Goal: Browse casually: Explore the website without a specific task or goal

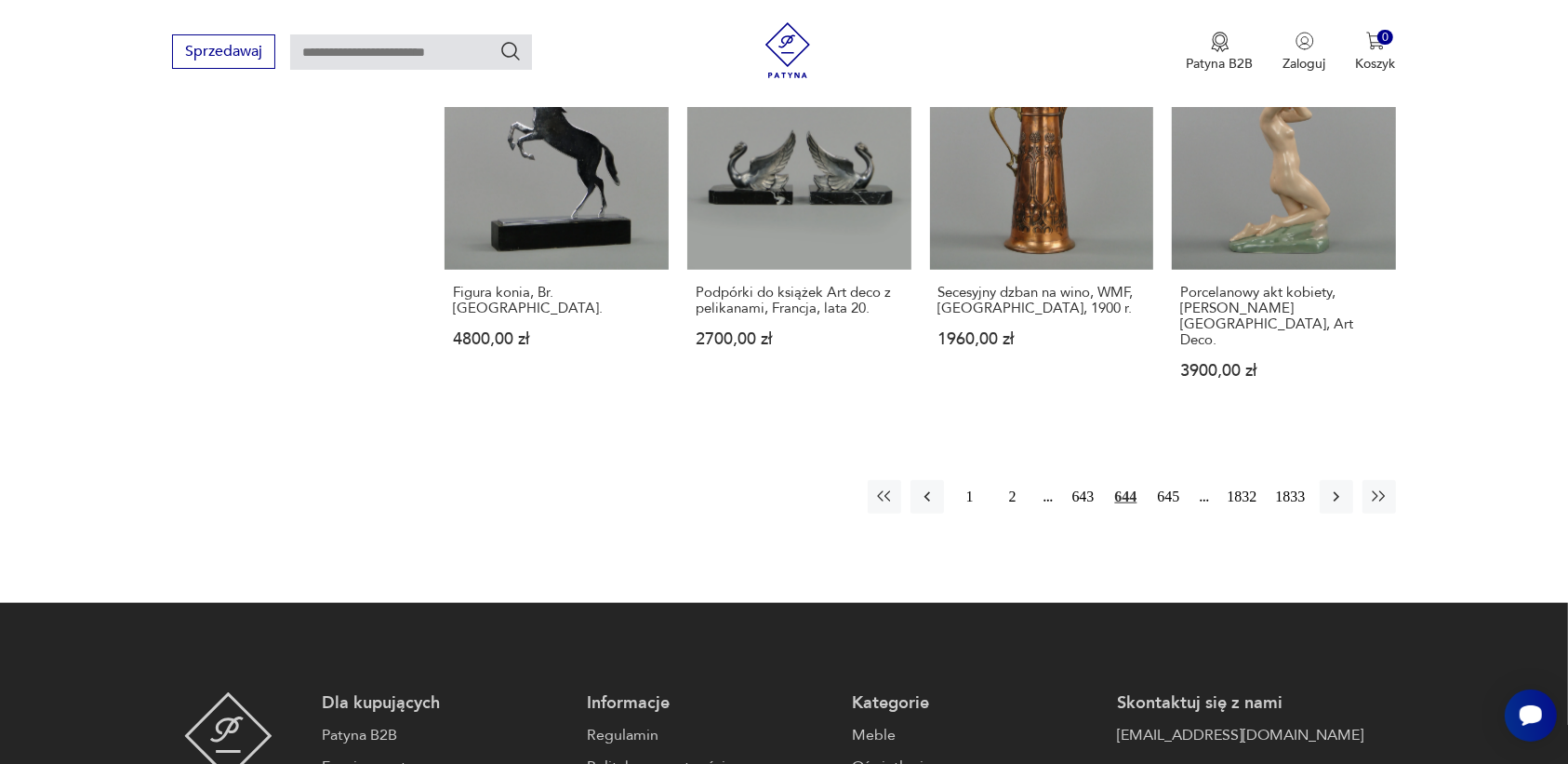
scroll to position [1639, 0]
click at [1332, 488] on icon "button" at bounding box center [1336, 497] width 19 height 19
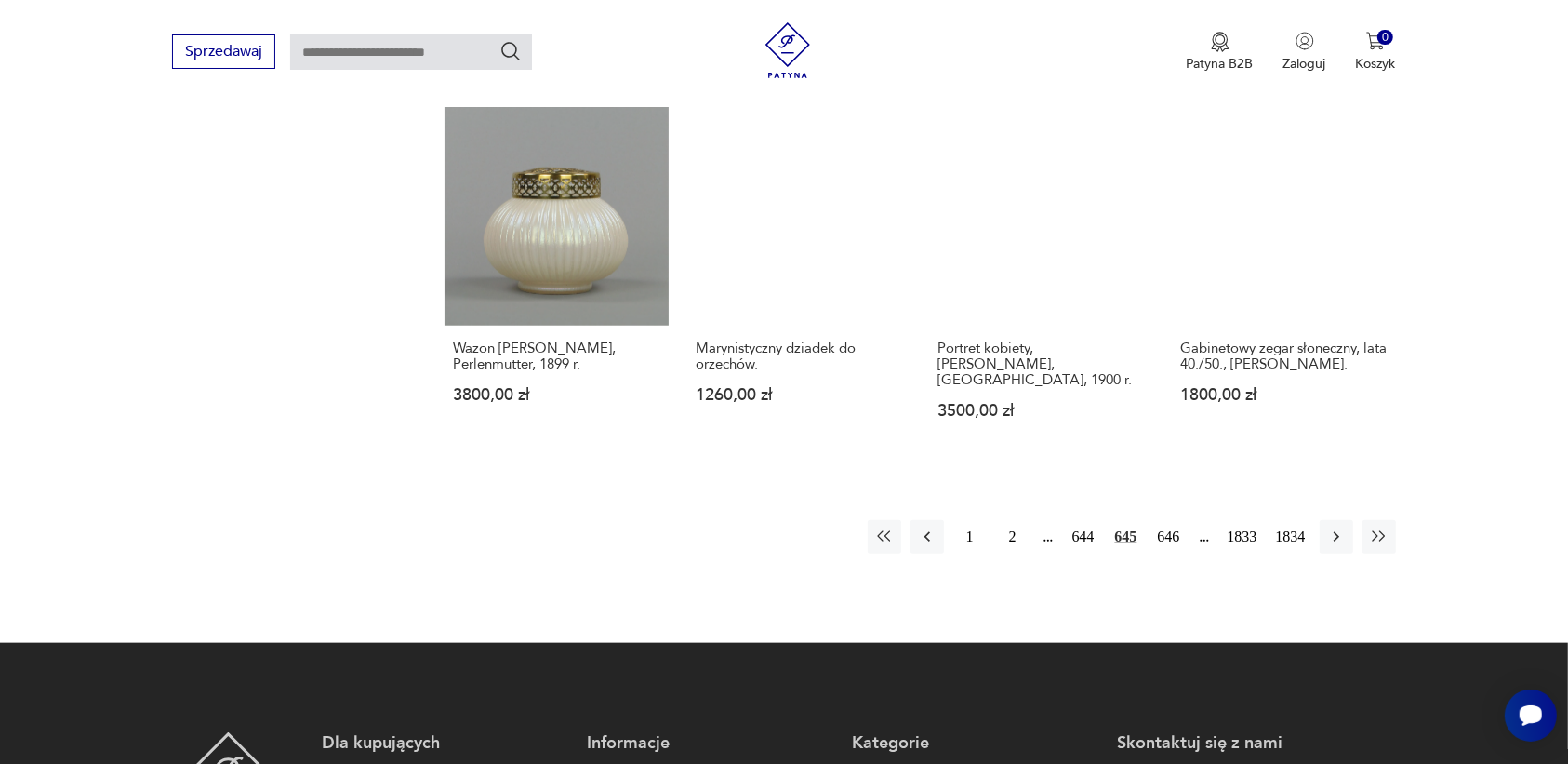
scroll to position [1635, 0]
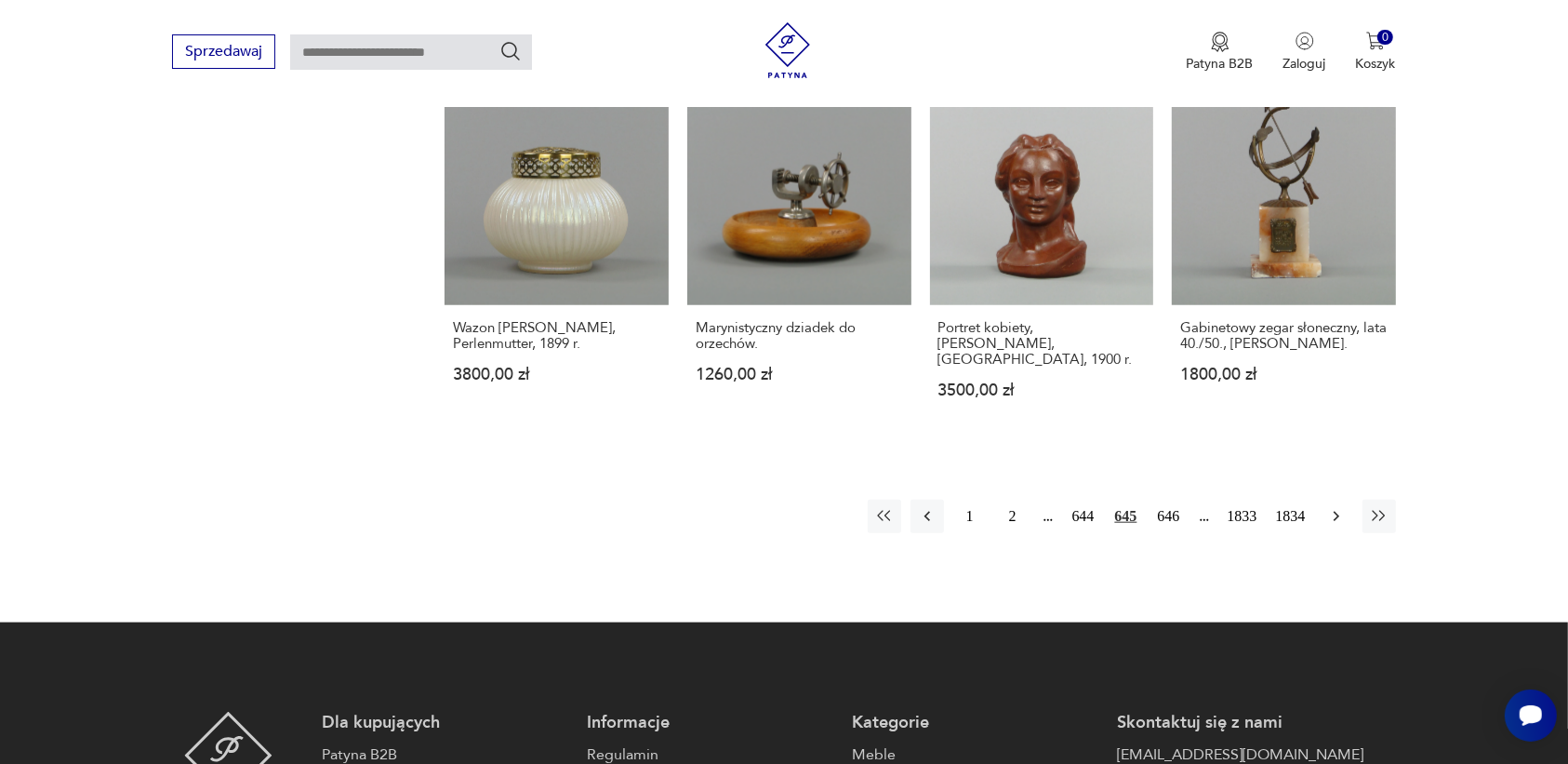
click at [1333, 507] on icon "button" at bounding box center [1336, 516] width 19 height 19
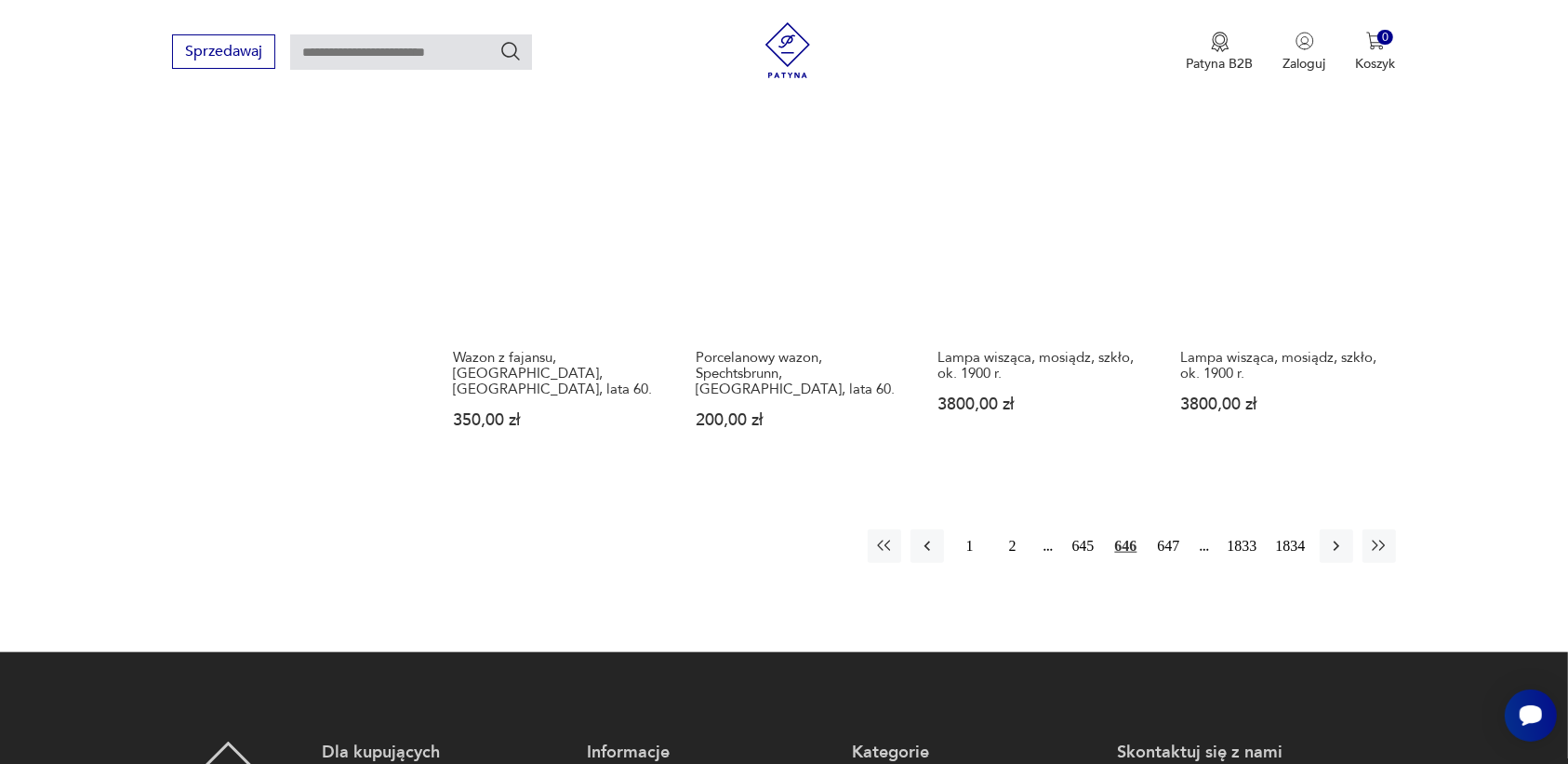
scroll to position [1635, 0]
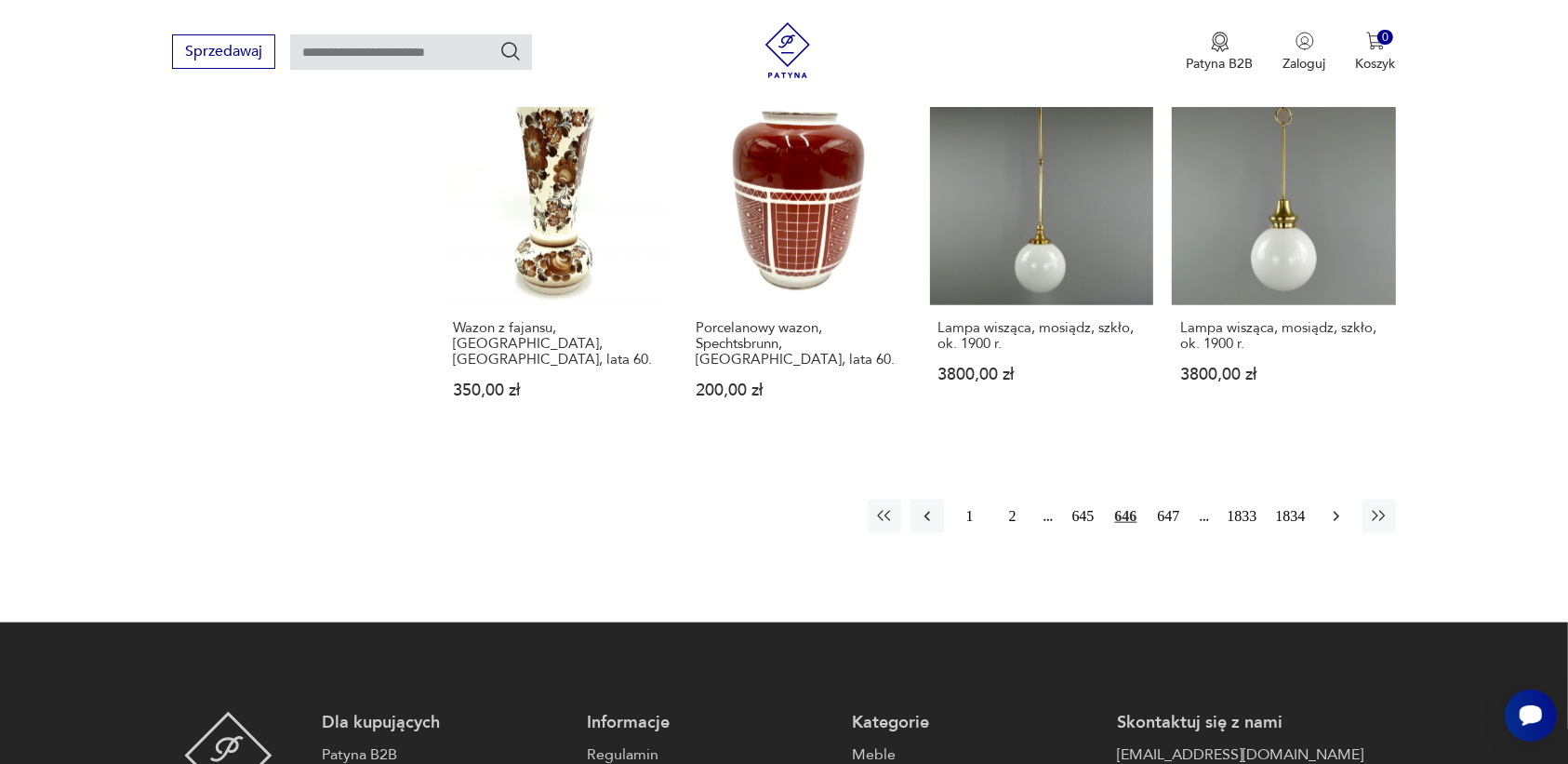
click at [1330, 507] on icon "button" at bounding box center [1336, 516] width 19 height 19
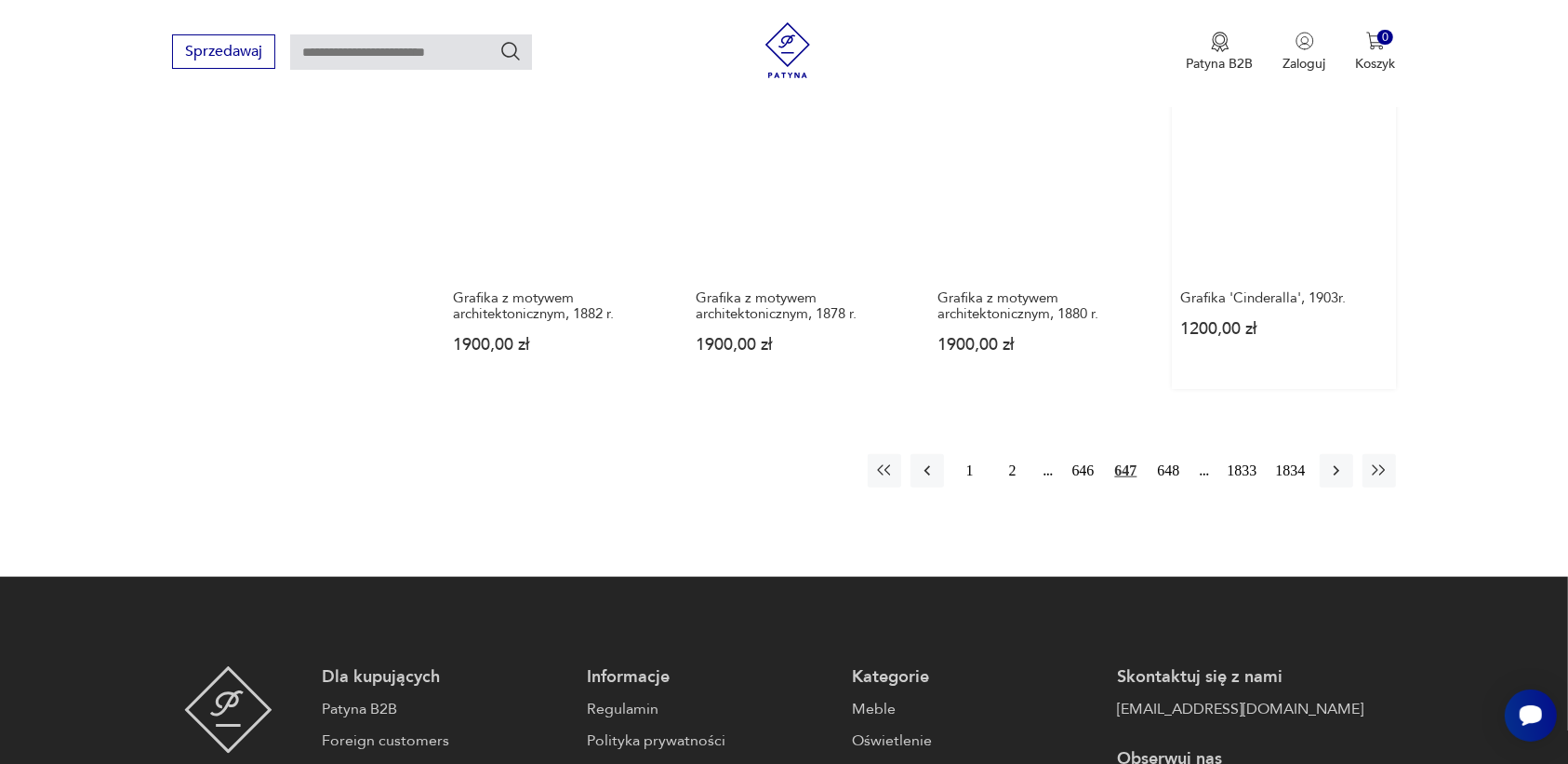
scroll to position [1635, 0]
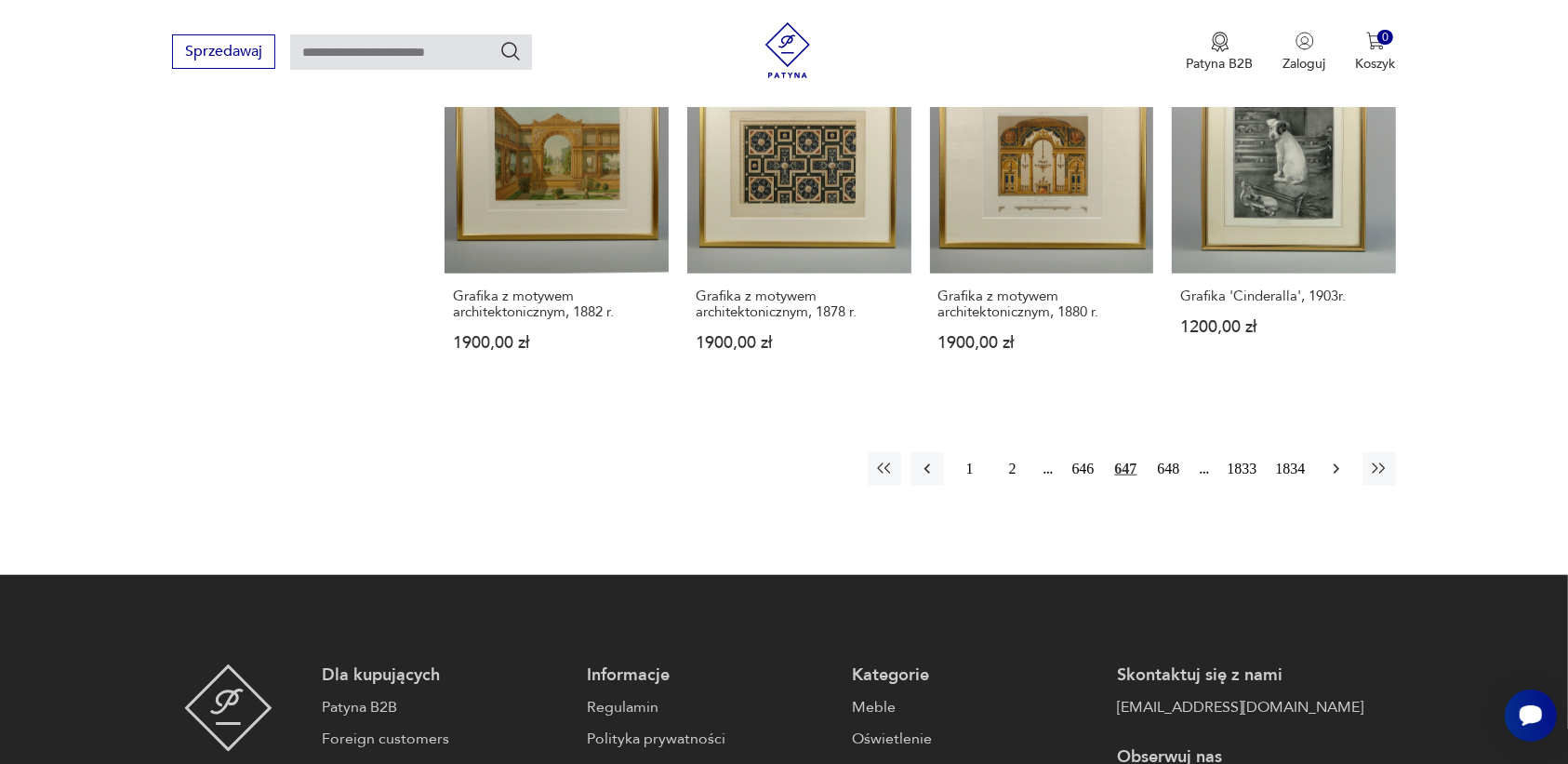
click at [1332, 465] on icon "button" at bounding box center [1336, 468] width 19 height 19
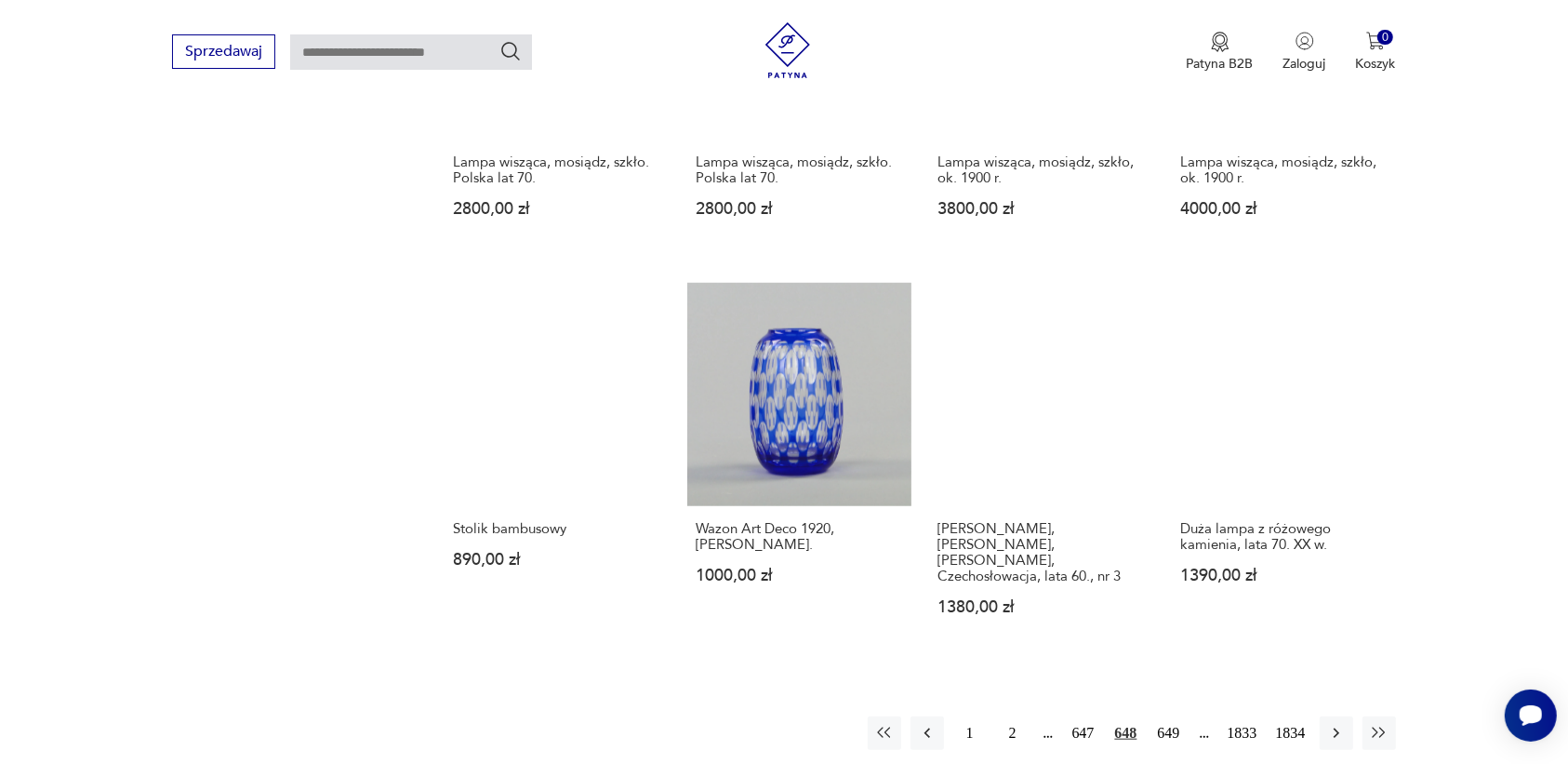
scroll to position [1519, 0]
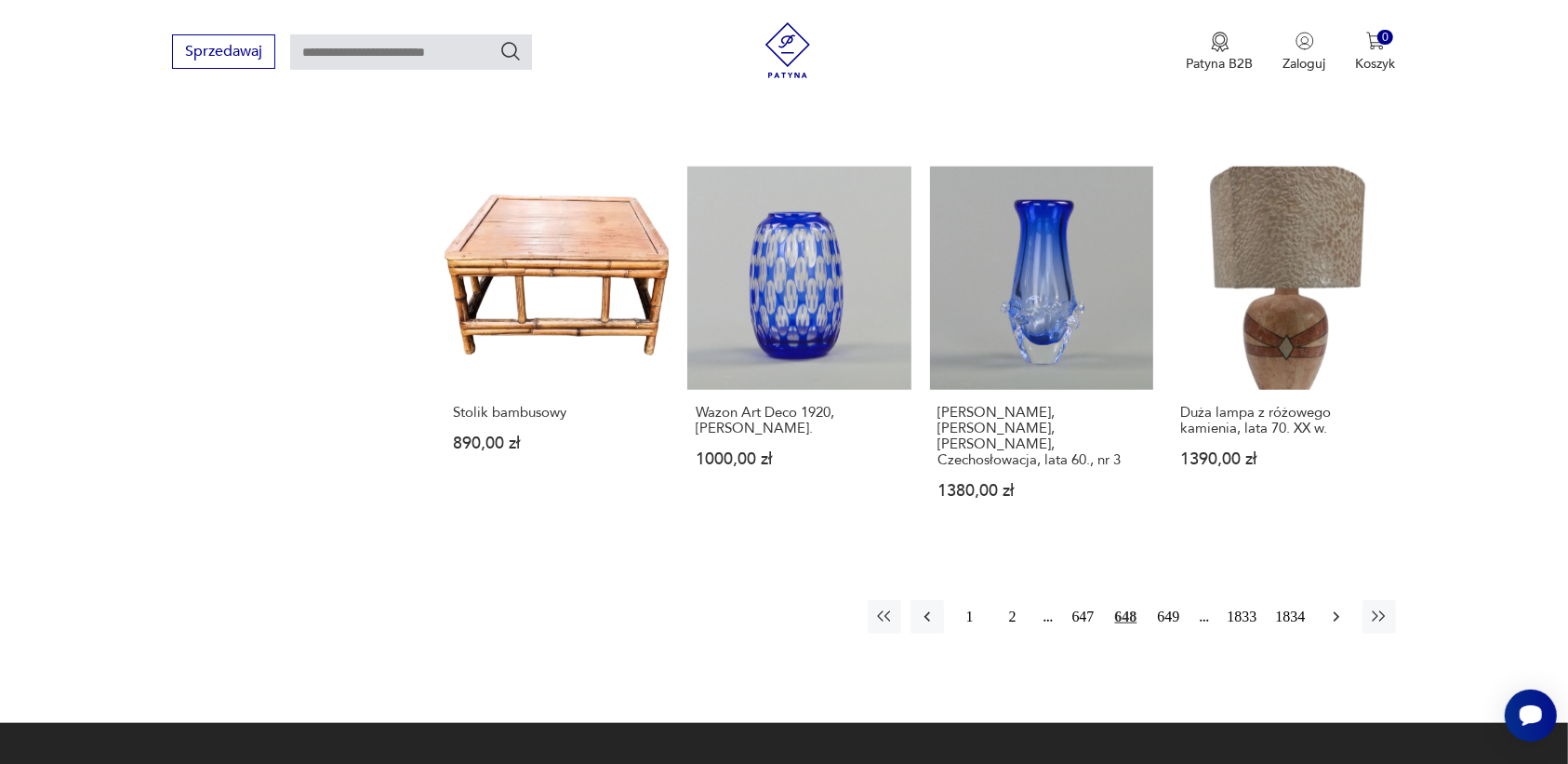
click at [1336, 612] on icon "button" at bounding box center [1336, 617] width 6 height 10
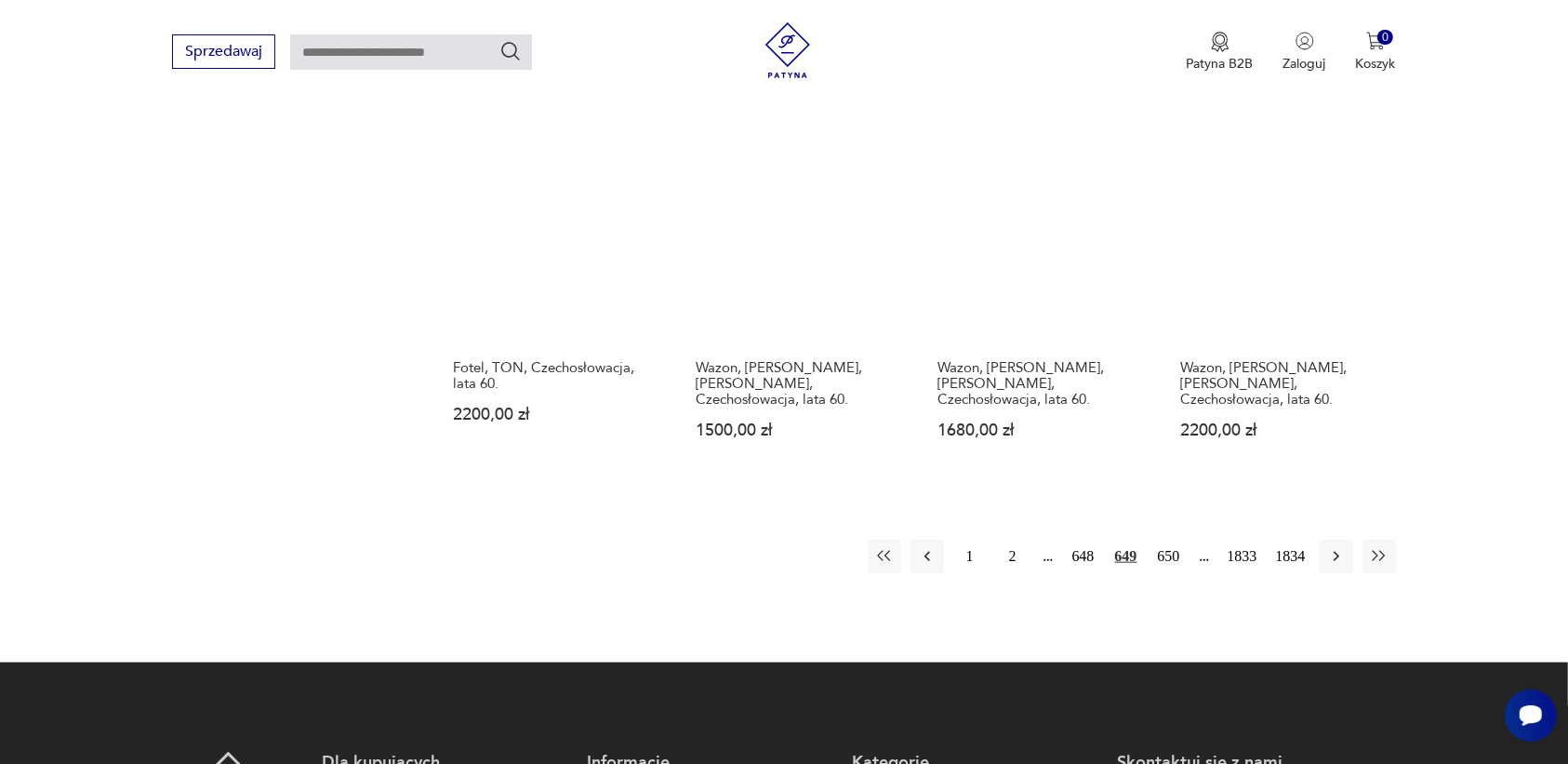
scroll to position [1751, 0]
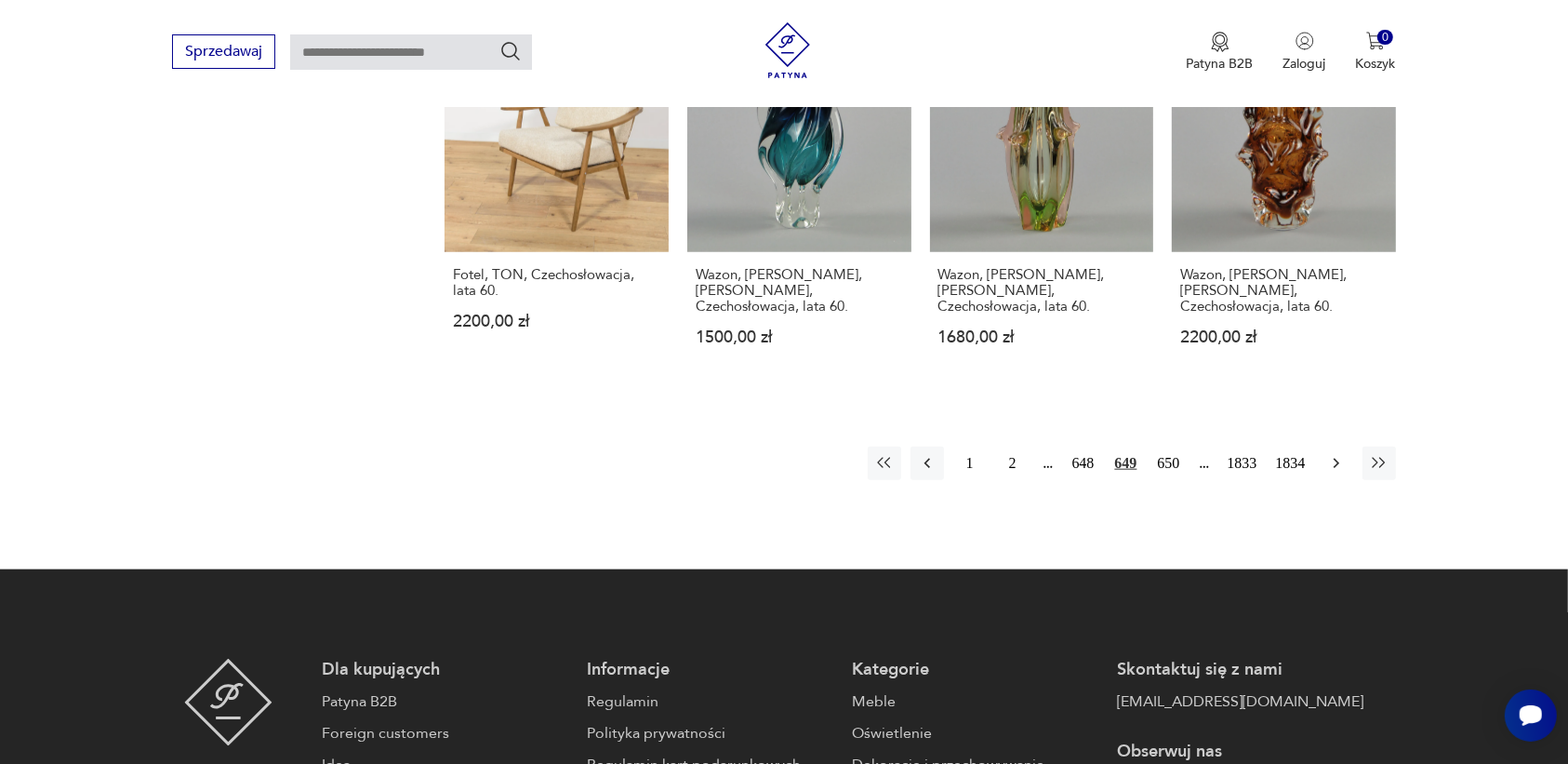
click at [1330, 454] on icon "button" at bounding box center [1336, 462] width 19 height 19
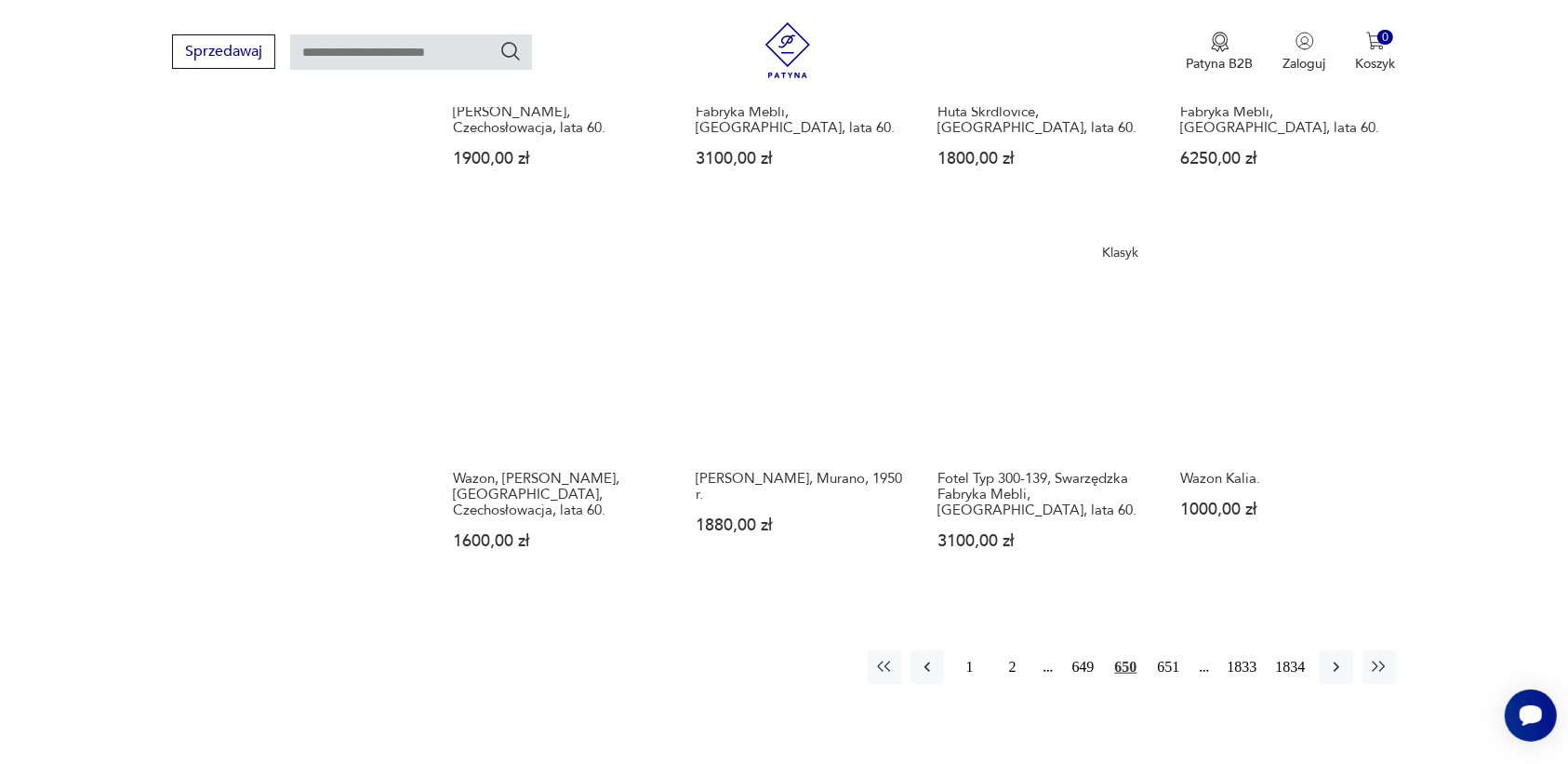
scroll to position [1519, 0]
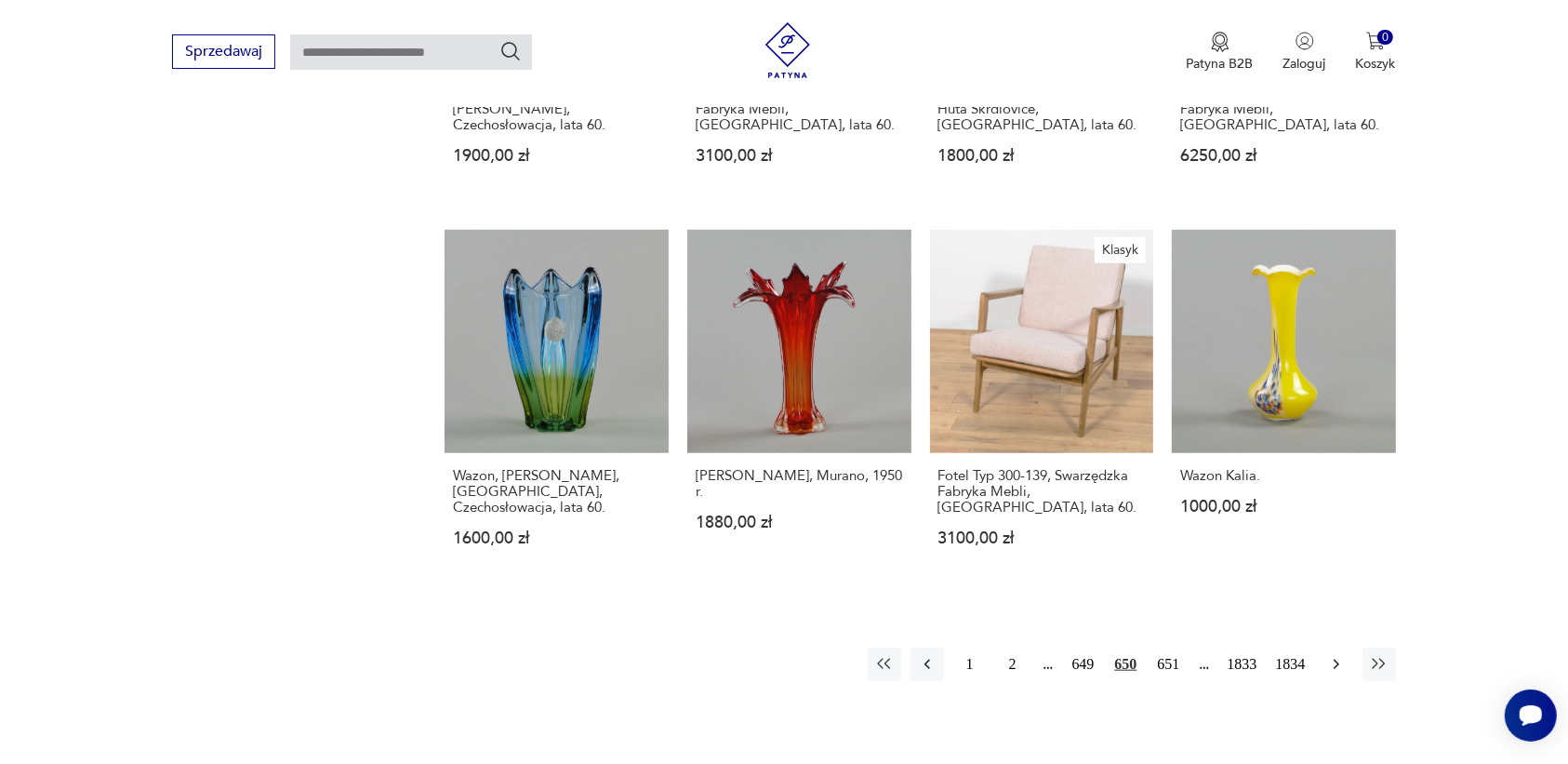
click at [1331, 654] on icon "button" at bounding box center [1336, 663] width 19 height 19
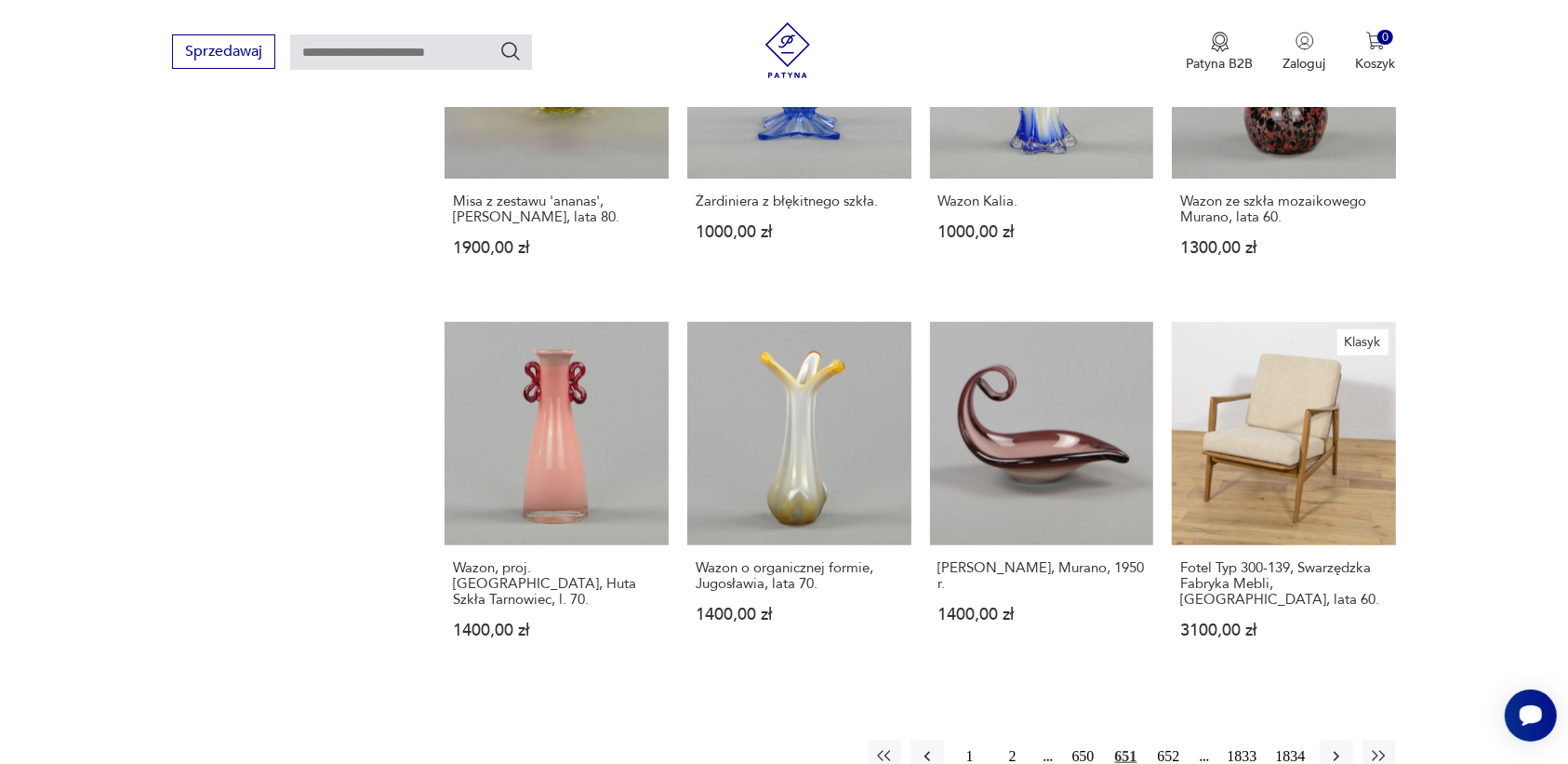
scroll to position [1403, 0]
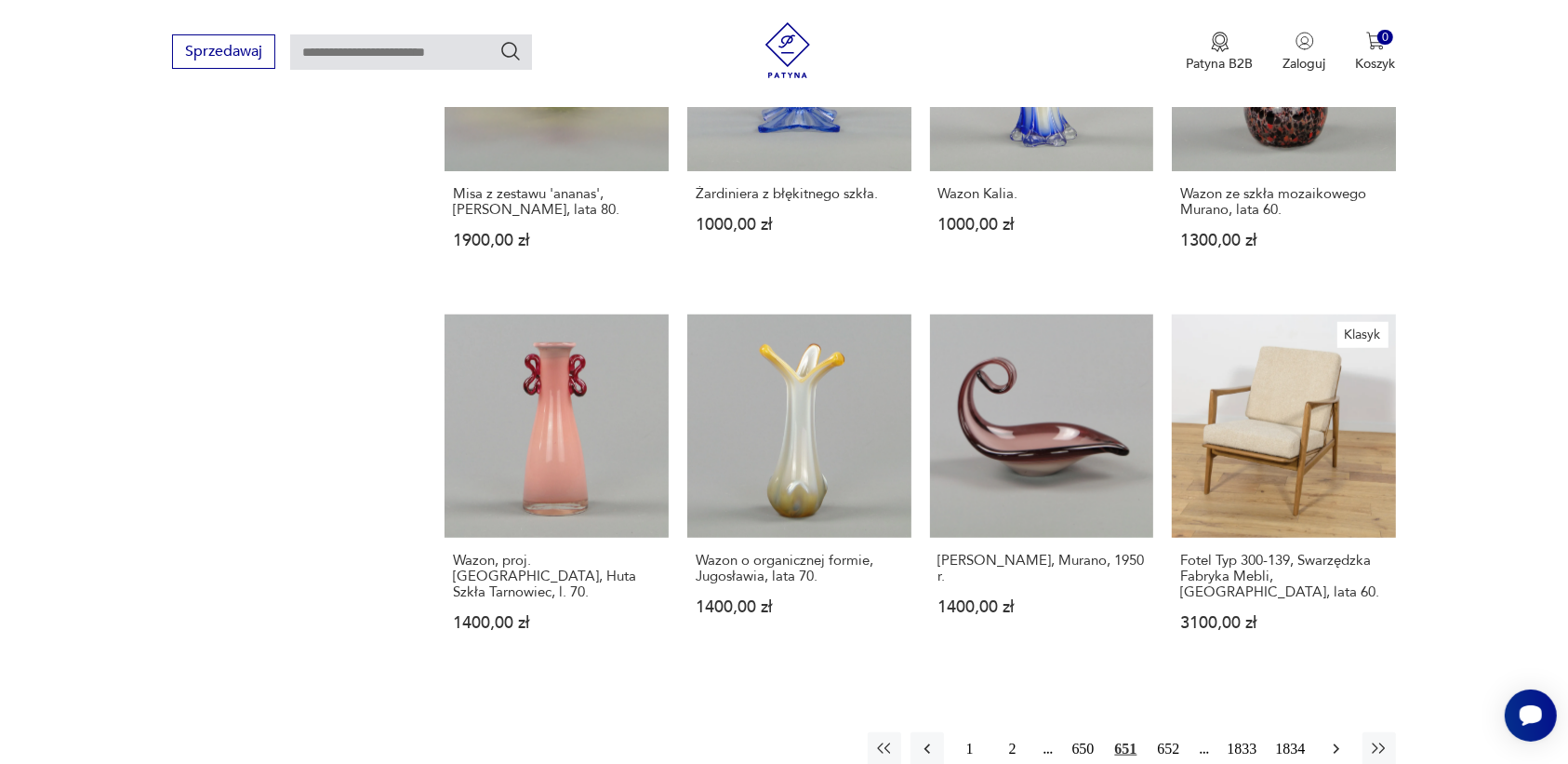
click at [1336, 740] on icon "button" at bounding box center [1336, 748] width 19 height 19
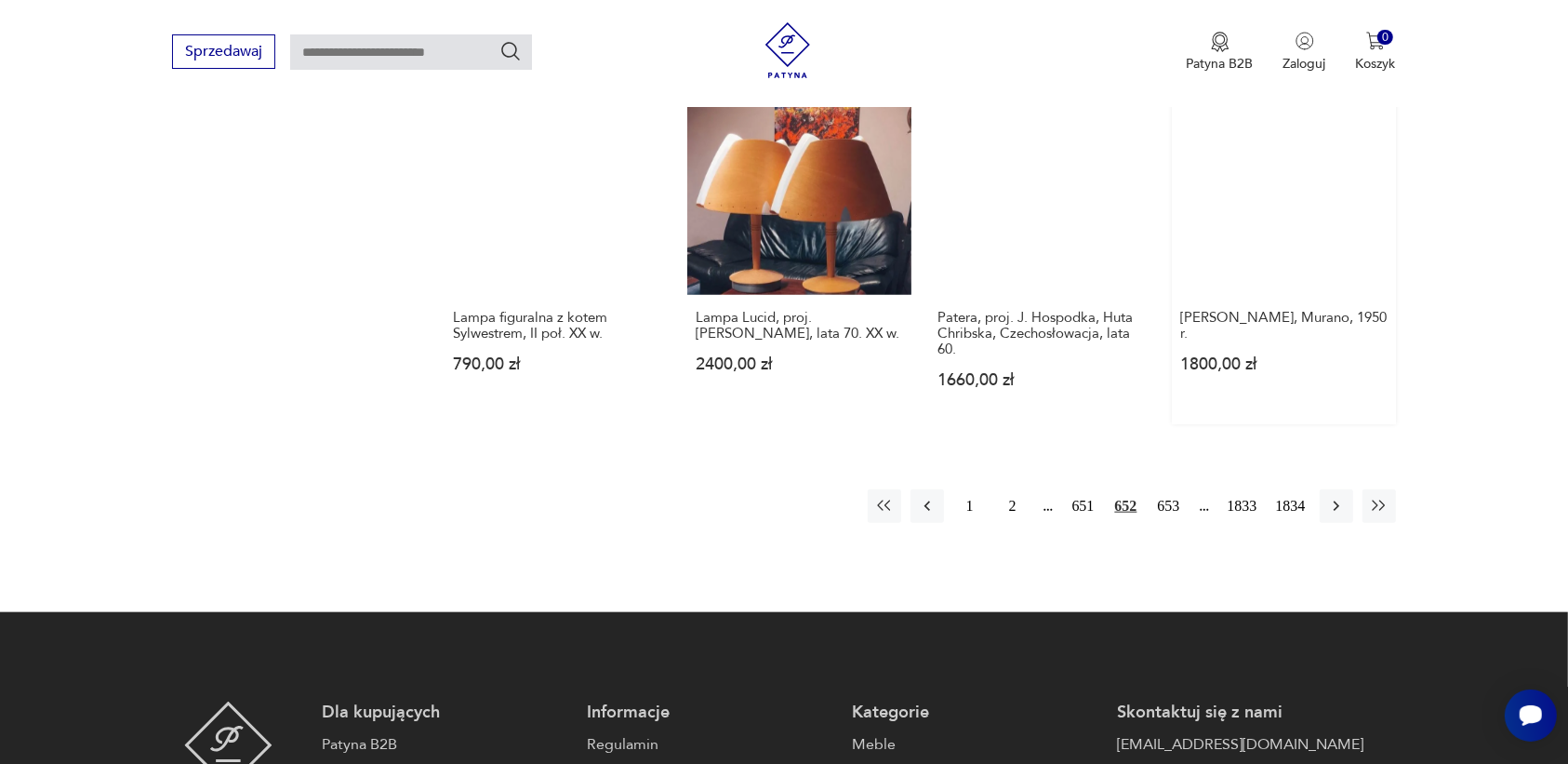
scroll to position [1751, 0]
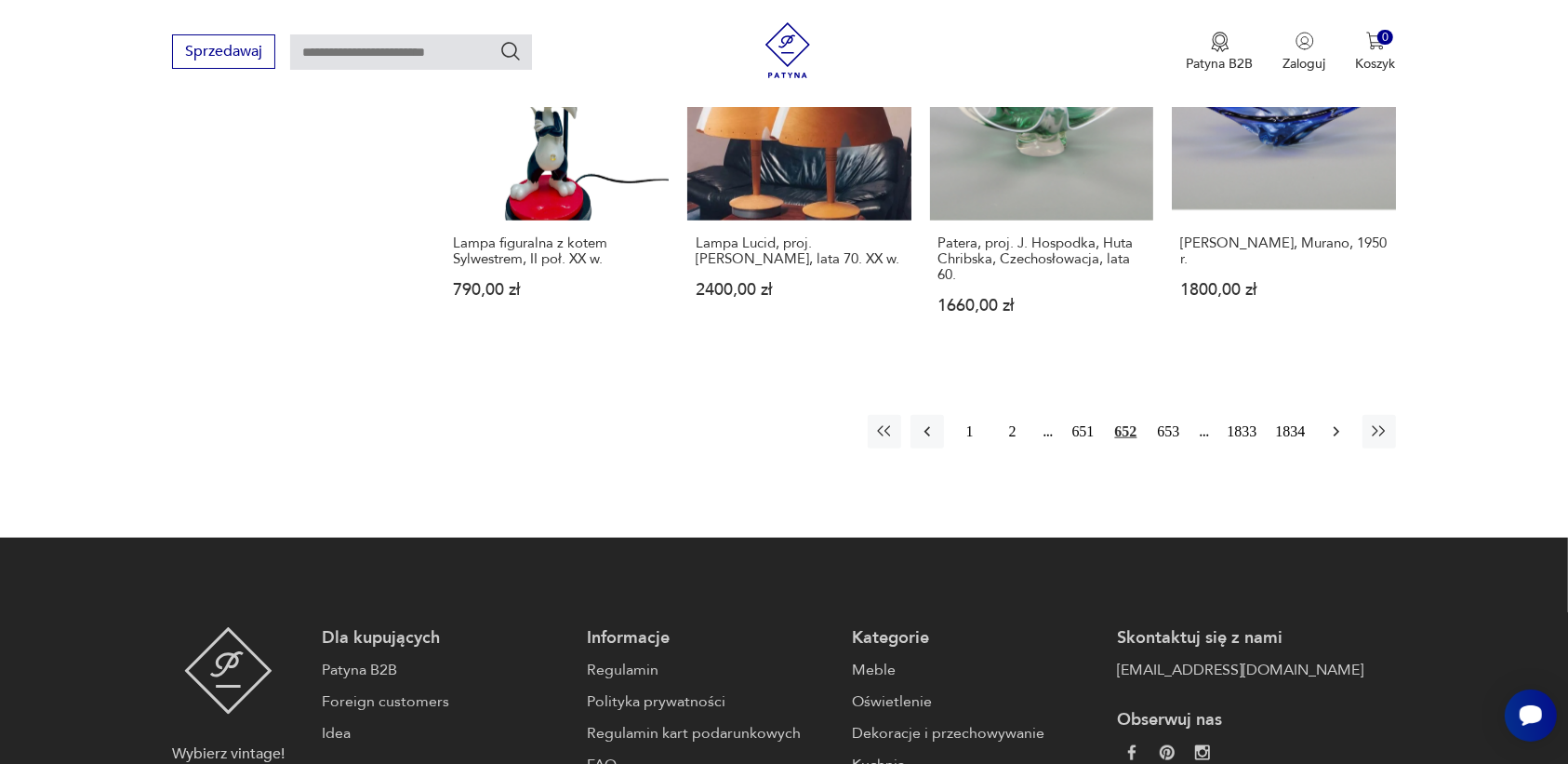
click at [1335, 422] on icon "button" at bounding box center [1336, 431] width 19 height 19
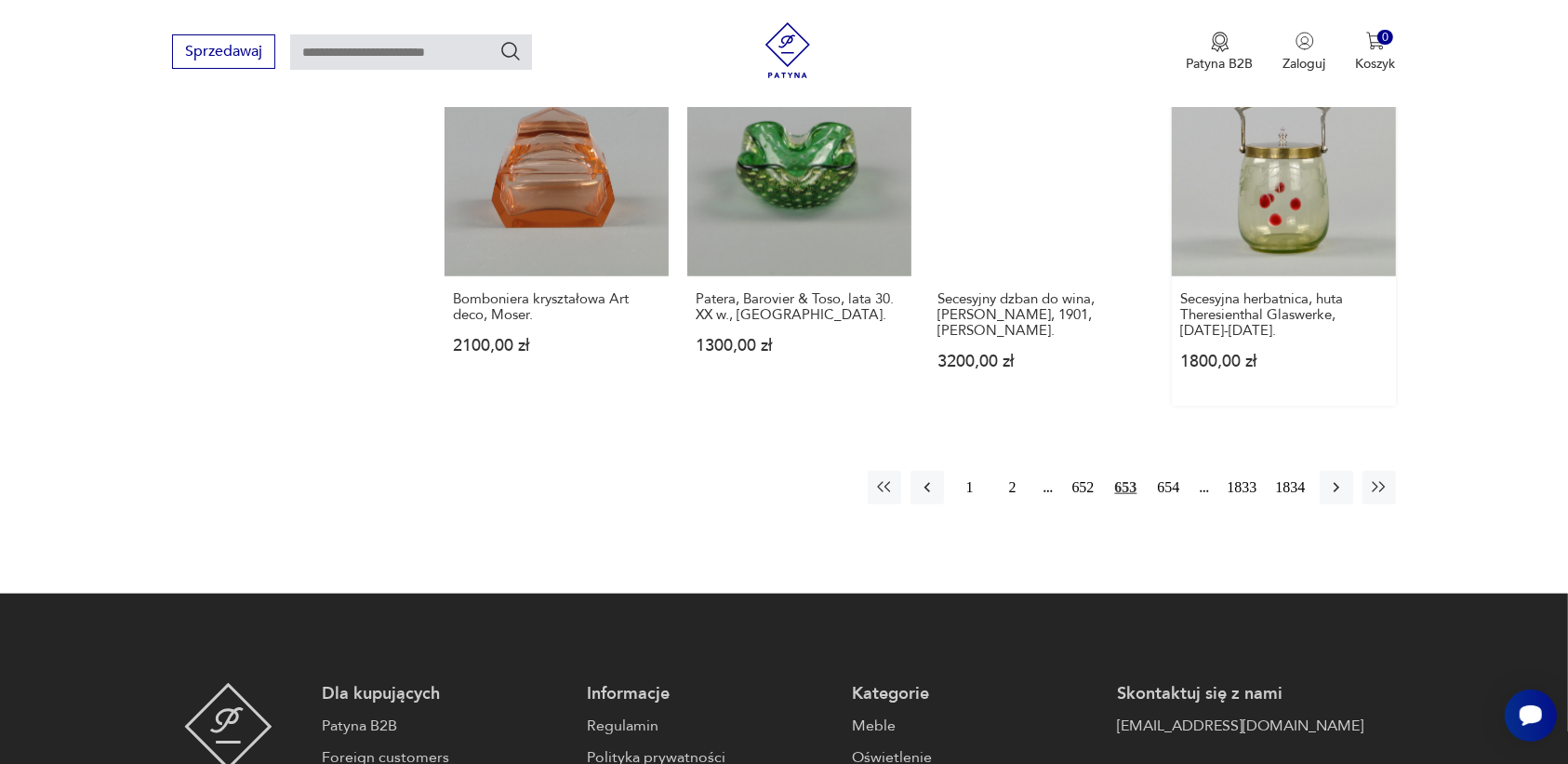
scroll to position [1635, 0]
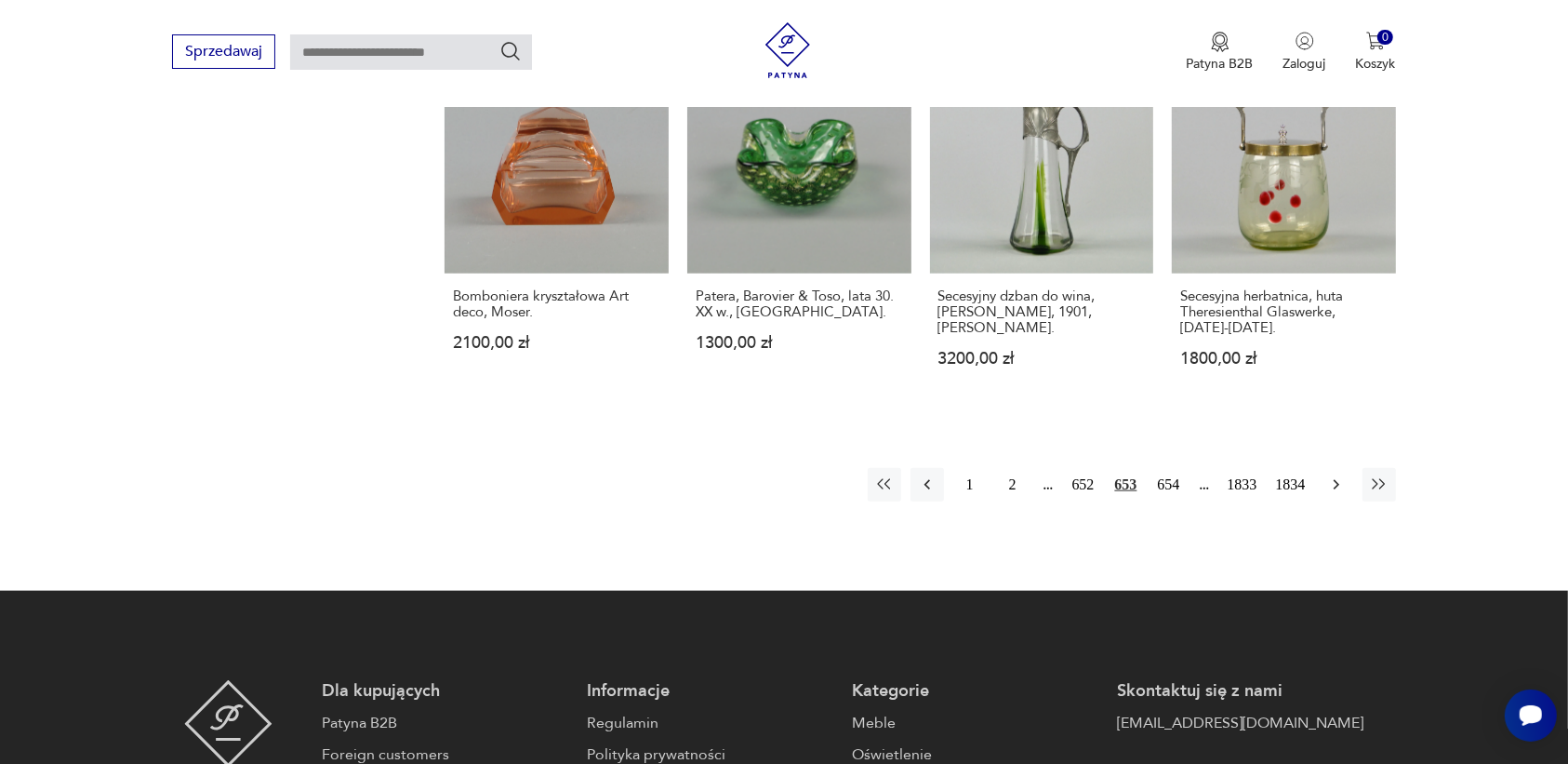
click at [1333, 481] on icon "button" at bounding box center [1336, 484] width 19 height 19
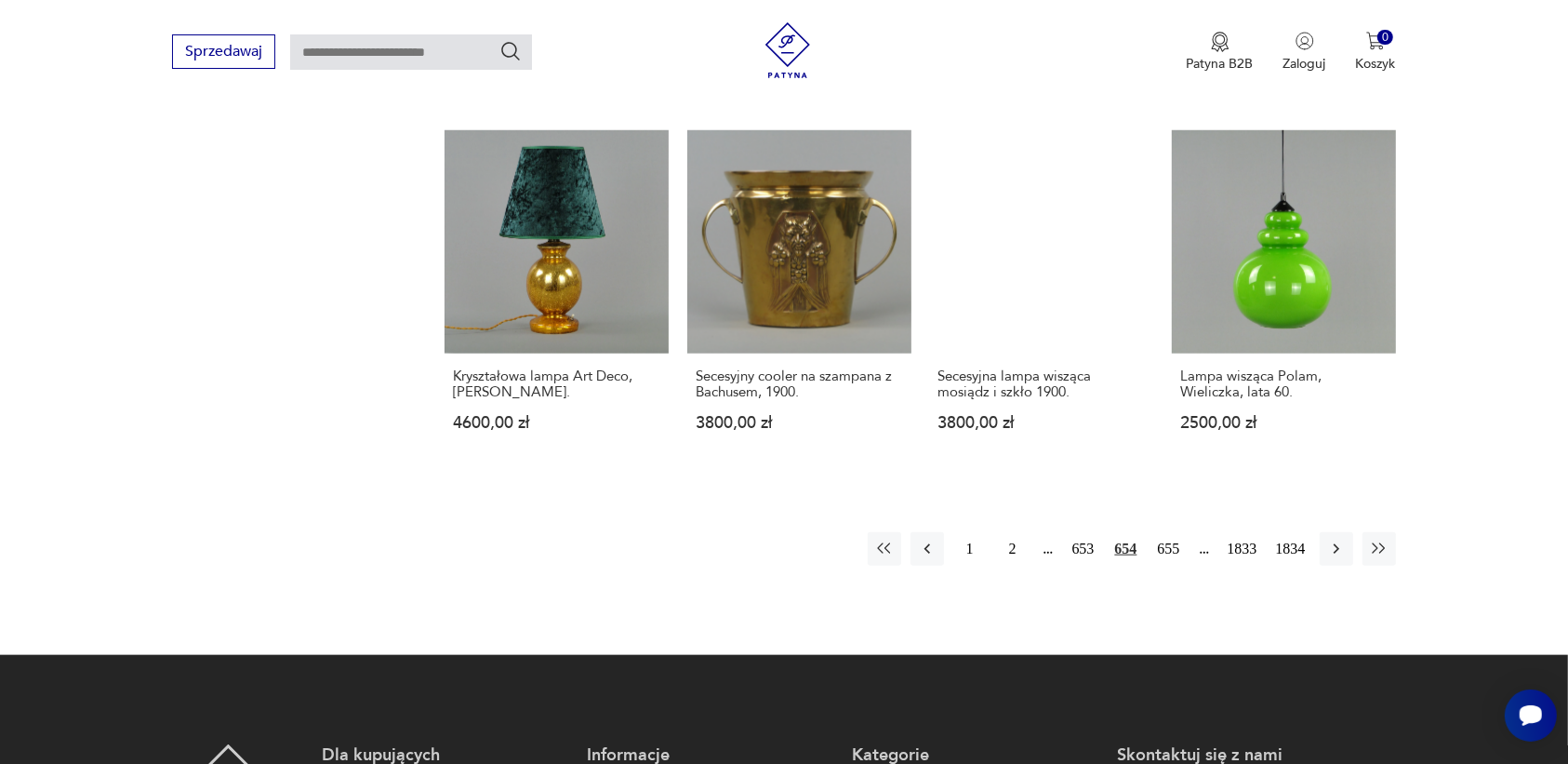
scroll to position [1635, 0]
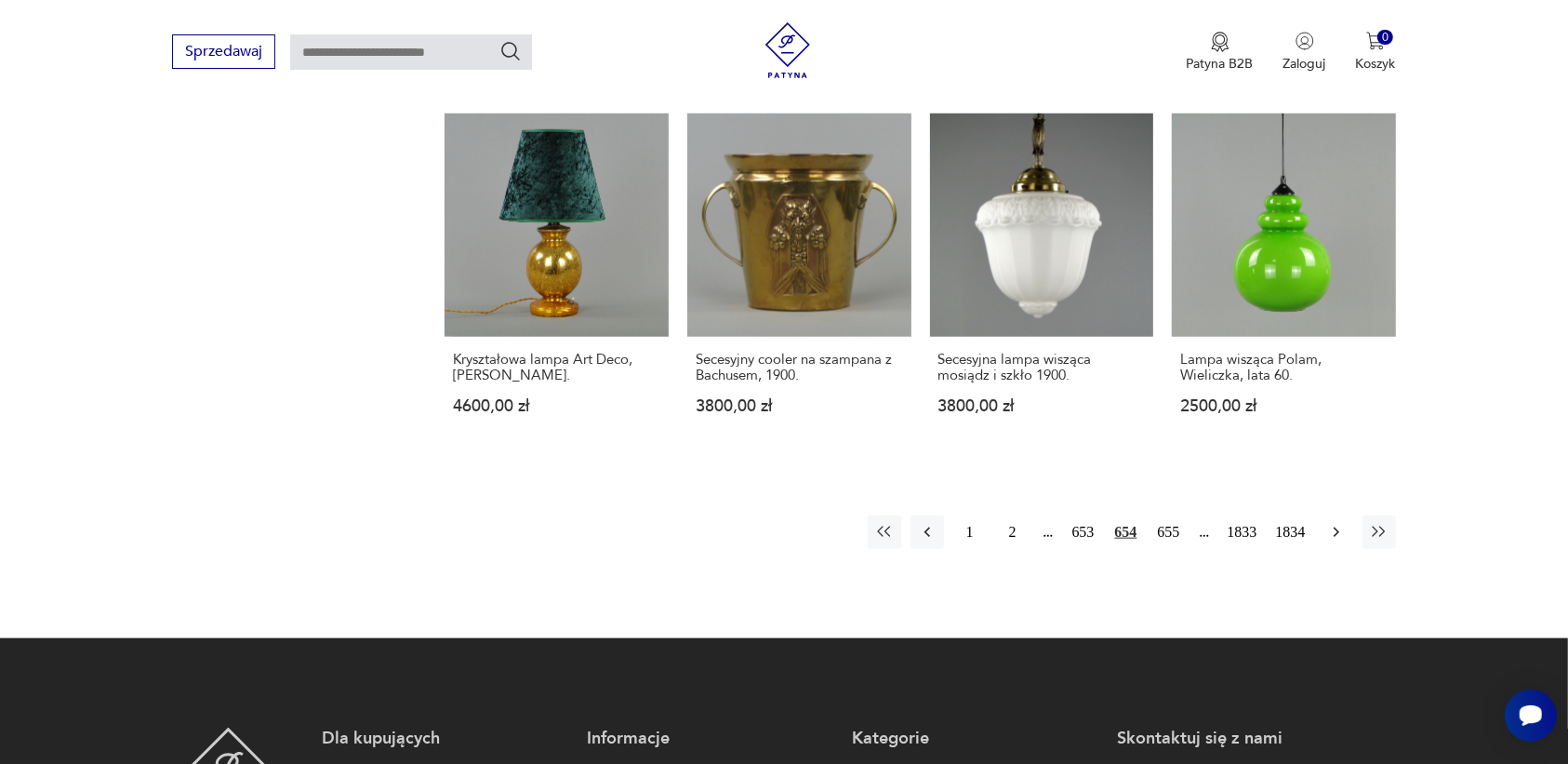
click at [1332, 523] on icon "button" at bounding box center [1336, 532] width 19 height 19
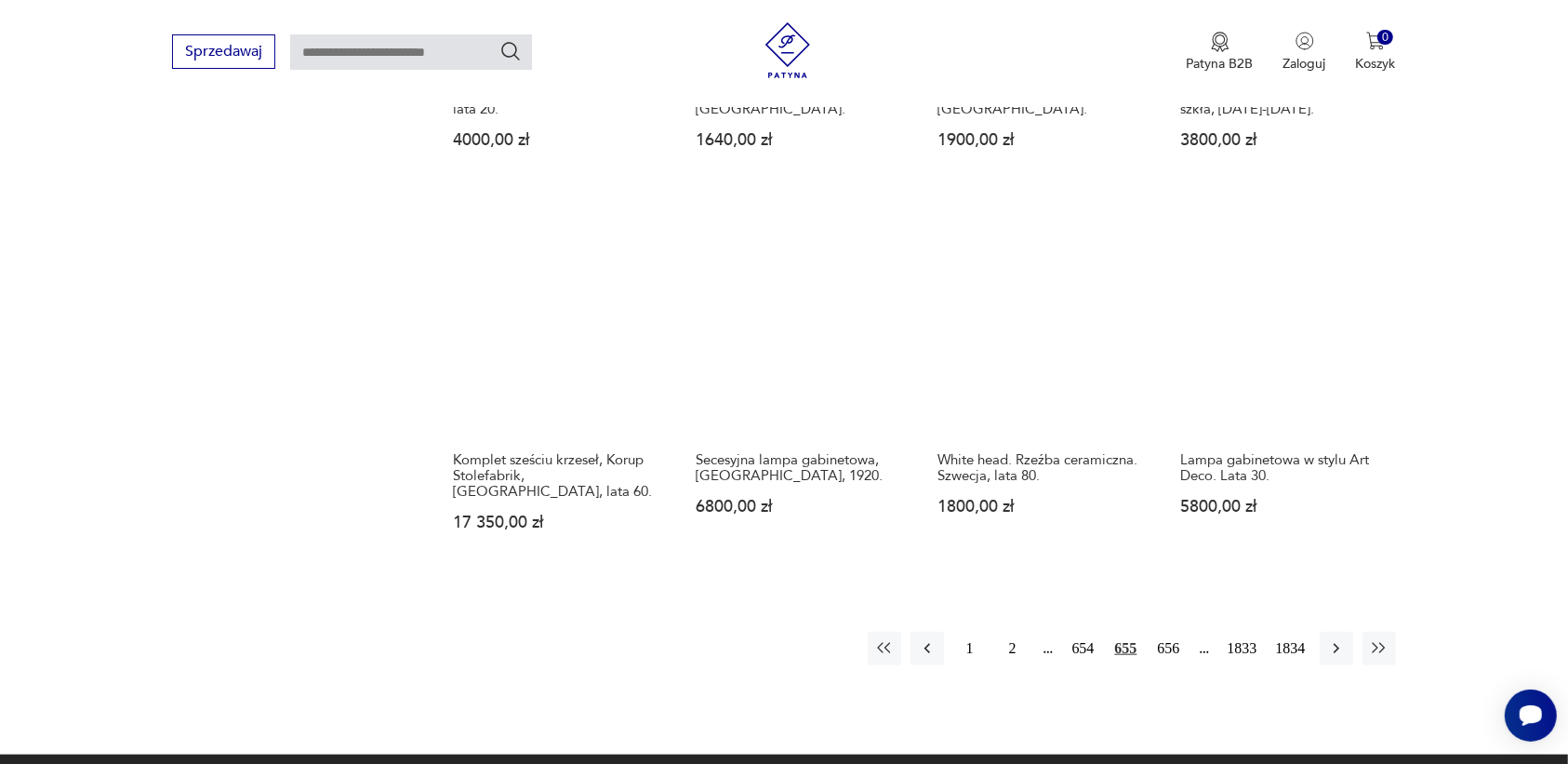
scroll to position [1519, 0]
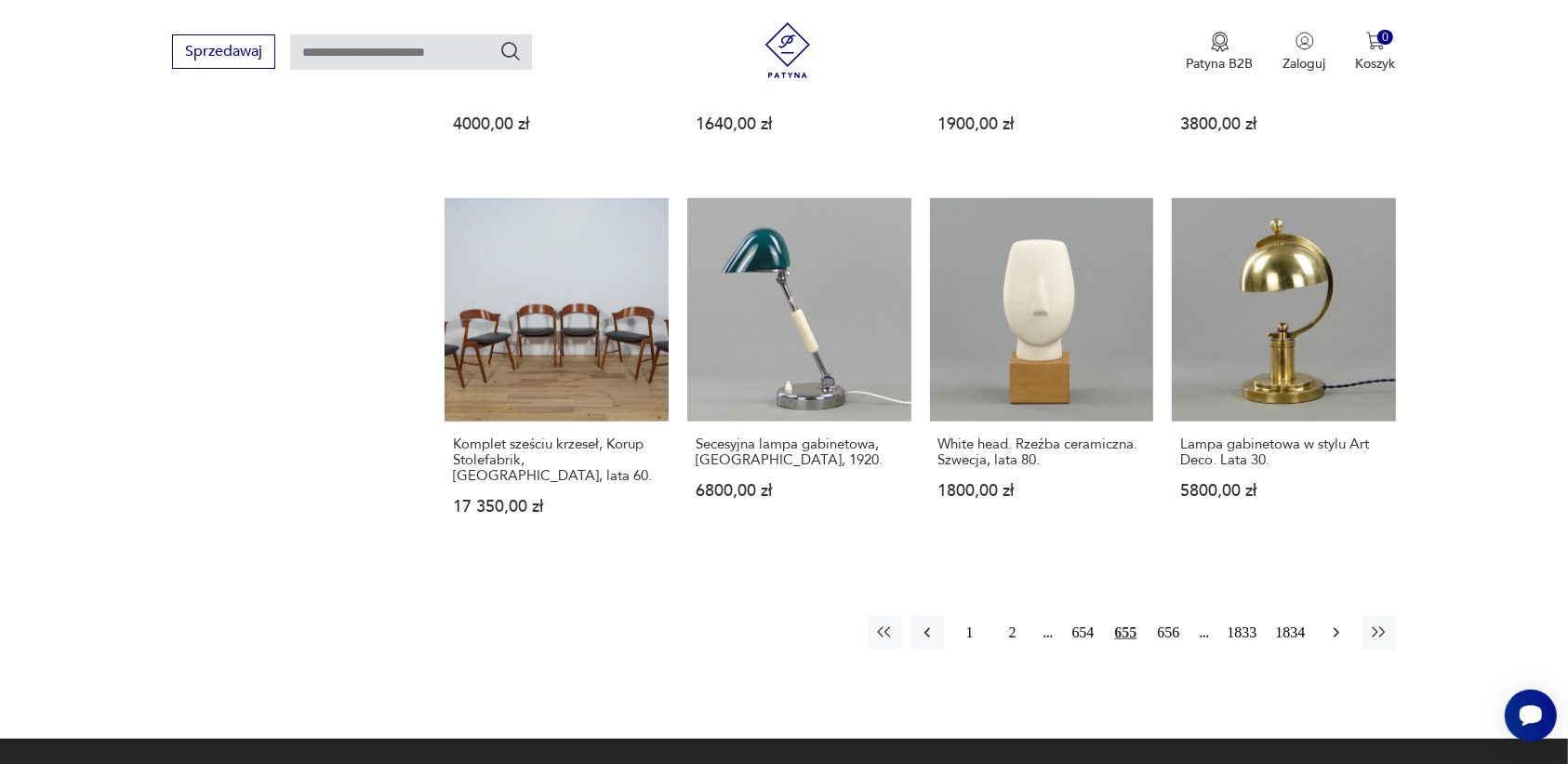
click at [1333, 623] on icon "button" at bounding box center [1336, 632] width 19 height 19
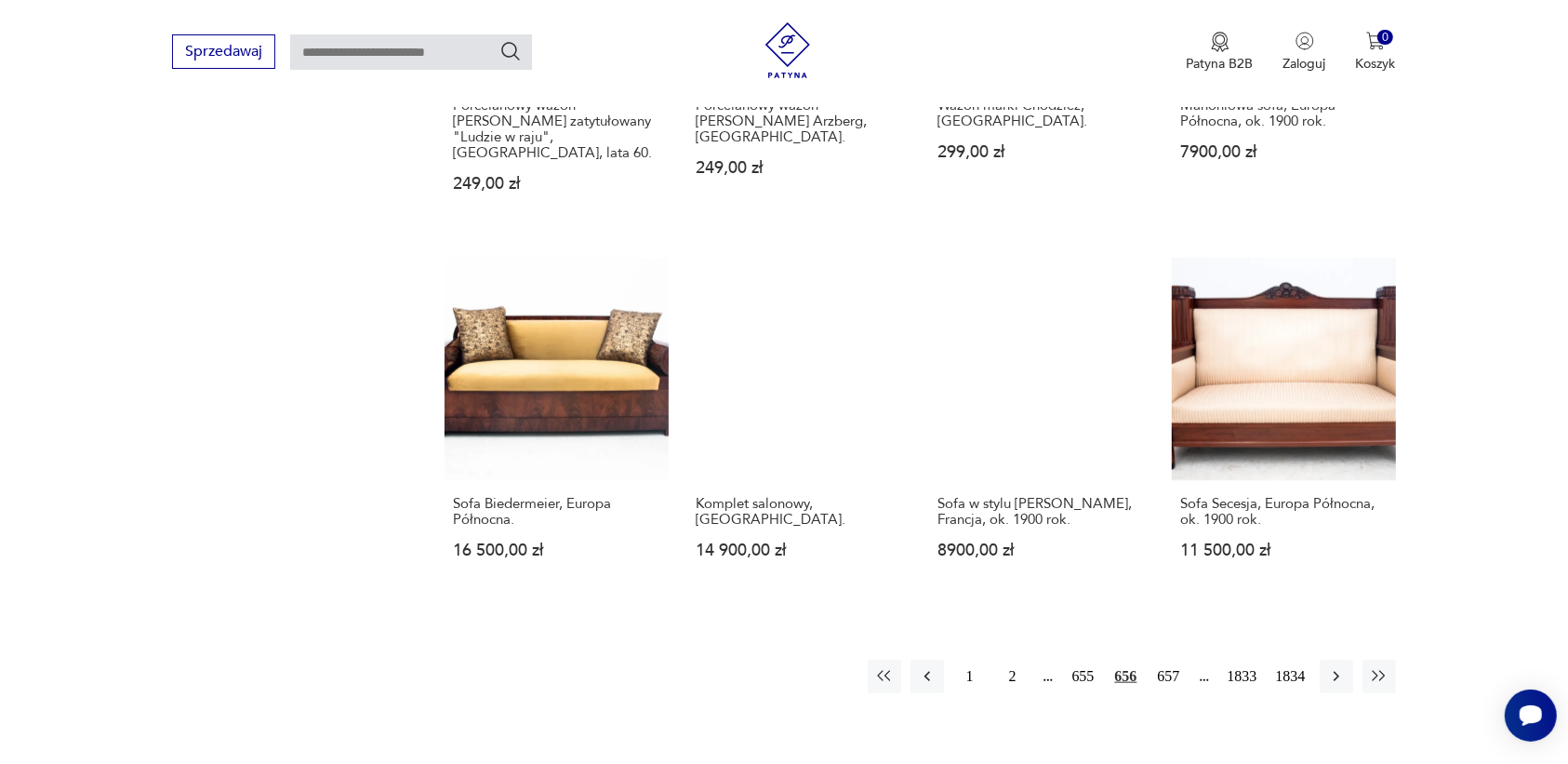
scroll to position [1519, 0]
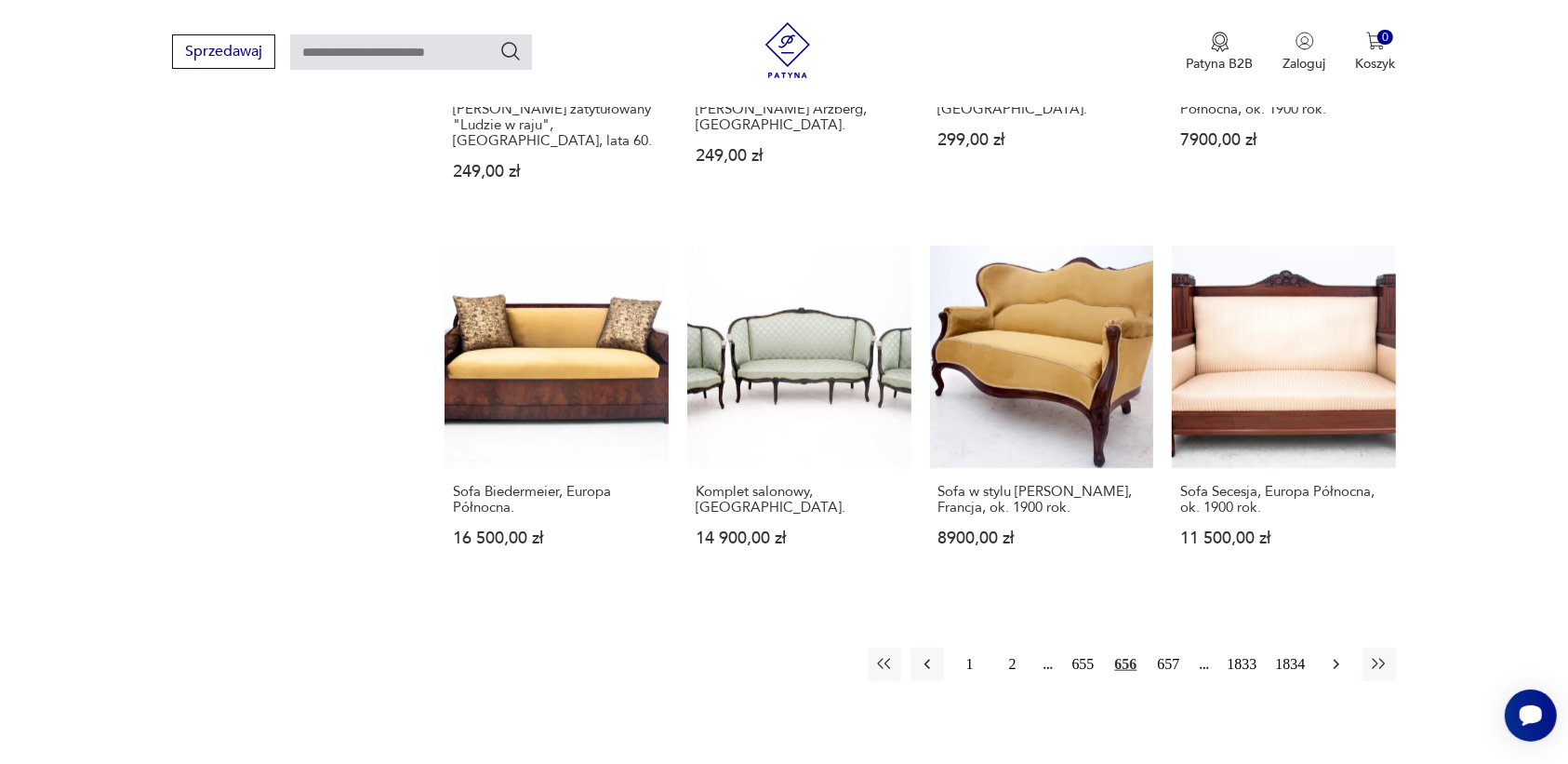
click at [1336, 654] on icon "button" at bounding box center [1336, 663] width 19 height 19
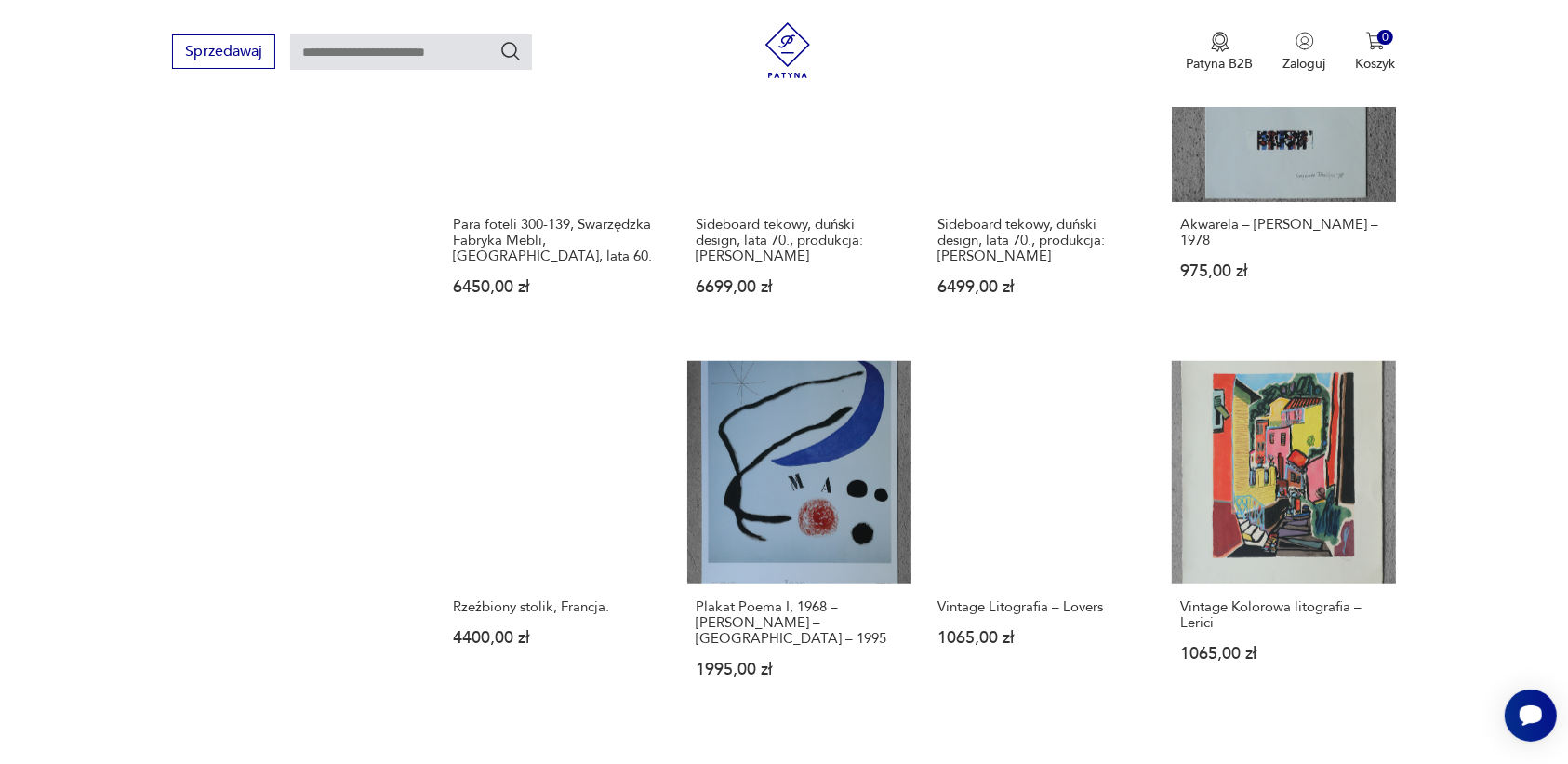
scroll to position [1403, 0]
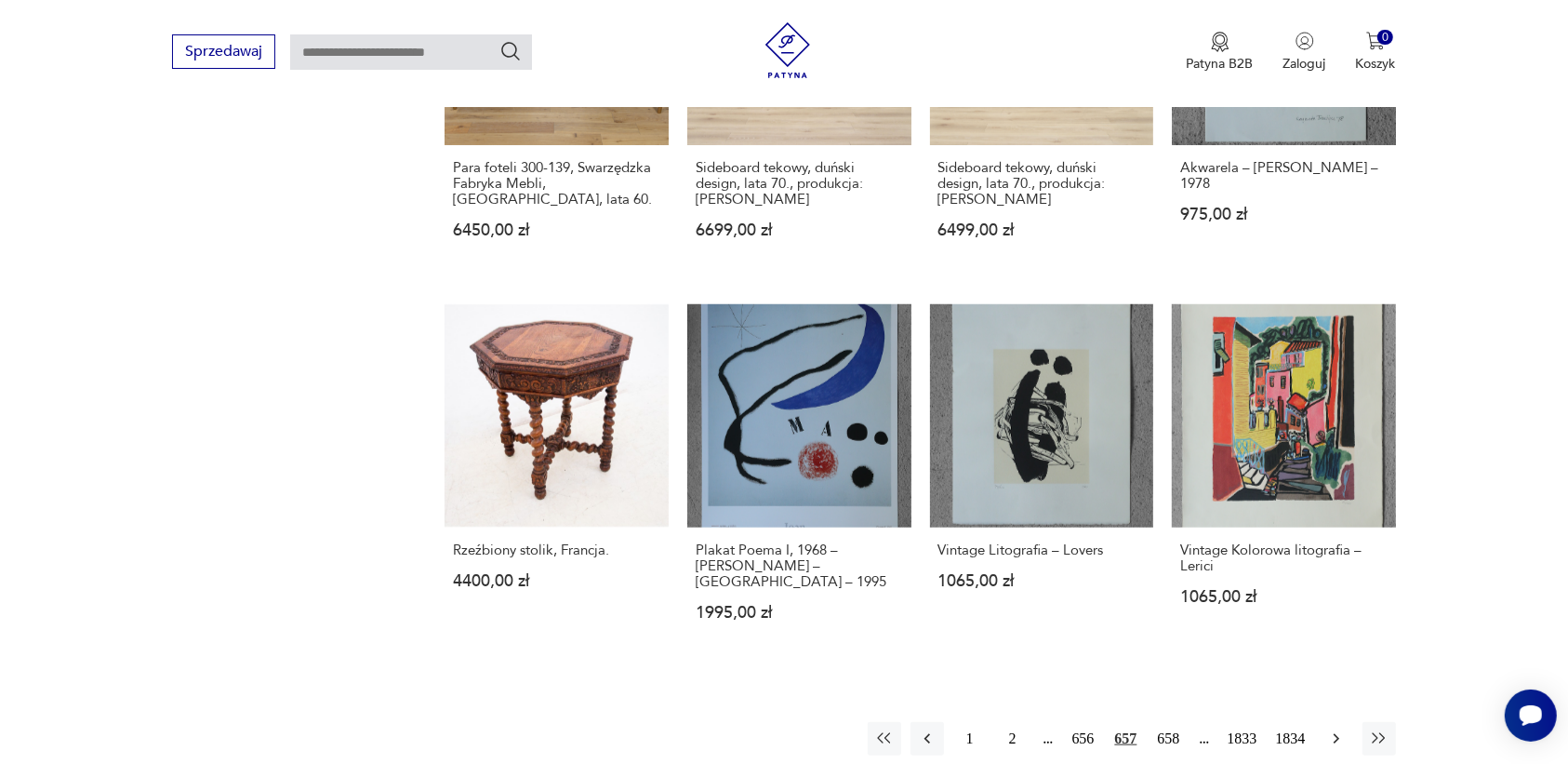
click at [1337, 729] on icon "button" at bounding box center [1336, 738] width 19 height 19
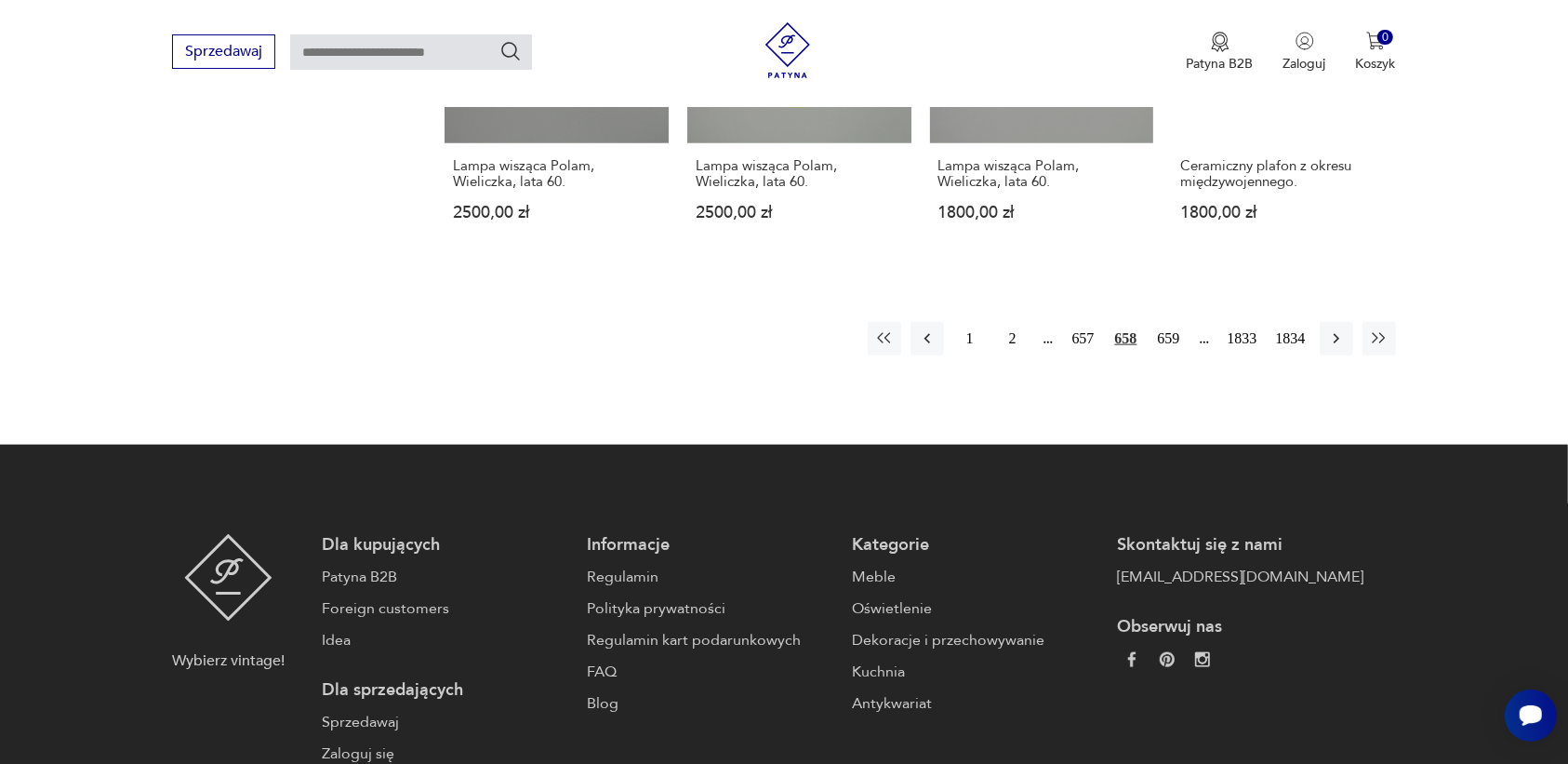
scroll to position [1868, 0]
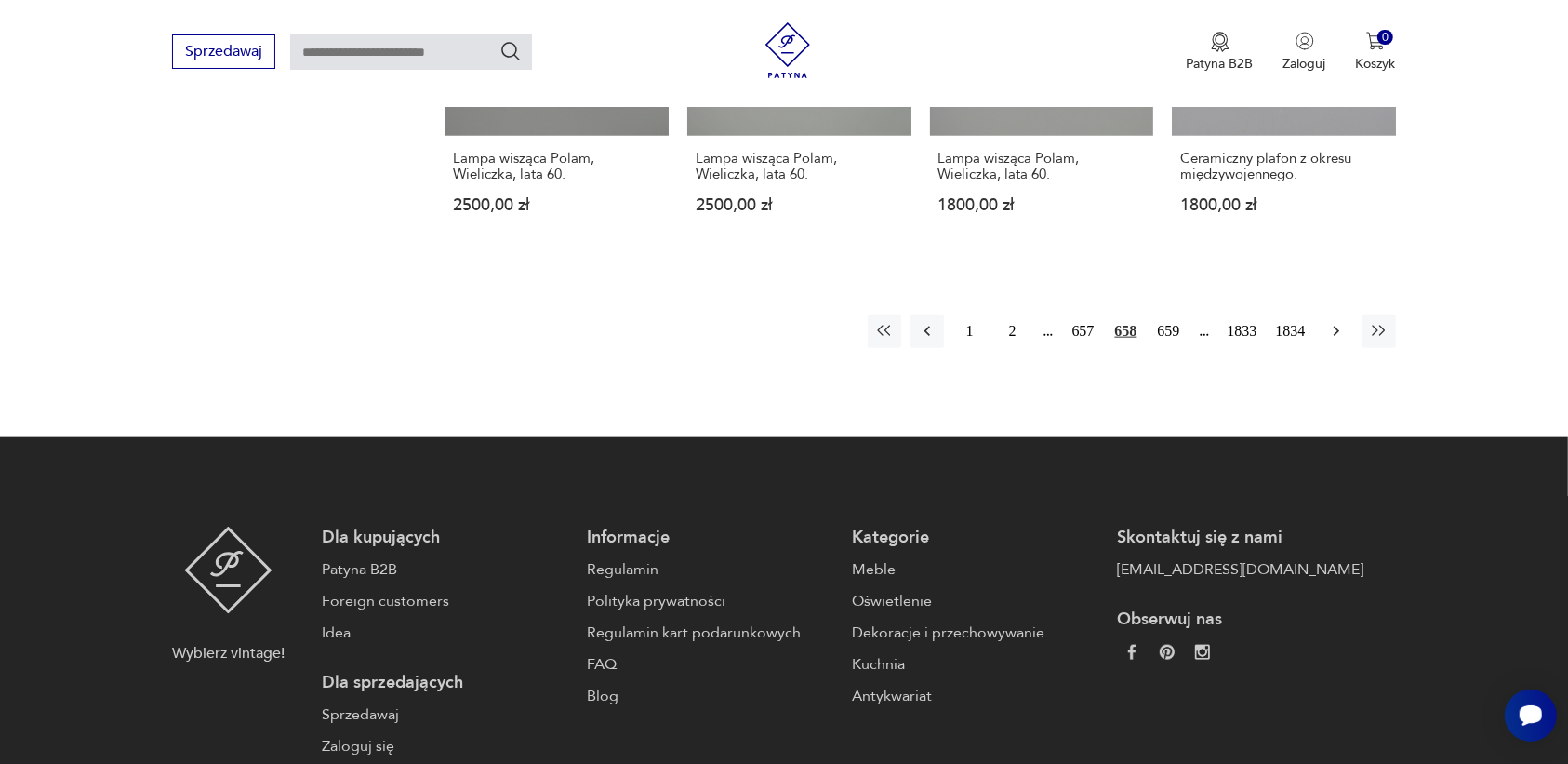
click at [1332, 322] on icon "button" at bounding box center [1336, 331] width 19 height 19
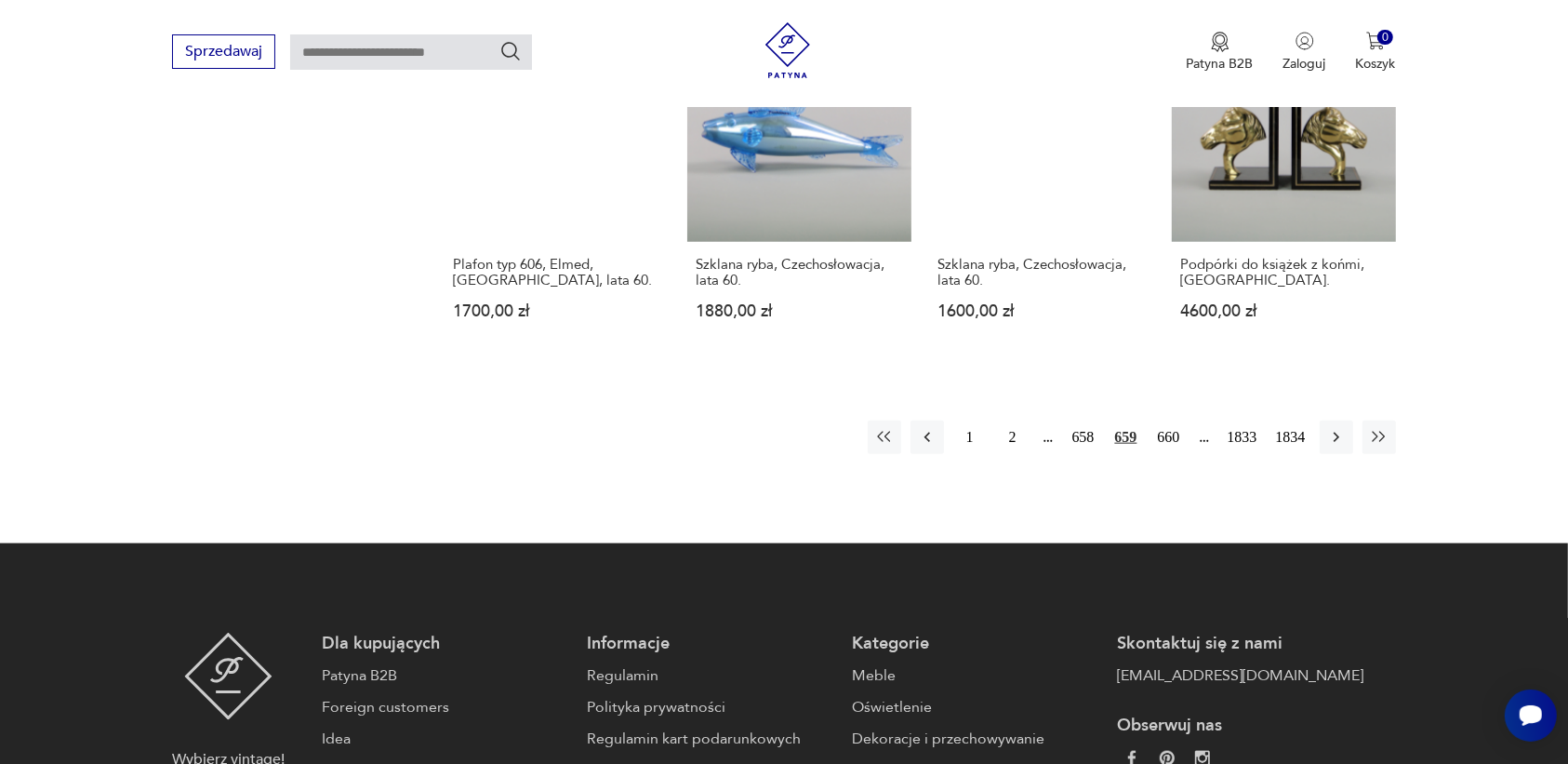
scroll to position [1751, 0]
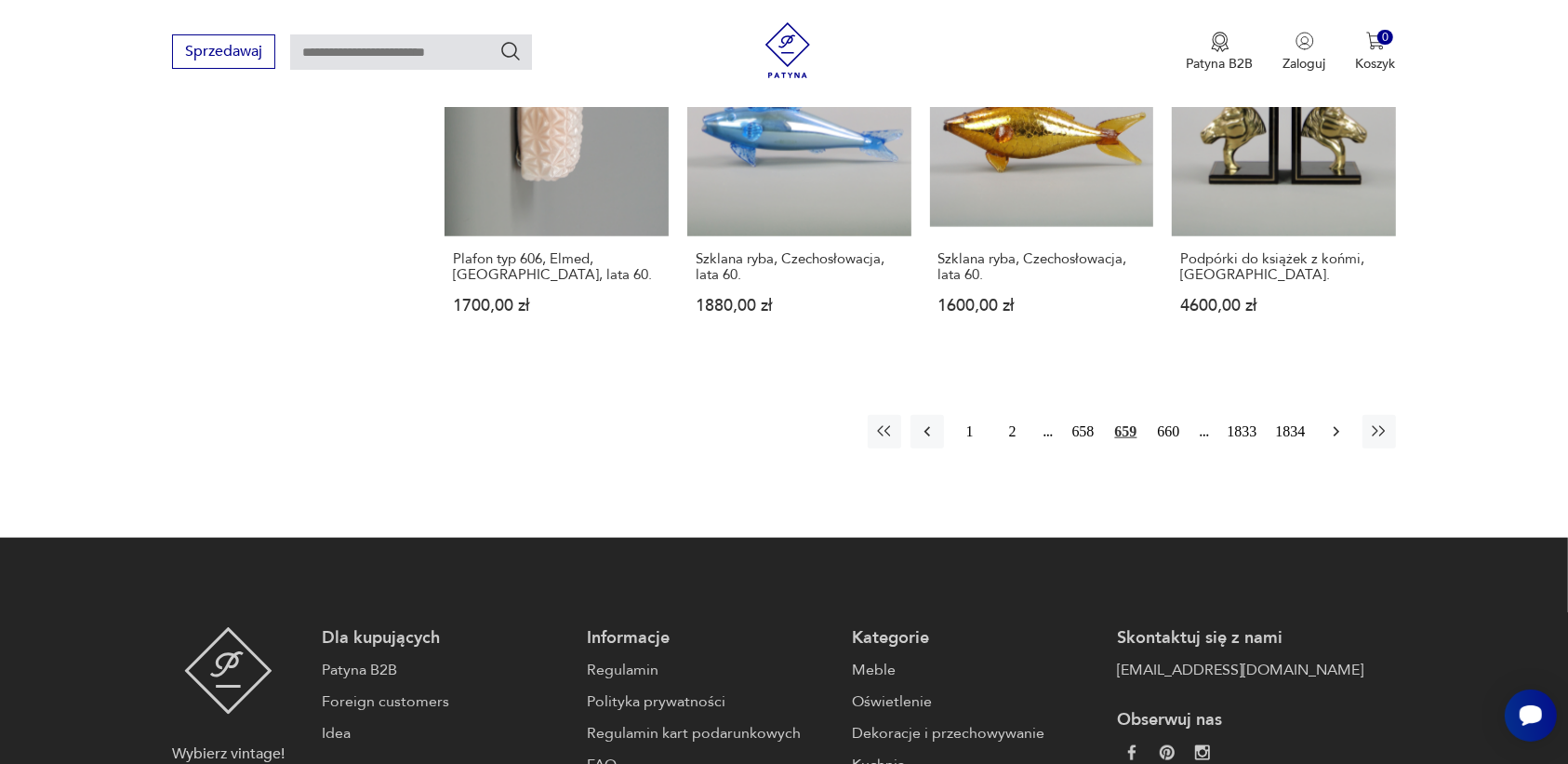
click at [1331, 422] on icon "button" at bounding box center [1336, 431] width 19 height 19
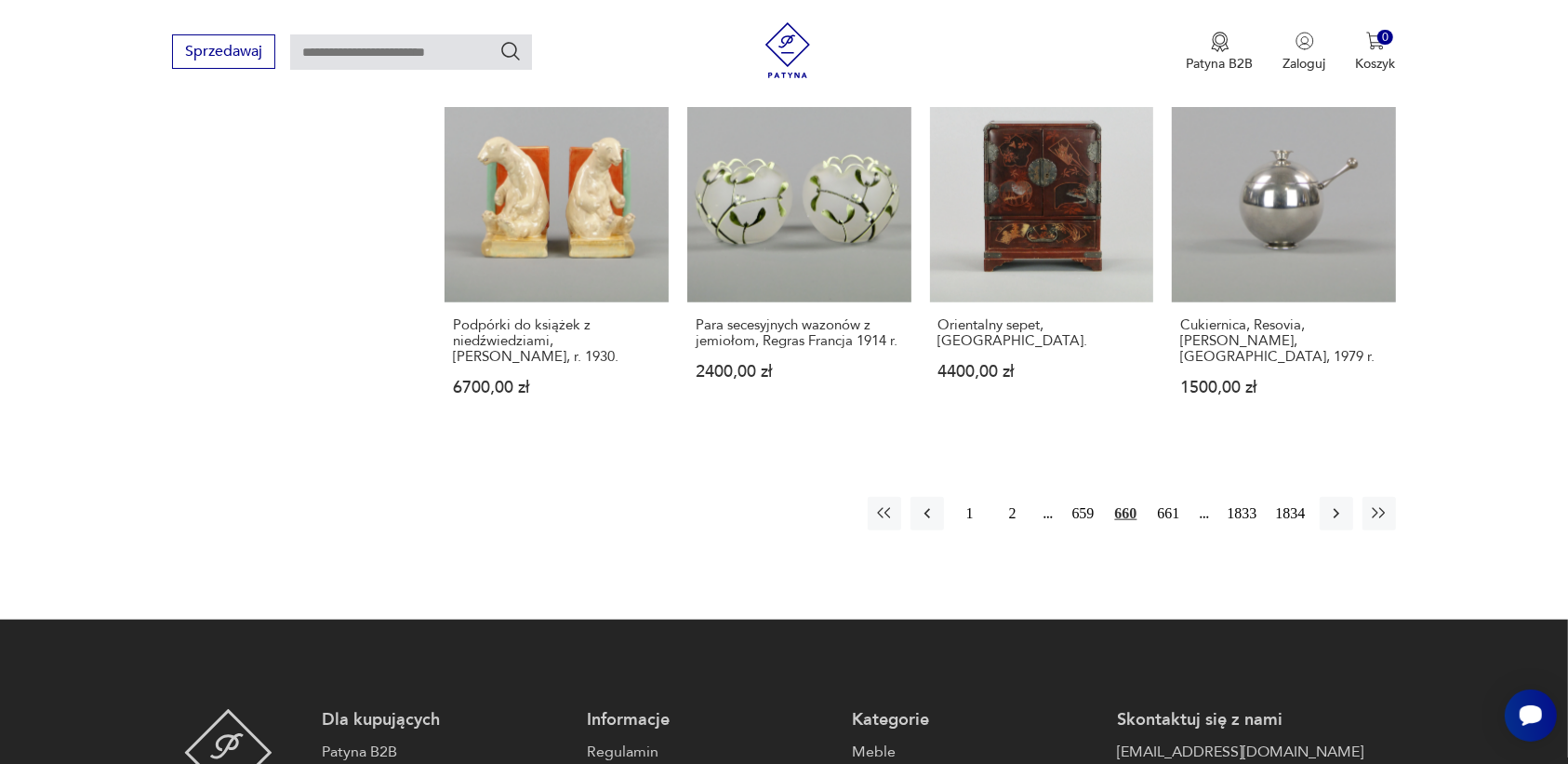
scroll to position [1635, 0]
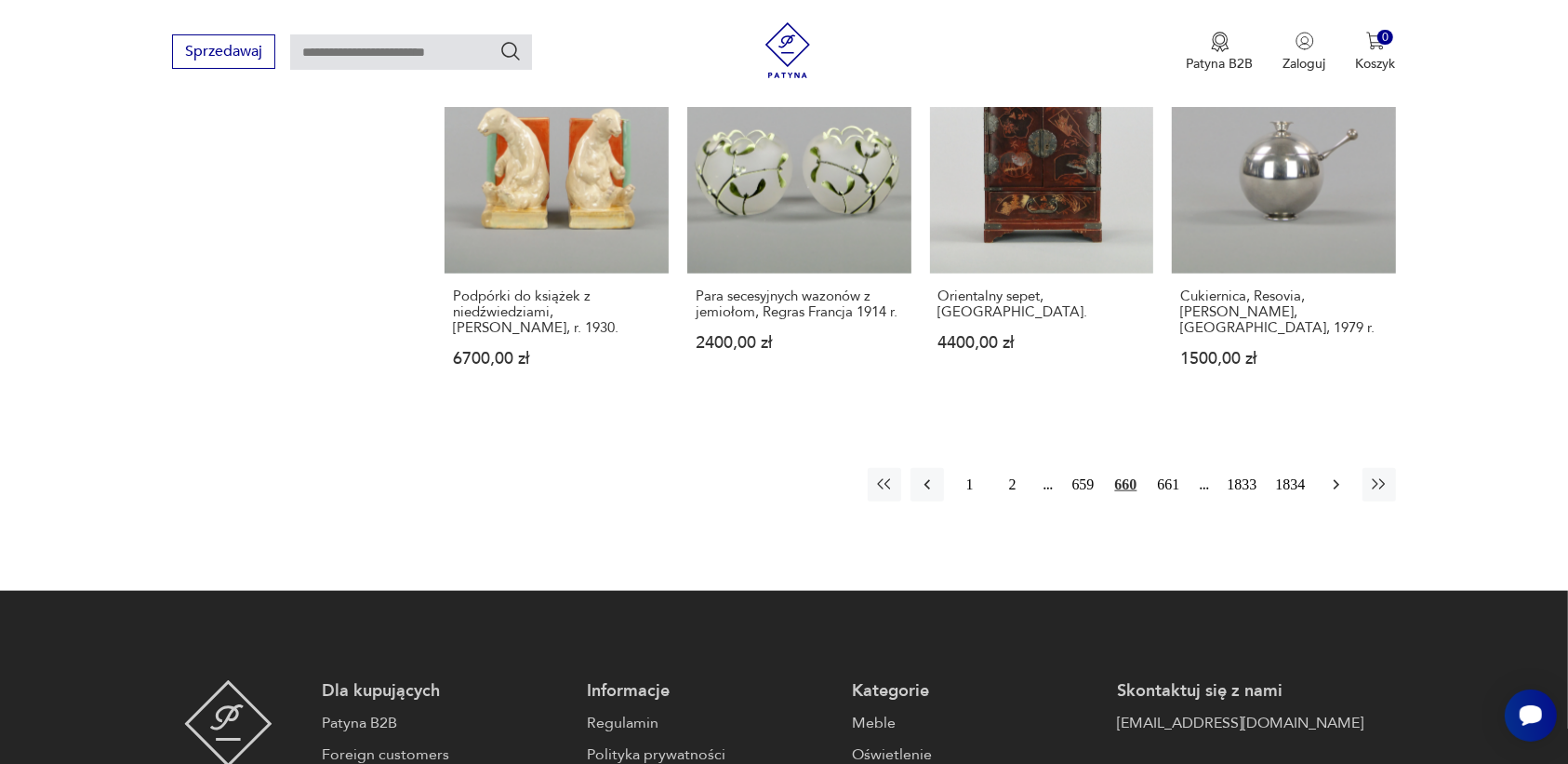
click at [1333, 485] on icon "button" at bounding box center [1336, 484] width 19 height 19
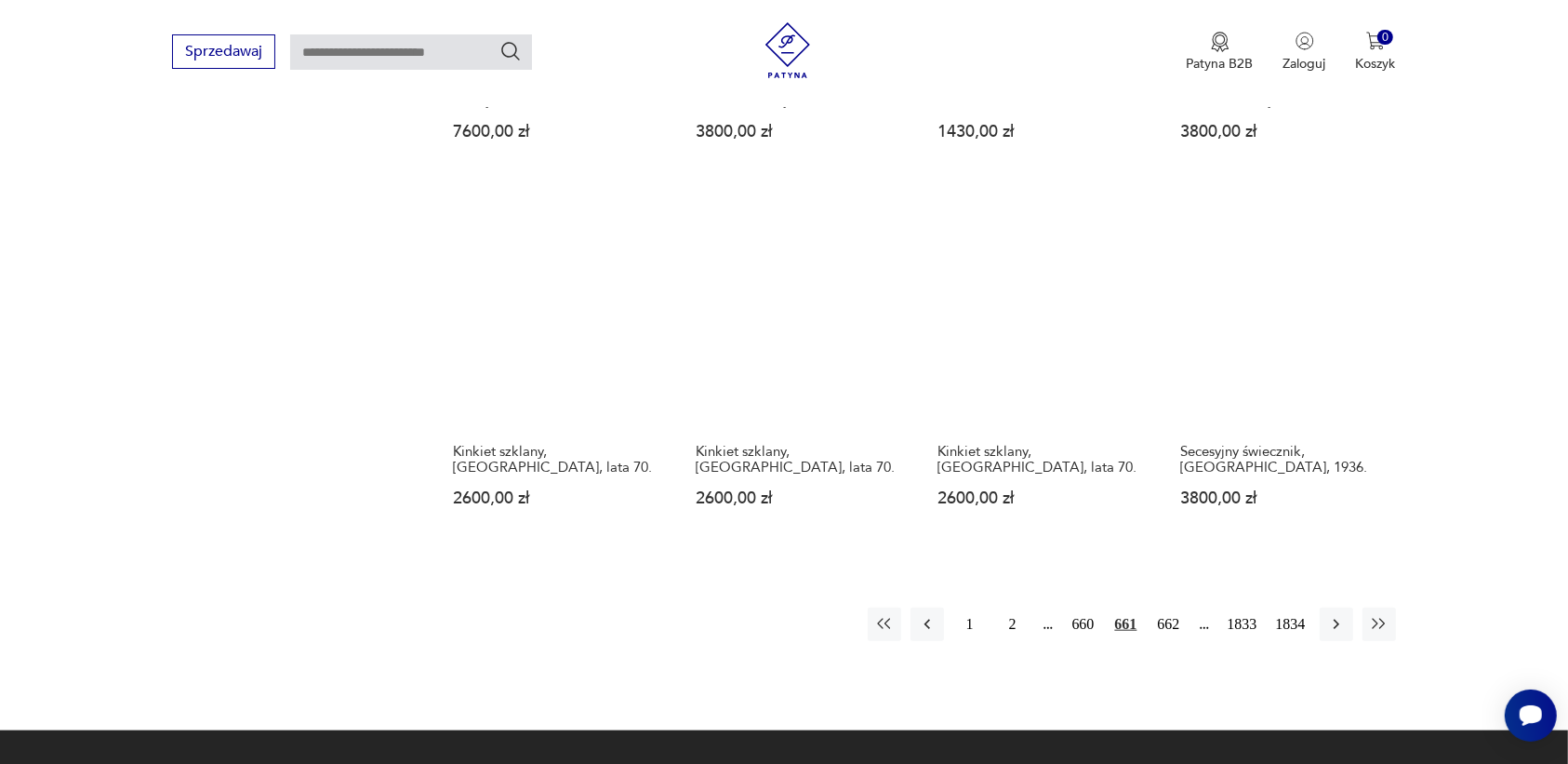
scroll to position [1635, 0]
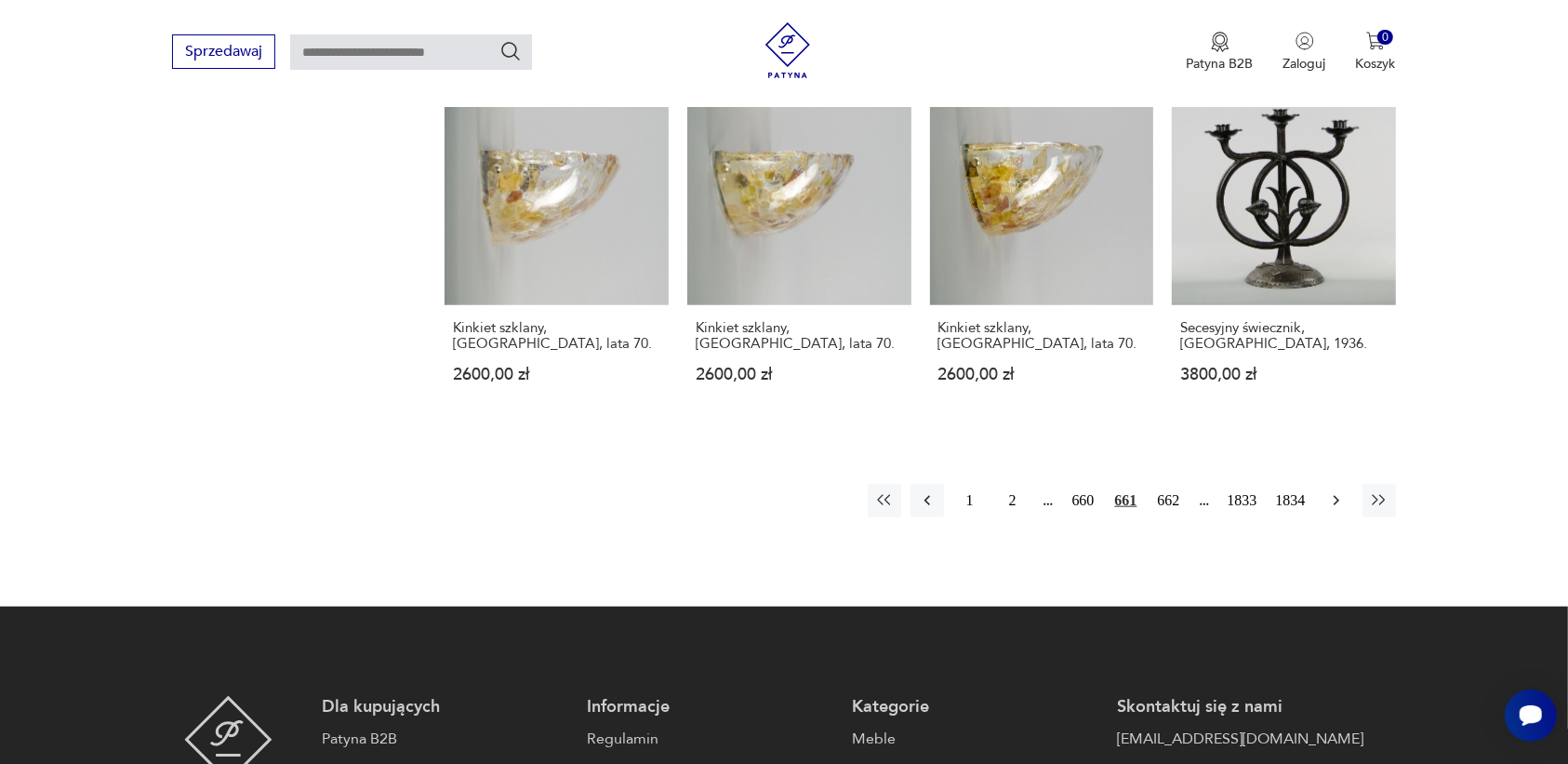
click at [1337, 496] on icon "button" at bounding box center [1336, 501] width 6 height 10
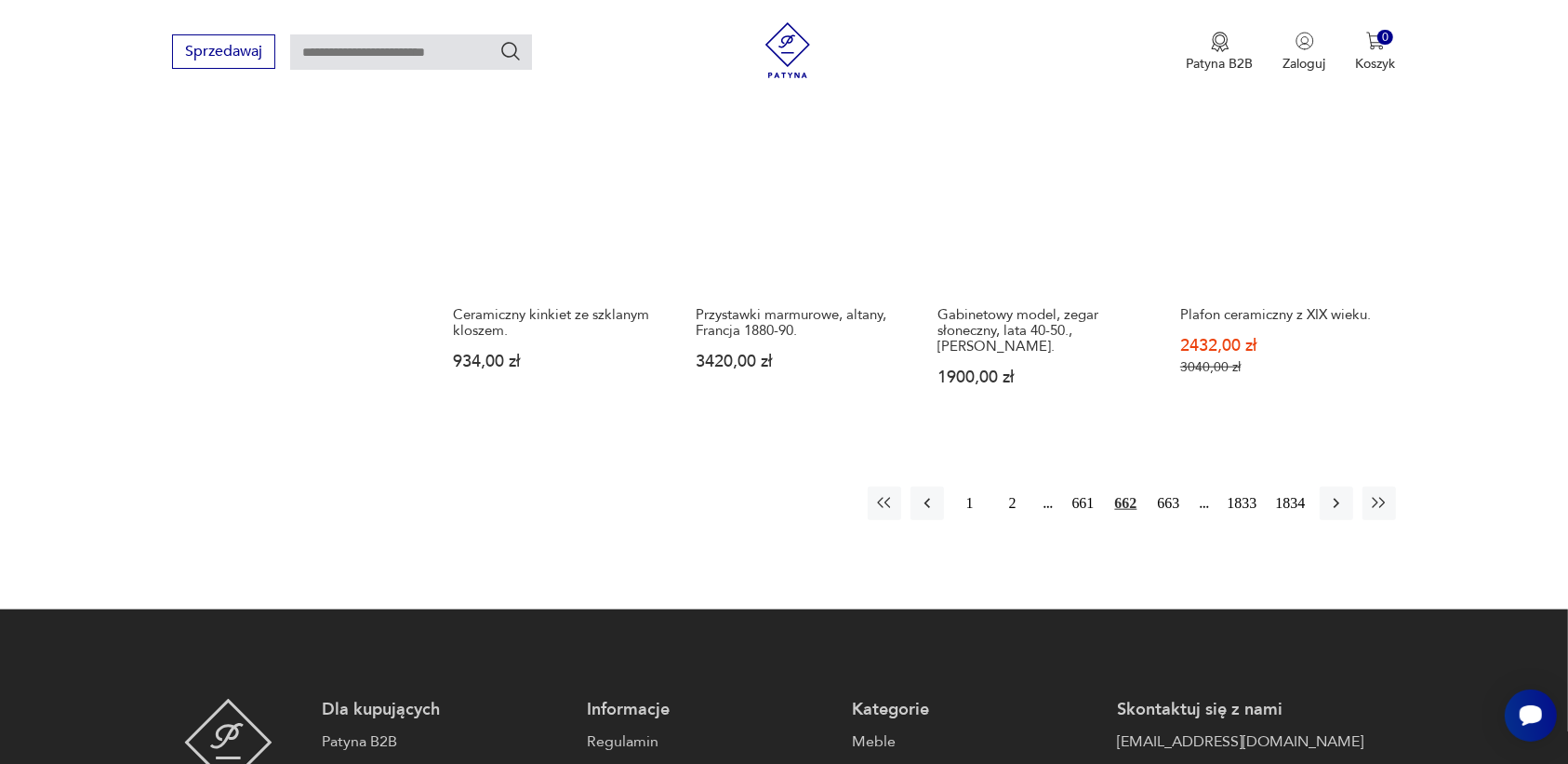
scroll to position [1635, 0]
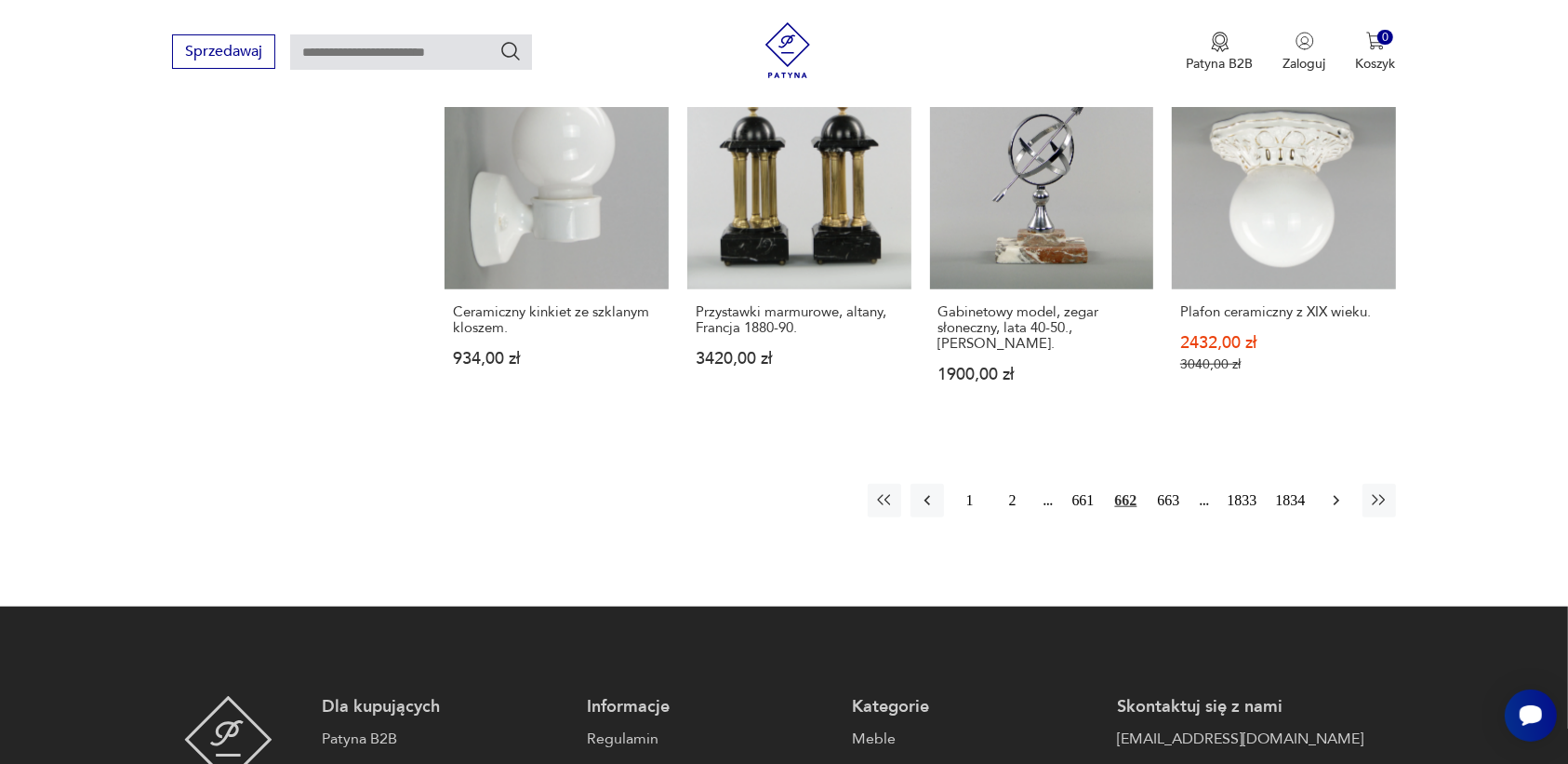
click at [1331, 491] on icon "button" at bounding box center [1336, 500] width 19 height 19
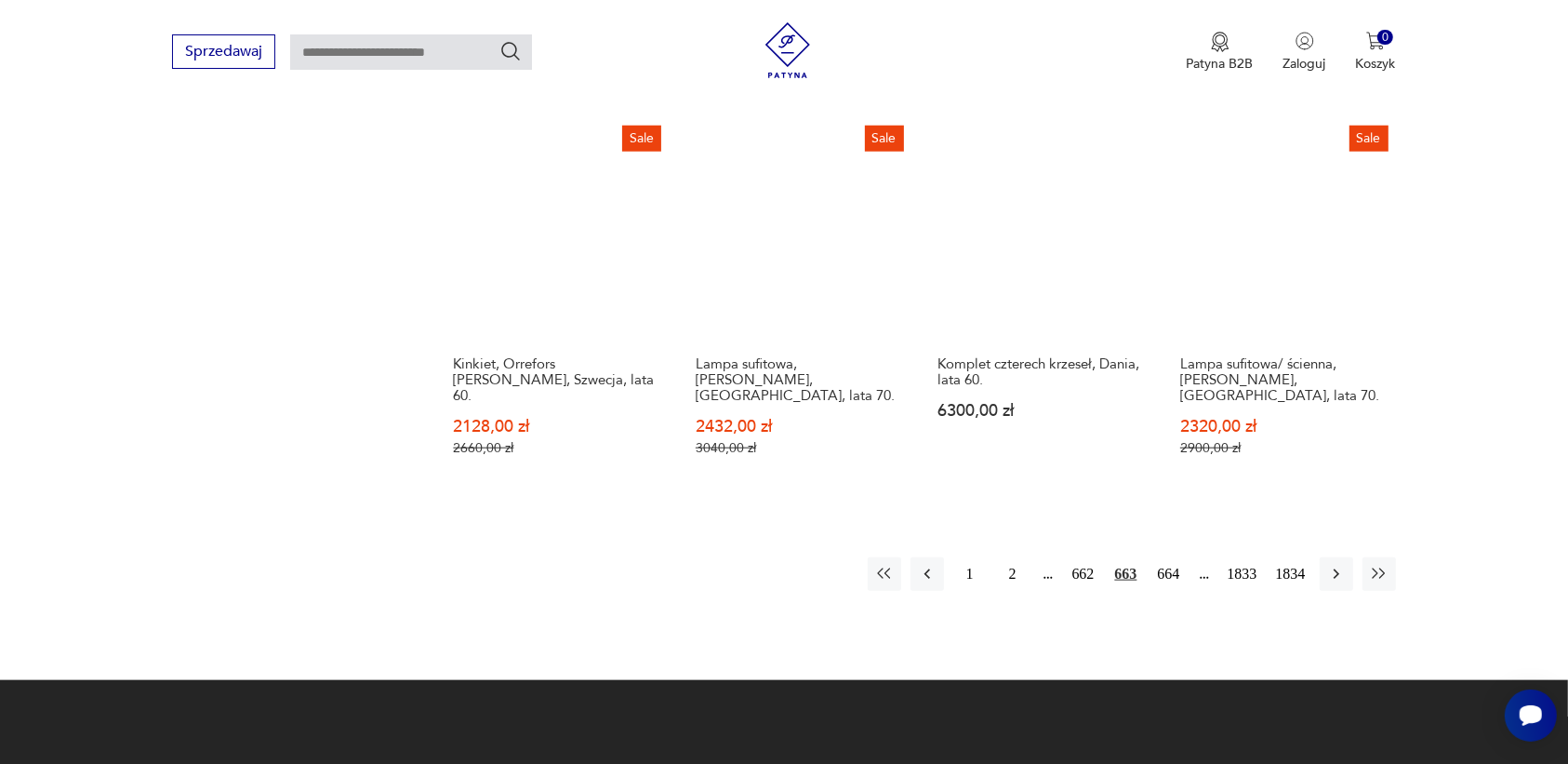
scroll to position [1751, 0]
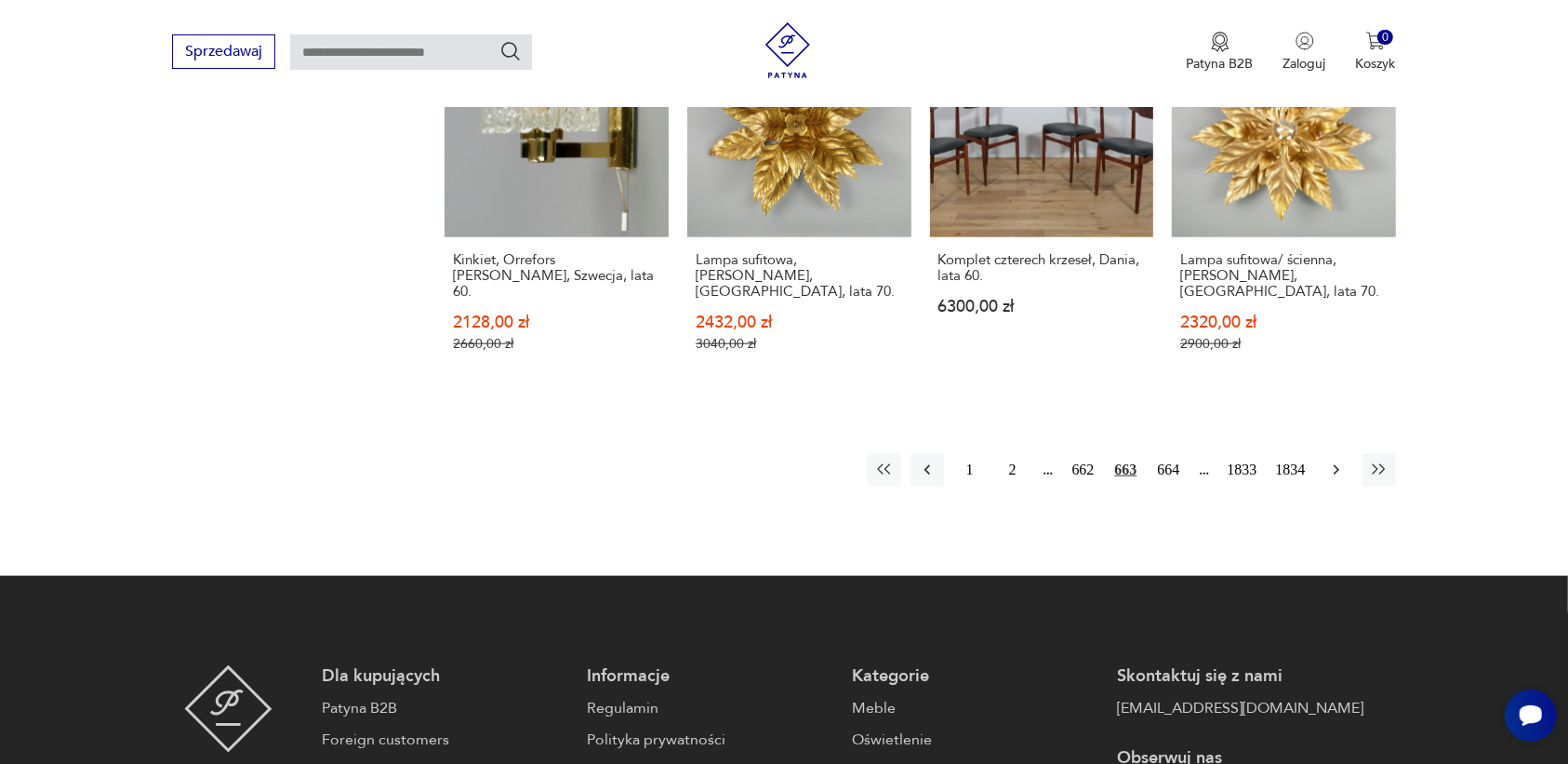
click at [1337, 460] on icon "button" at bounding box center [1336, 469] width 19 height 19
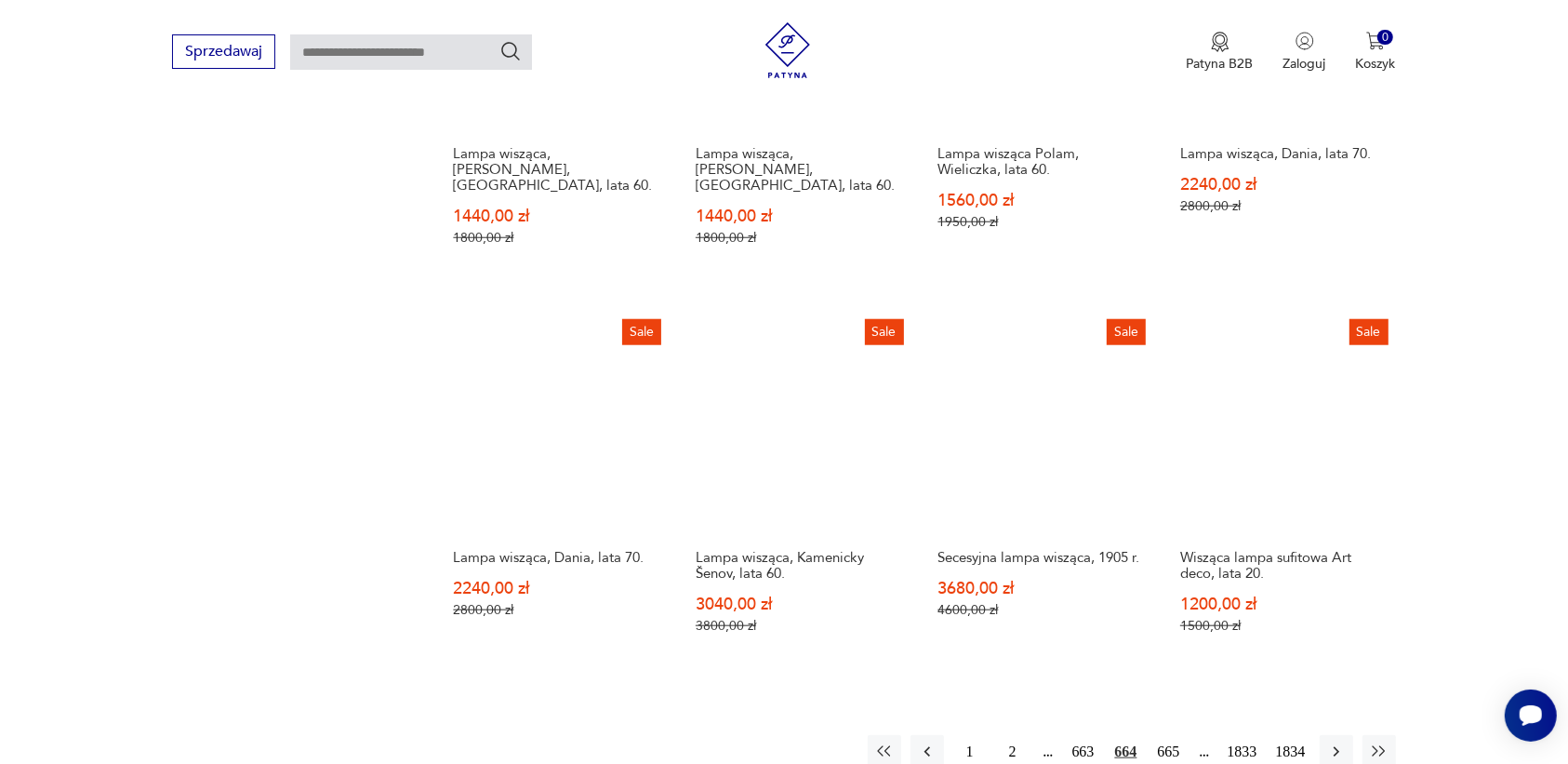
scroll to position [1751, 0]
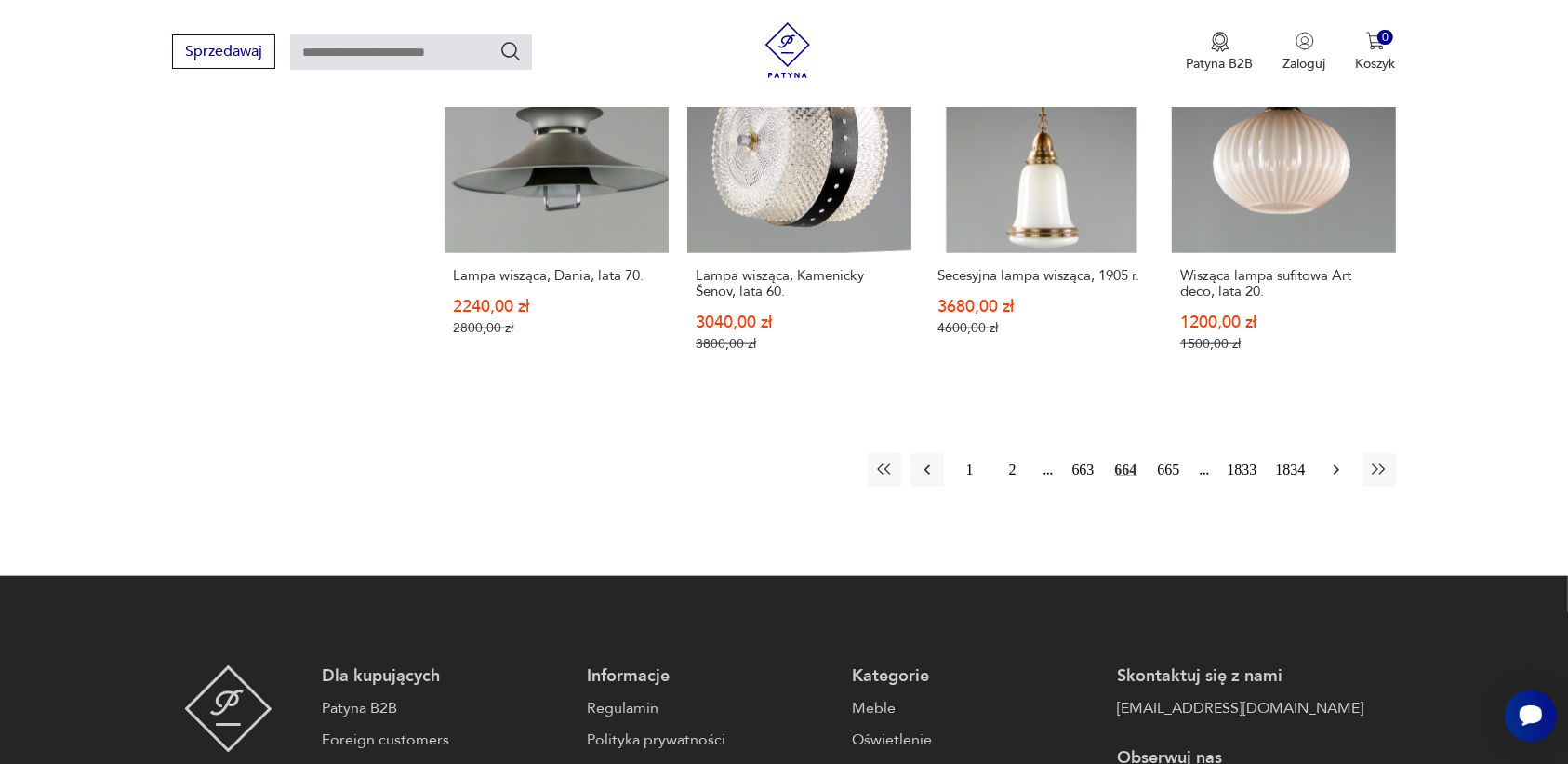
click at [1335, 460] on icon "button" at bounding box center [1336, 469] width 19 height 19
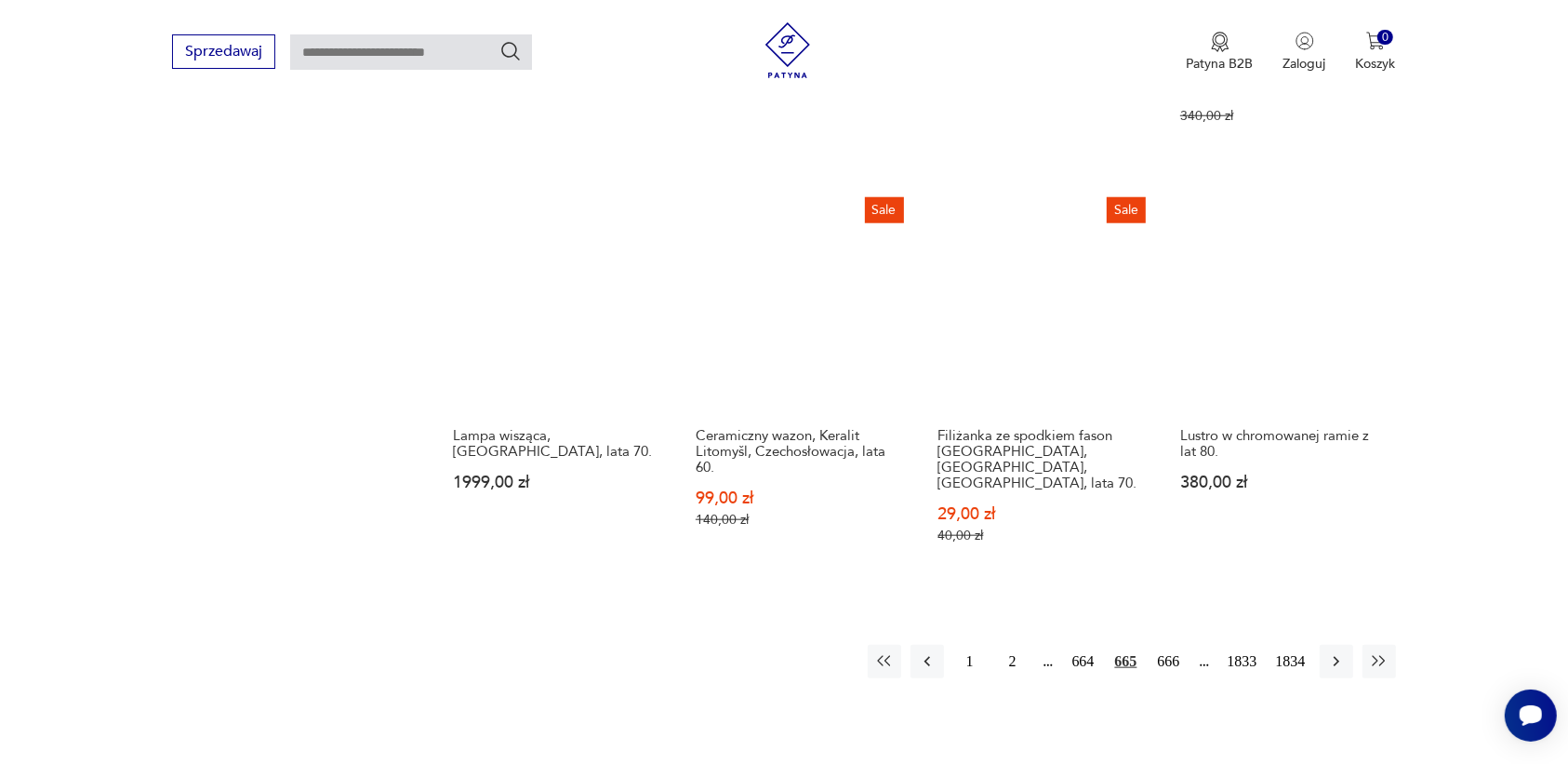
scroll to position [1635, 0]
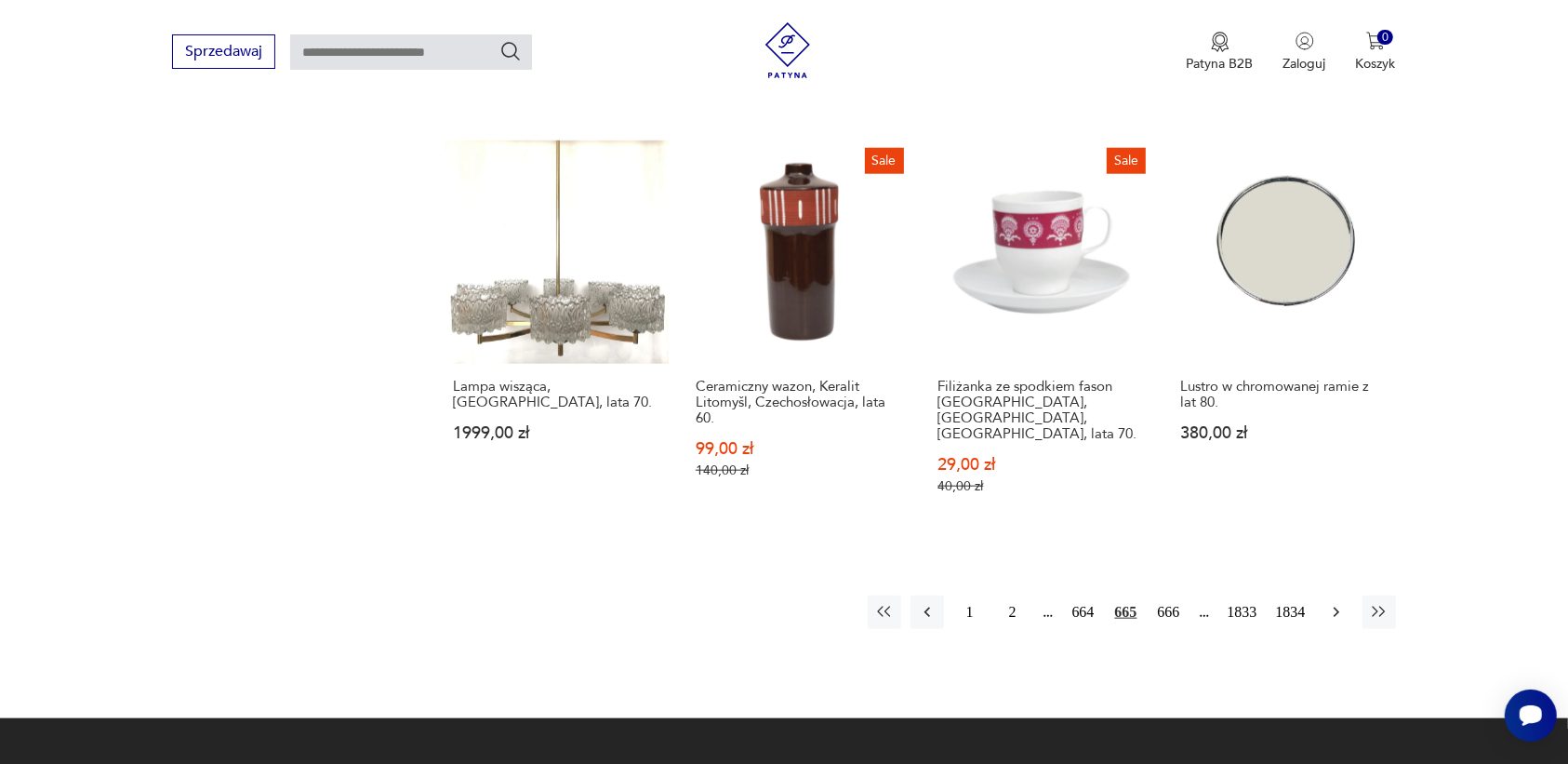
click at [1339, 602] on icon "button" at bounding box center [1336, 611] width 19 height 19
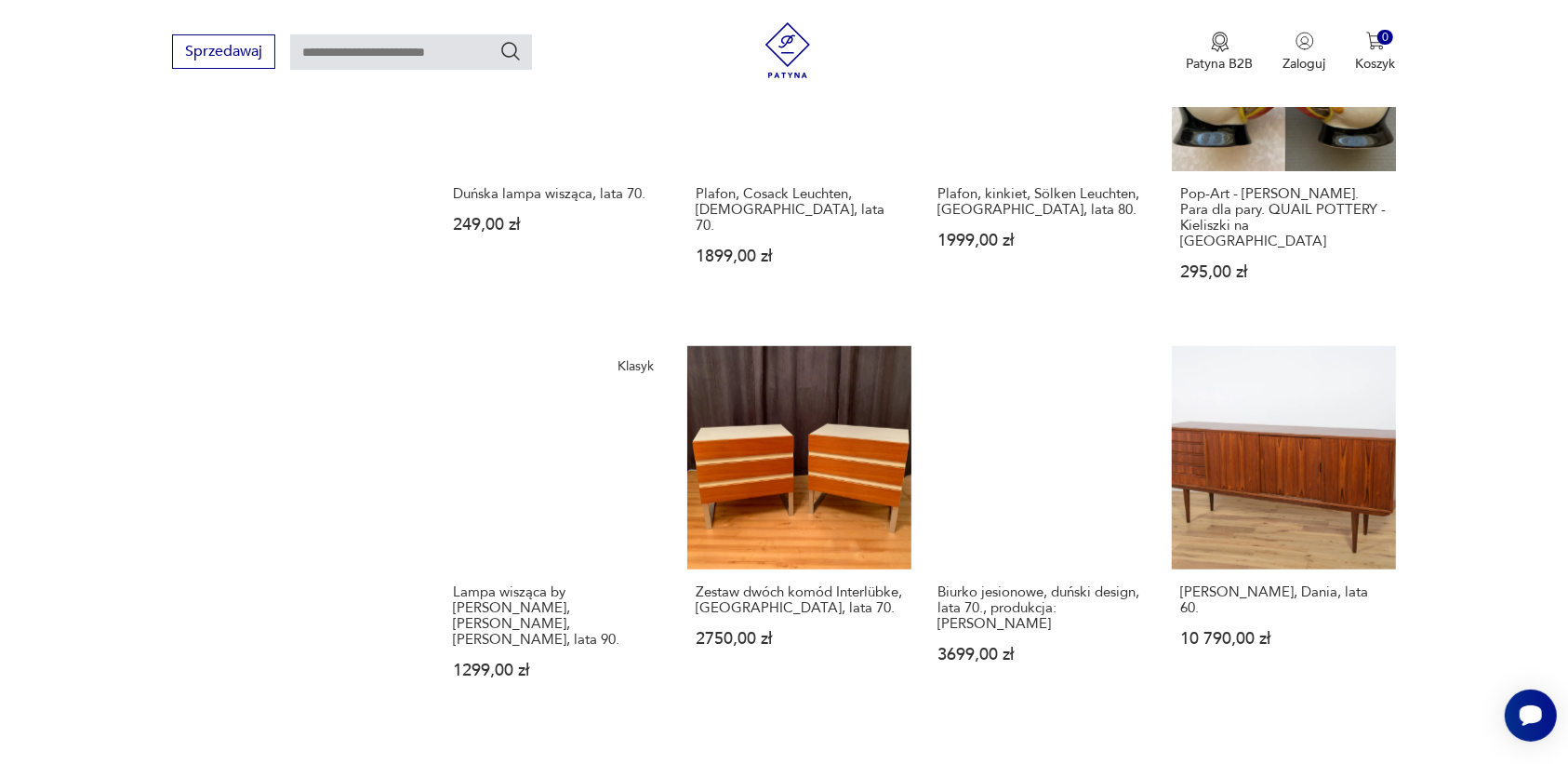
scroll to position [1519, 0]
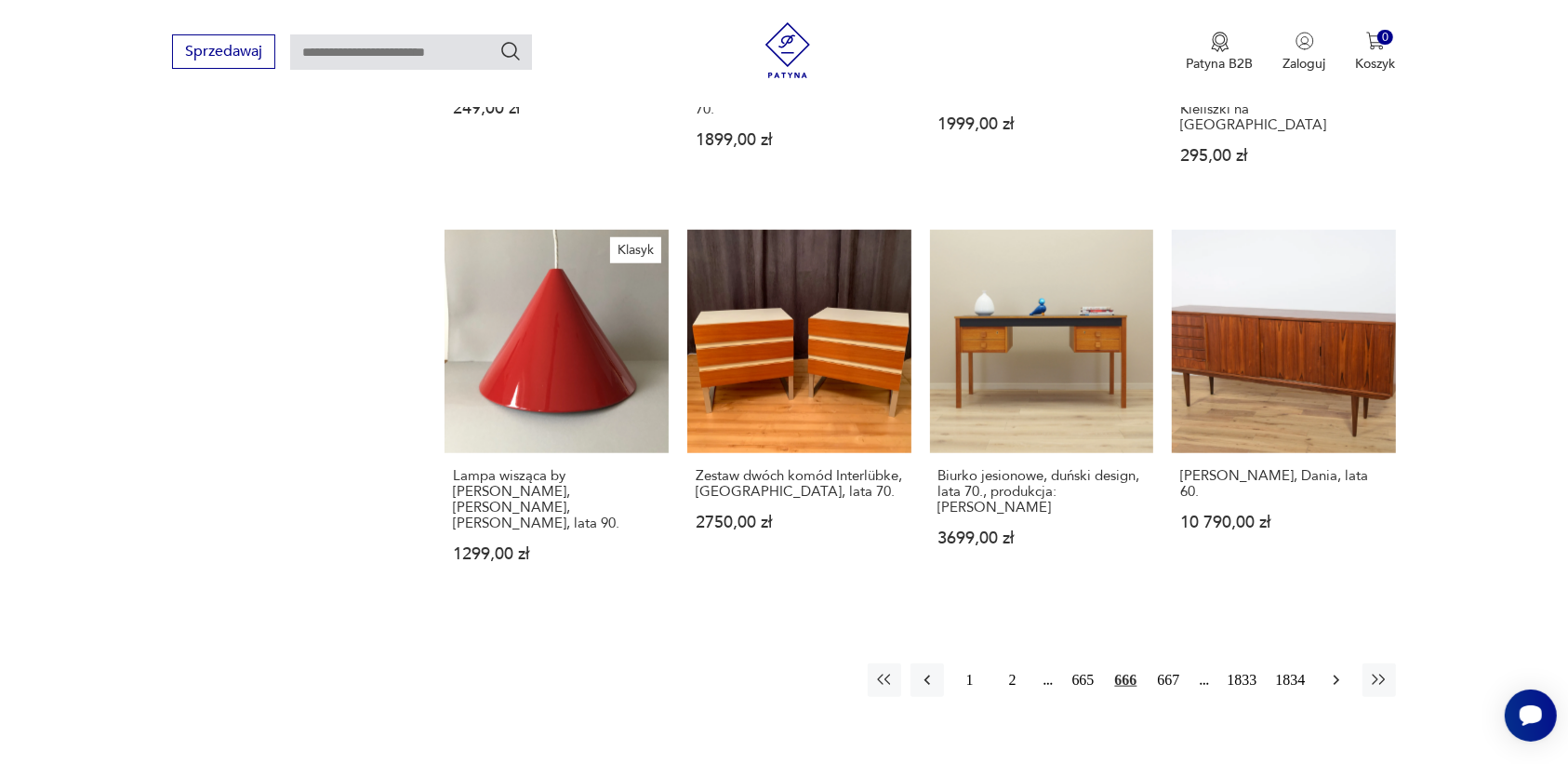
click at [1331, 671] on icon "button" at bounding box center [1336, 680] width 19 height 19
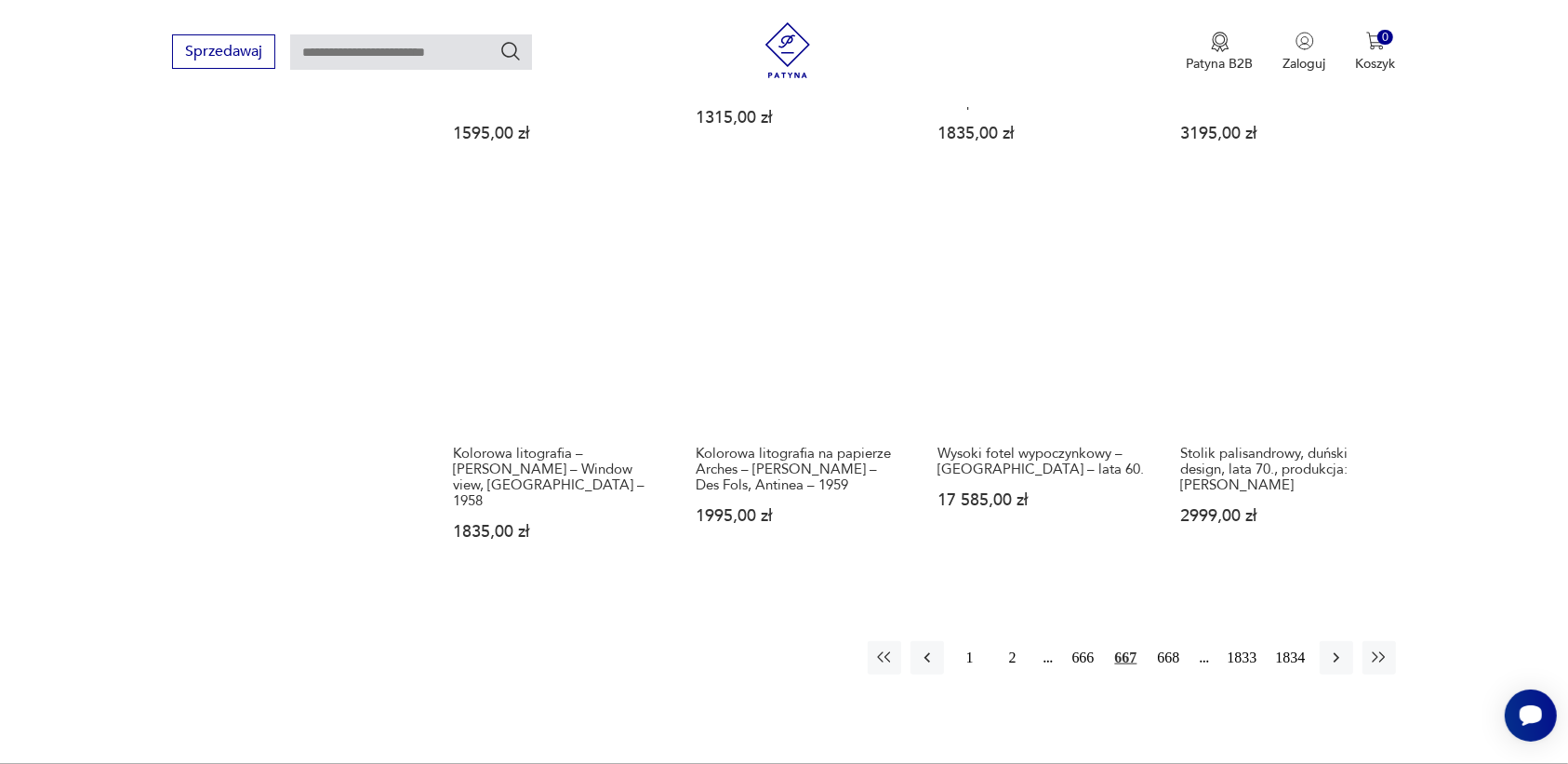
scroll to position [1519, 0]
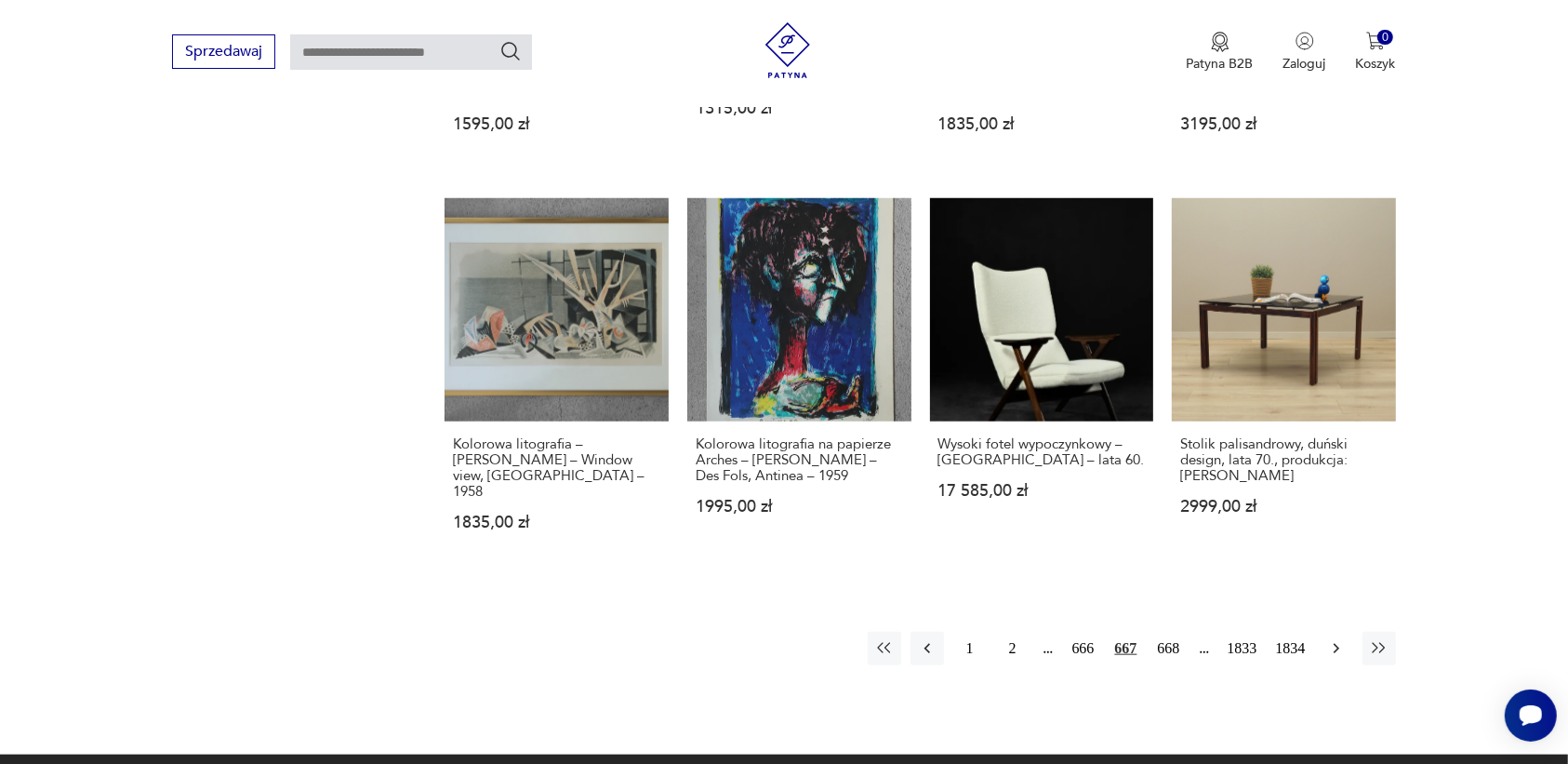
click at [1333, 639] on icon "button" at bounding box center [1336, 647] width 19 height 19
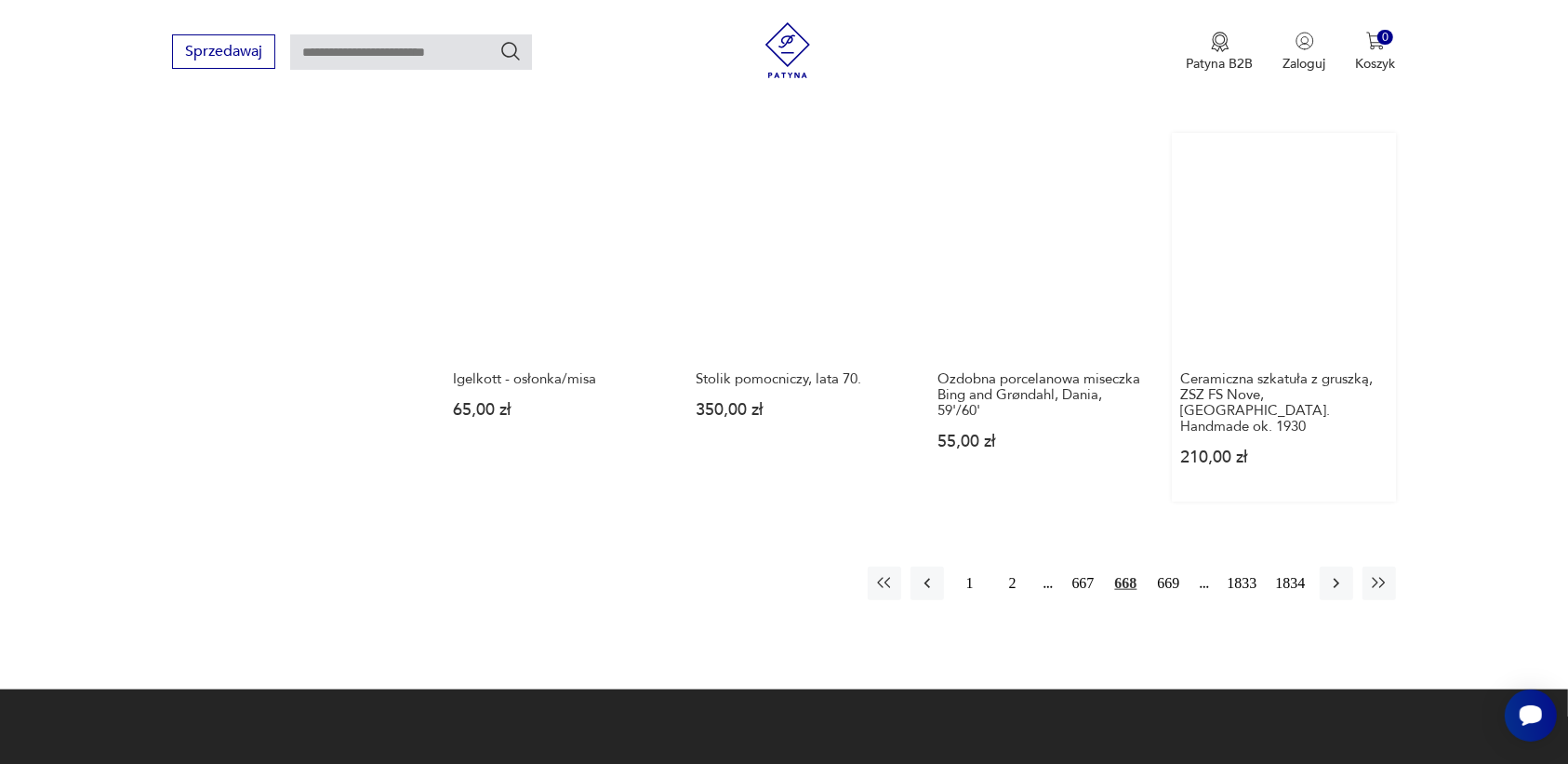
scroll to position [1635, 0]
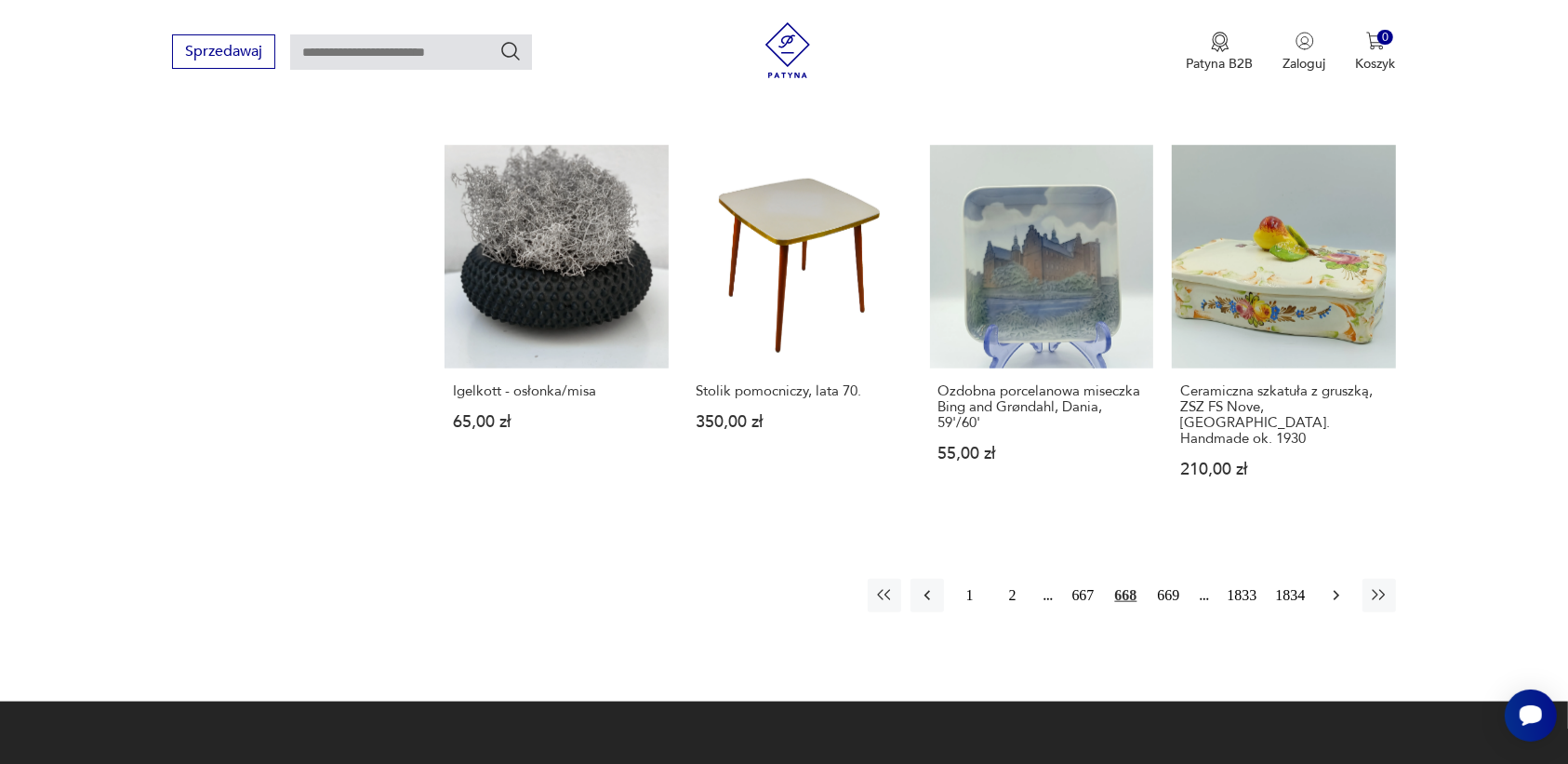
click at [1333, 586] on icon "button" at bounding box center [1336, 595] width 19 height 19
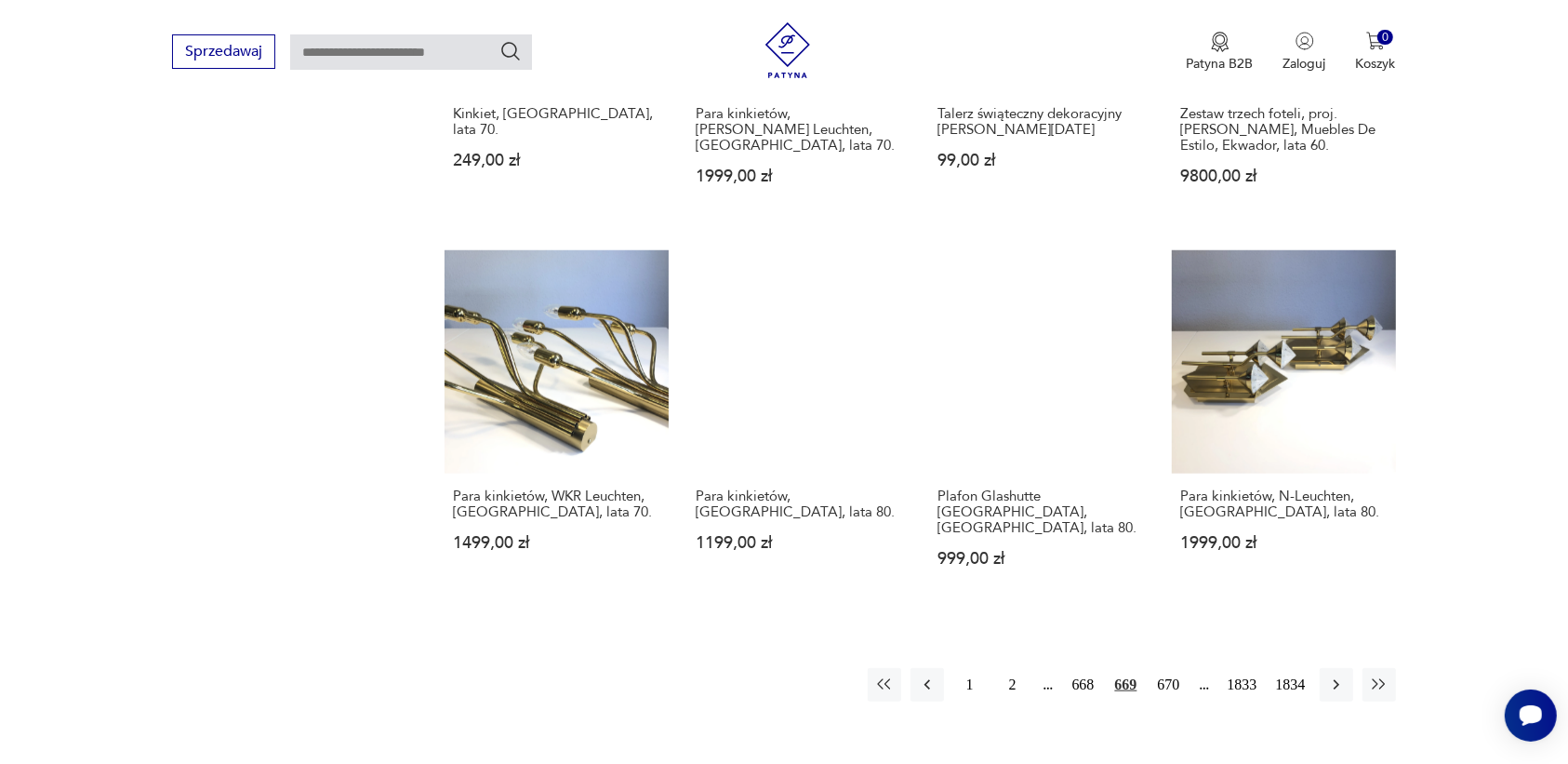
scroll to position [1751, 0]
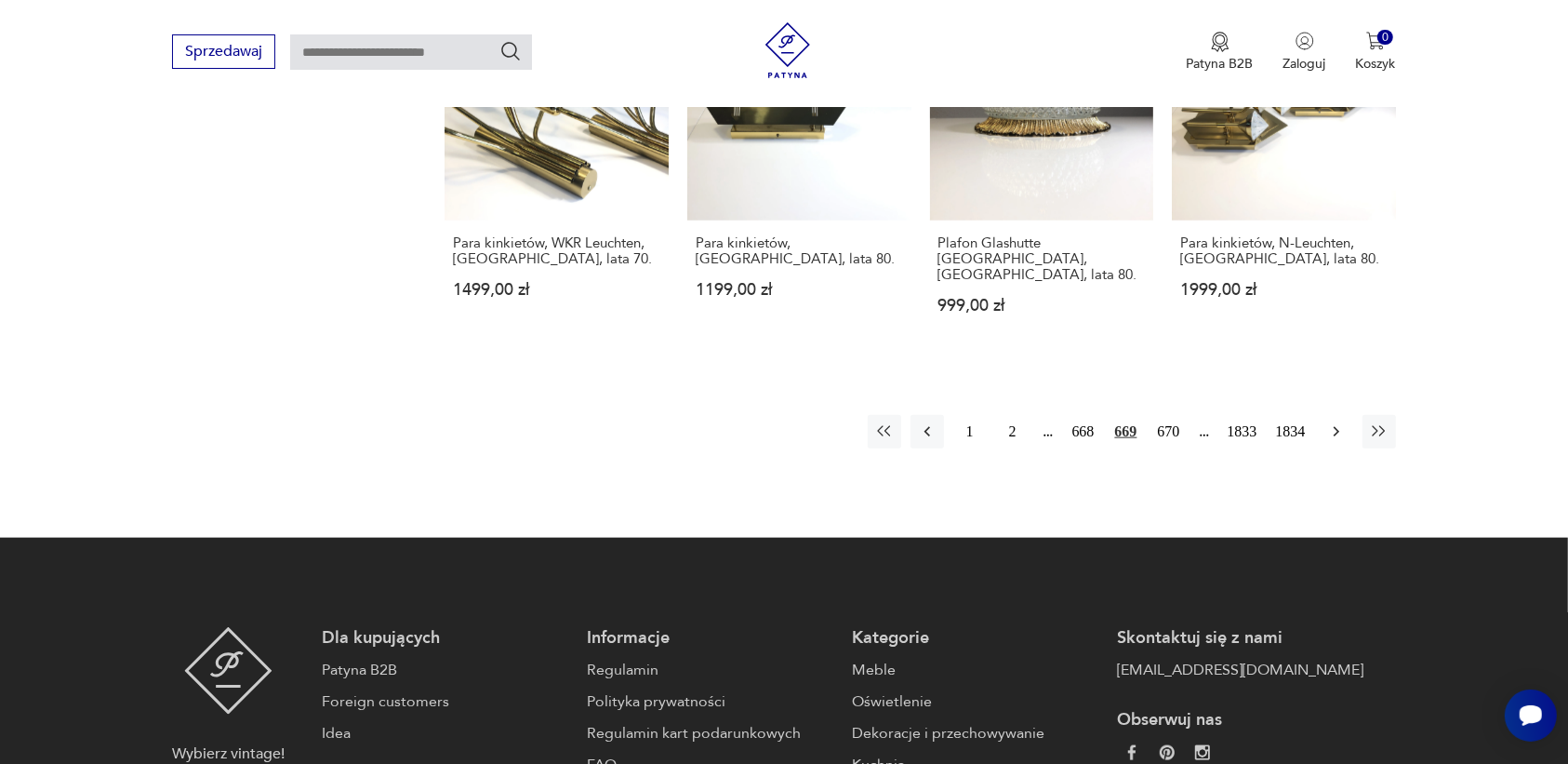
click at [1337, 427] on icon "button" at bounding box center [1336, 432] width 6 height 10
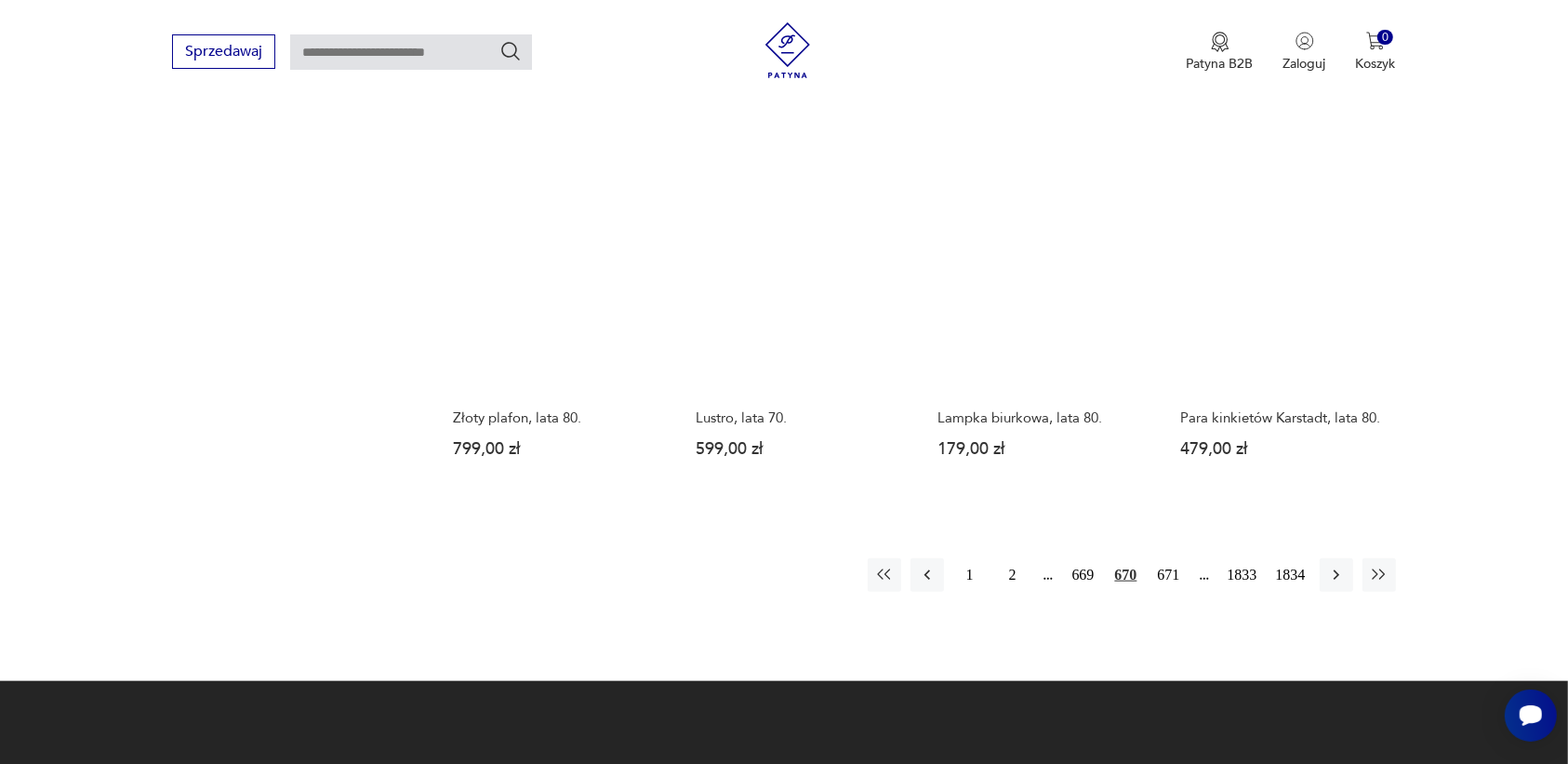
scroll to position [1635, 0]
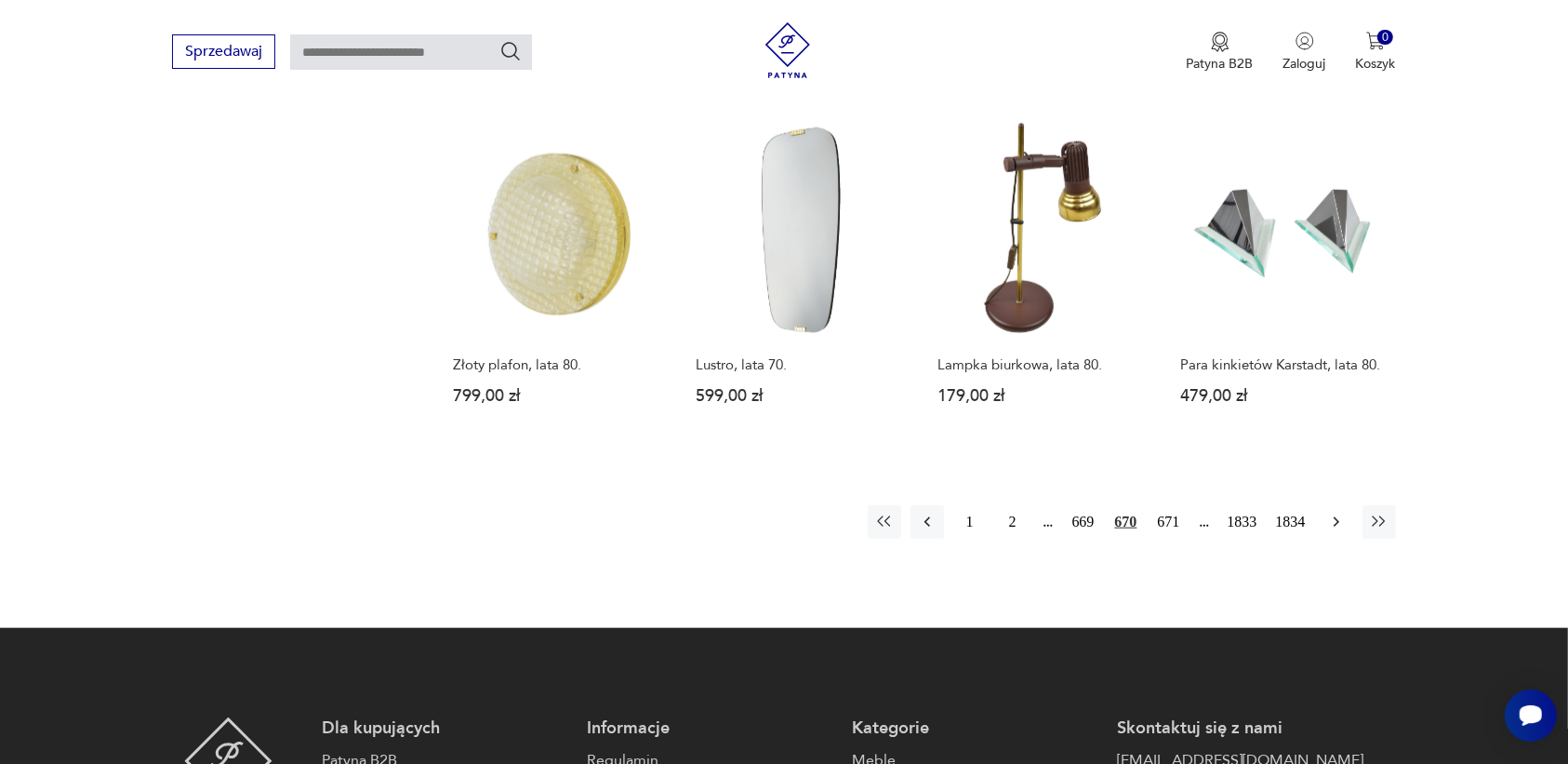
click at [1330, 518] on icon "button" at bounding box center [1336, 521] width 19 height 19
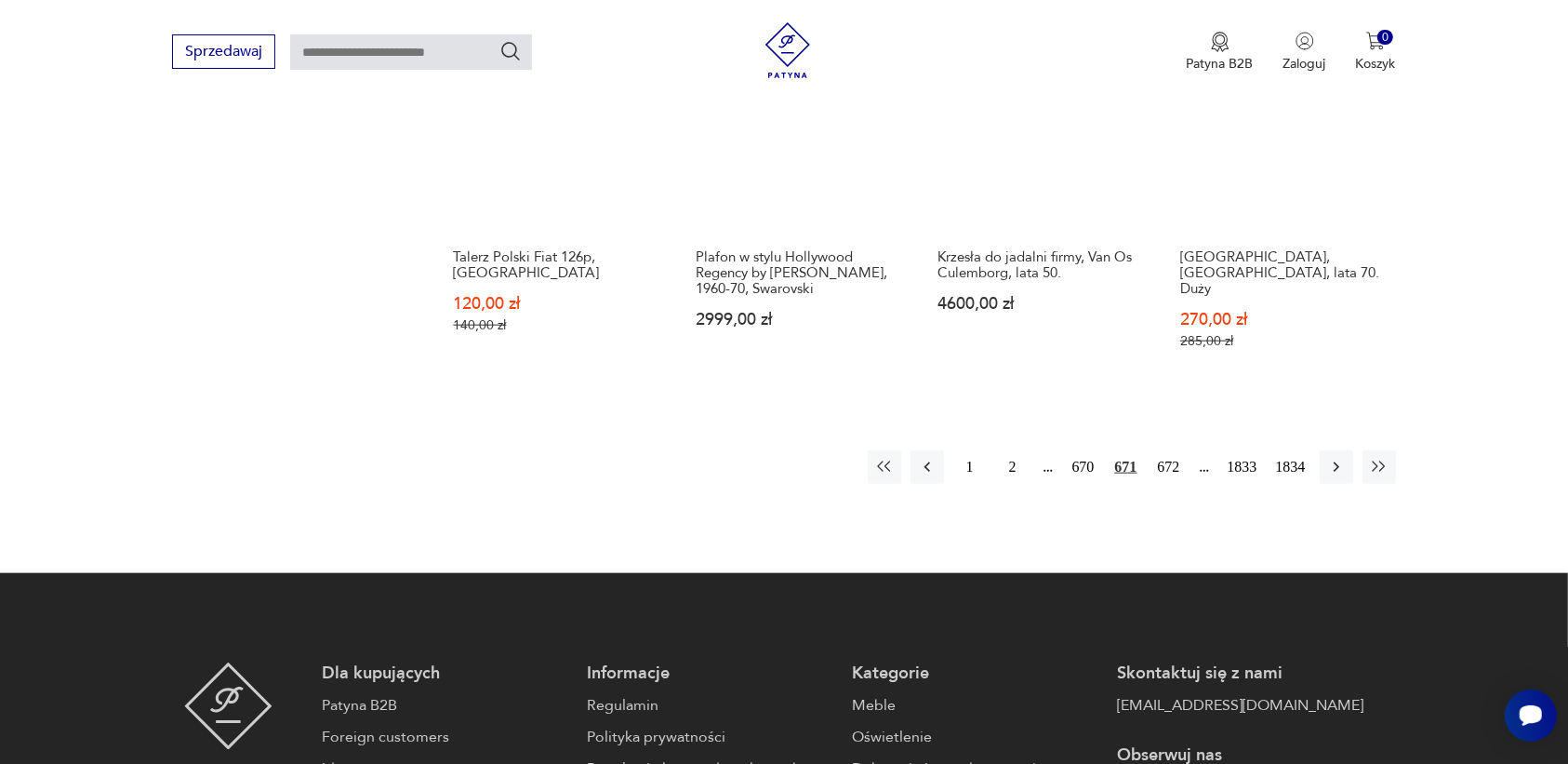
scroll to position [1751, 0]
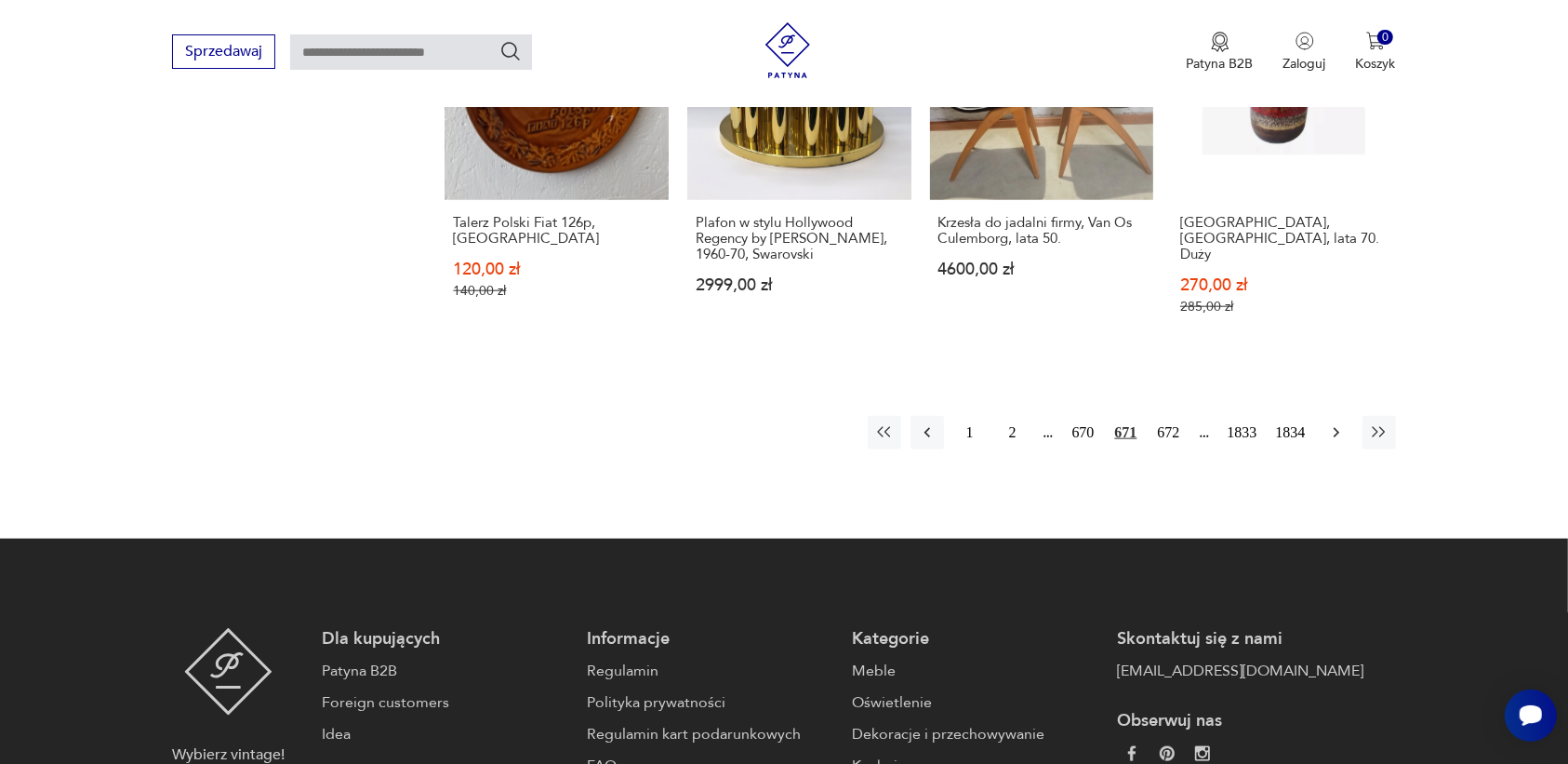
click at [1336, 423] on icon "button" at bounding box center [1336, 432] width 19 height 19
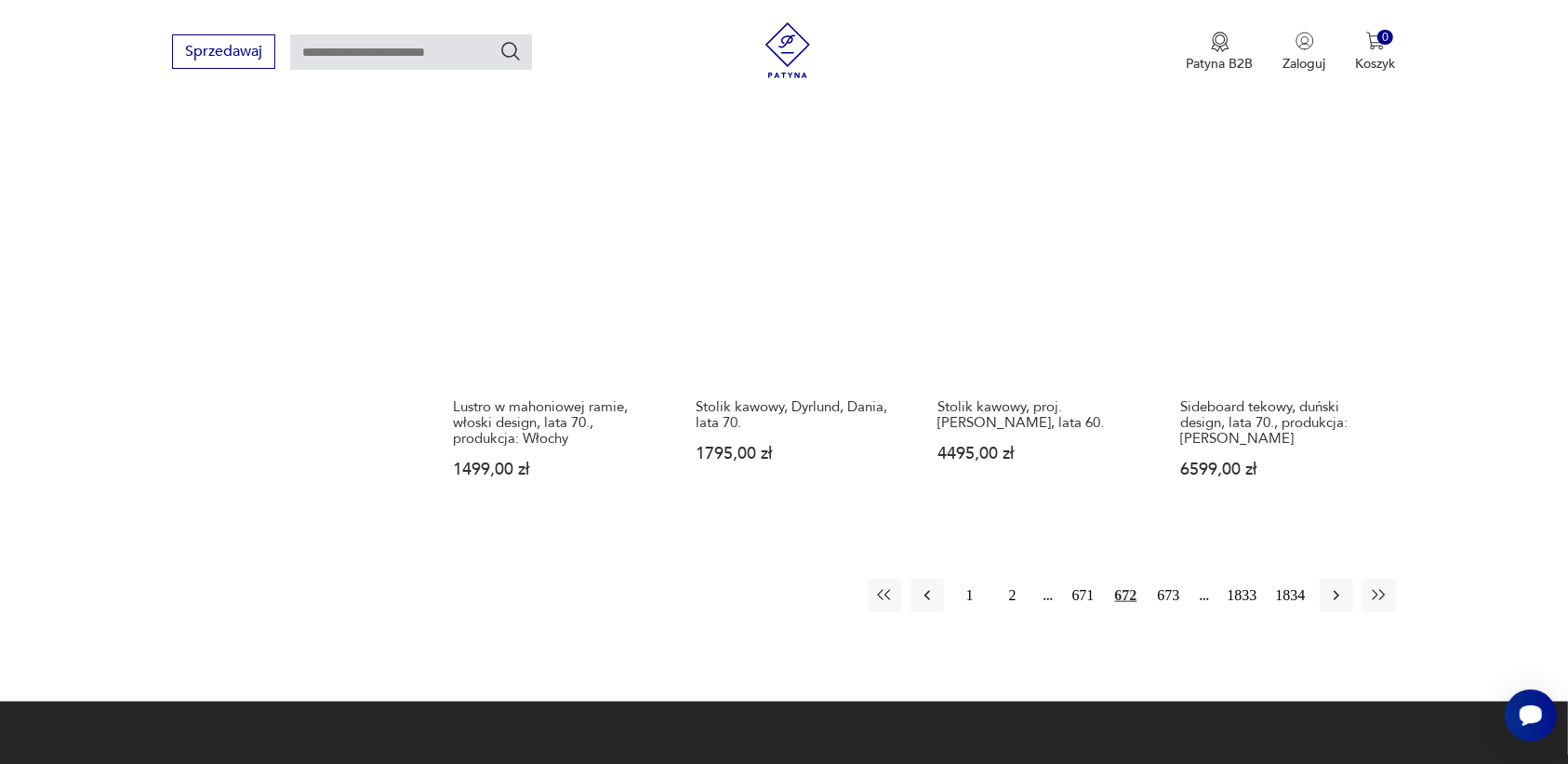
scroll to position [1635, 0]
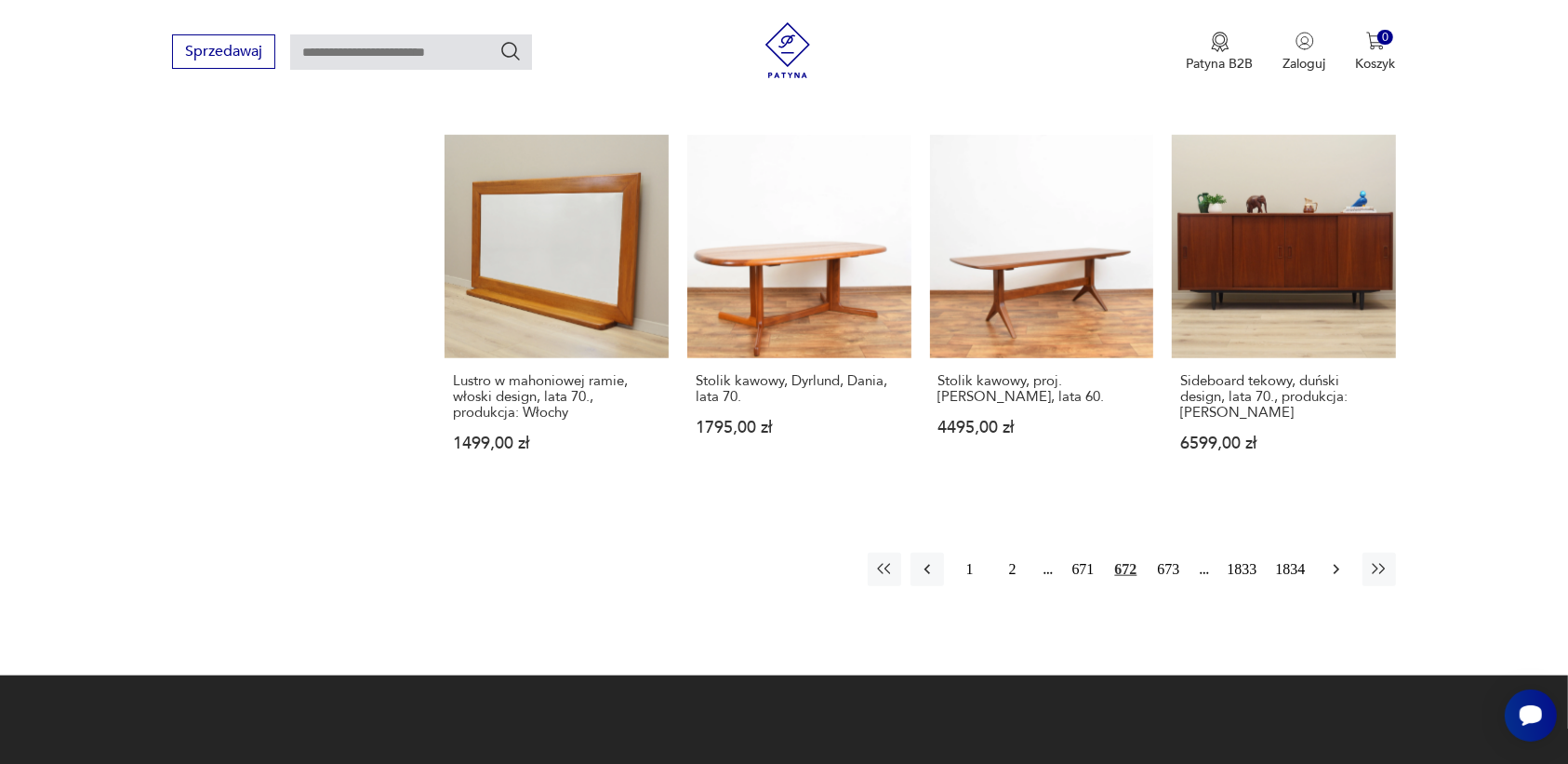
click at [1327, 560] on icon "button" at bounding box center [1336, 569] width 19 height 19
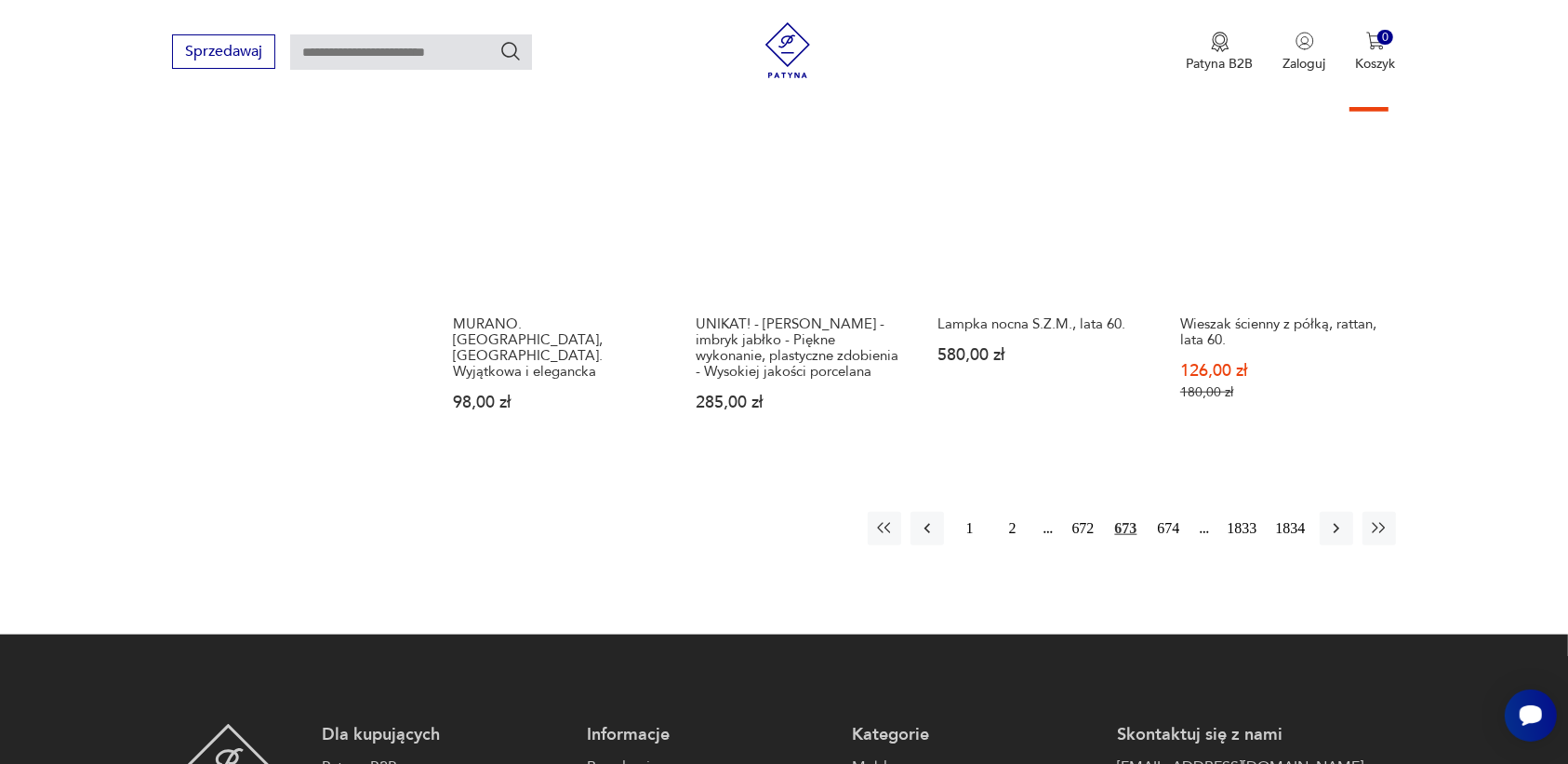
scroll to position [1751, 0]
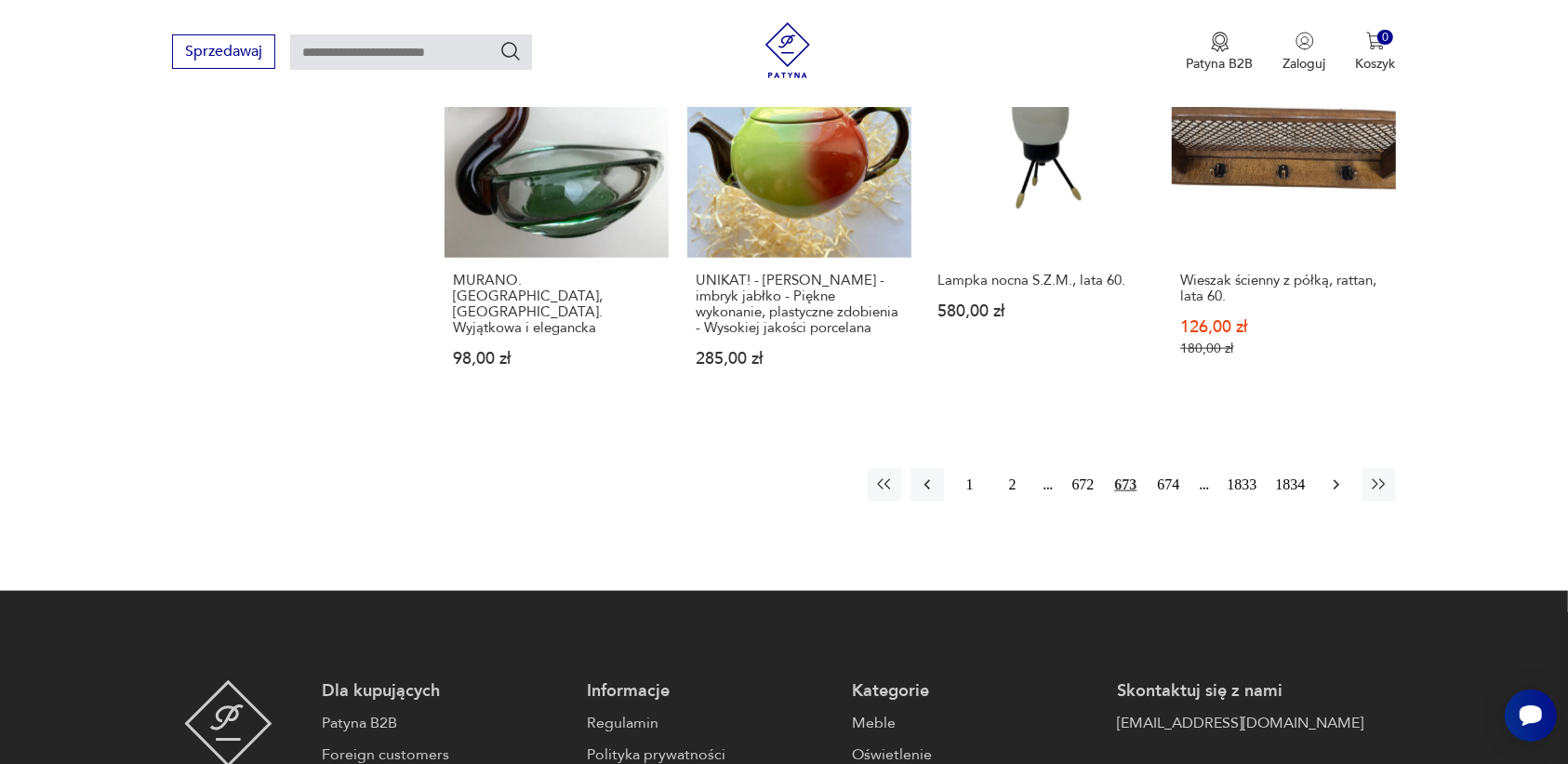
click at [1331, 475] on icon "button" at bounding box center [1336, 484] width 19 height 19
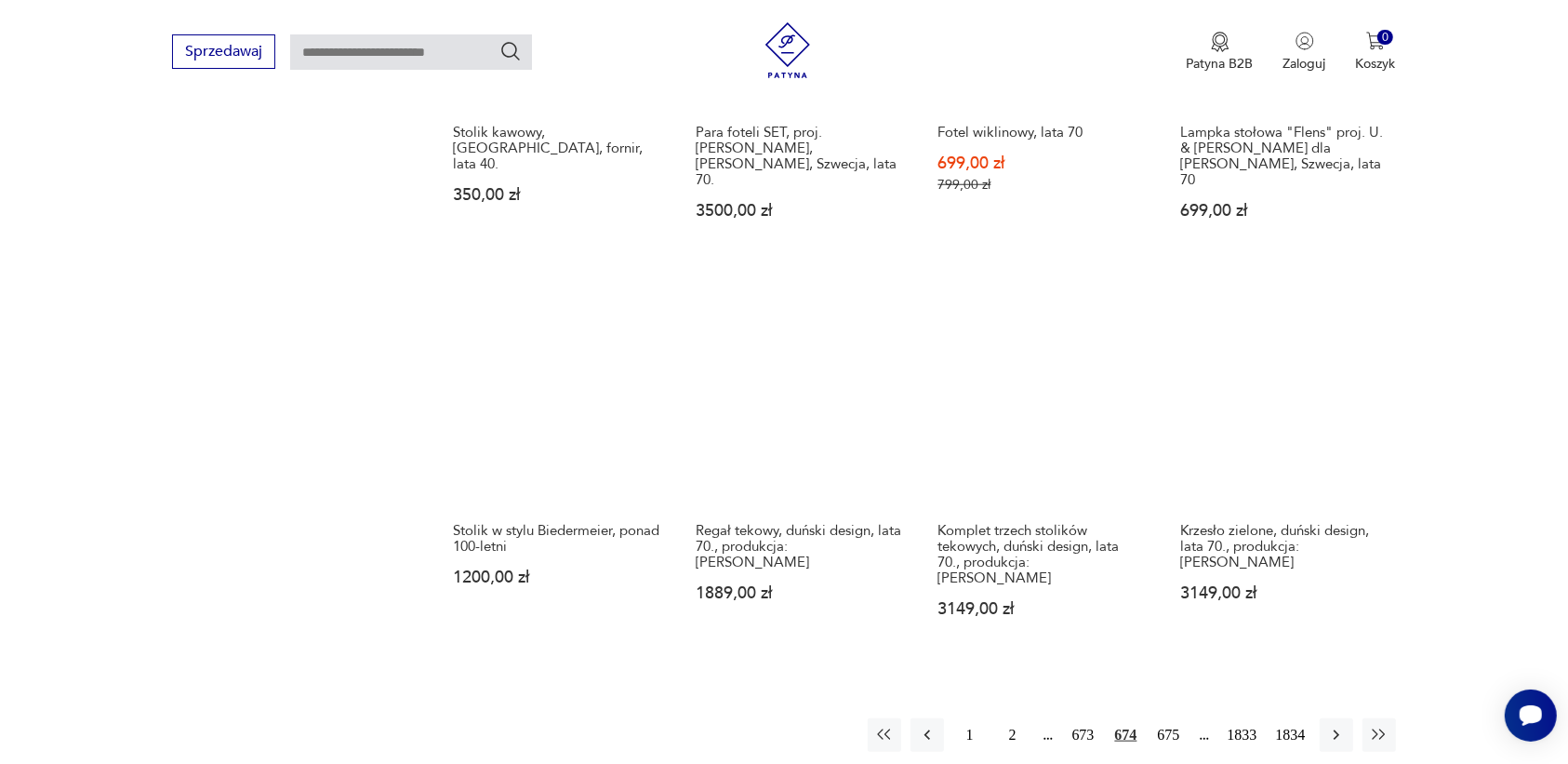
scroll to position [1751, 0]
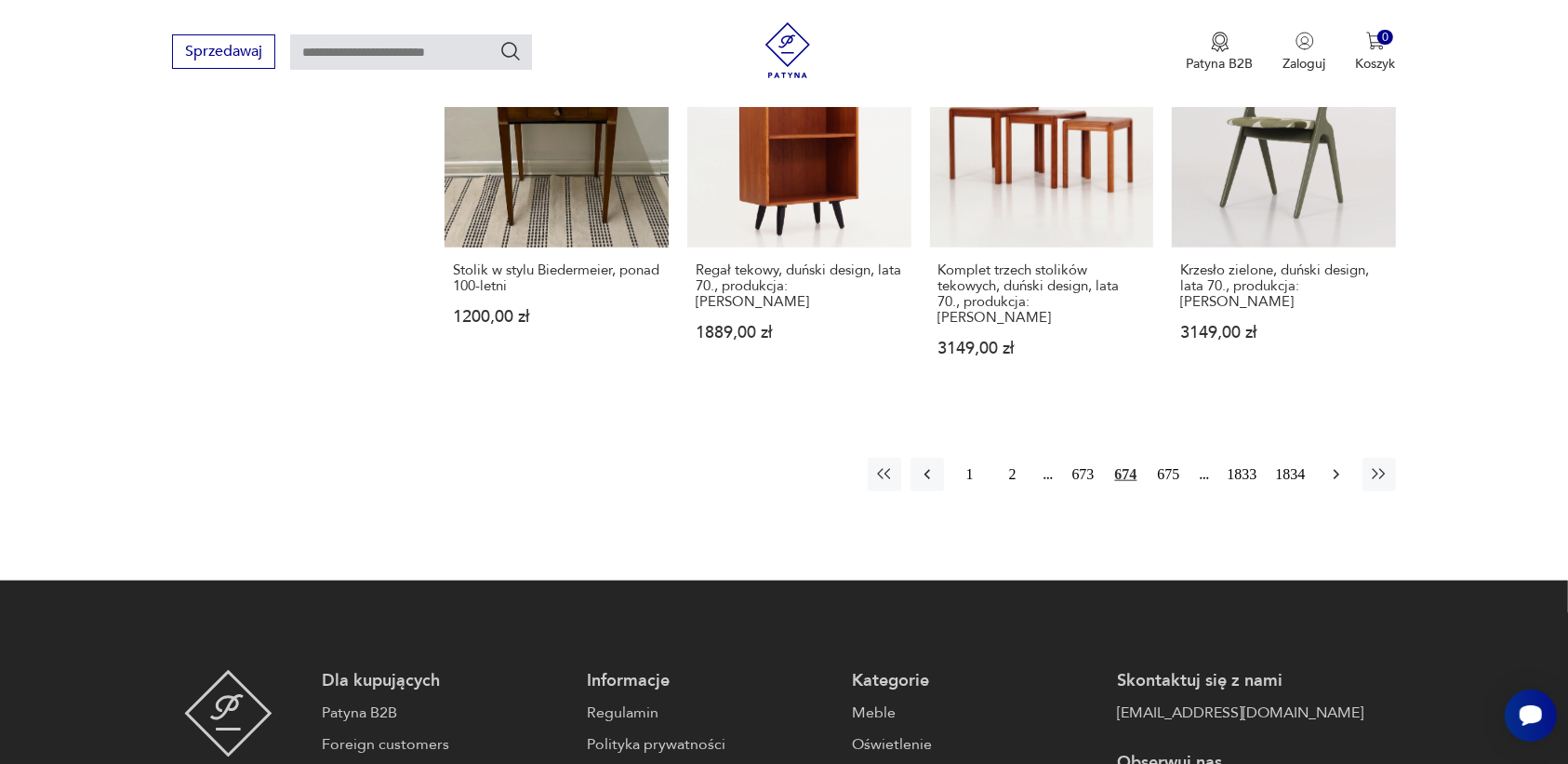
click at [1327, 465] on icon "button" at bounding box center [1336, 474] width 19 height 19
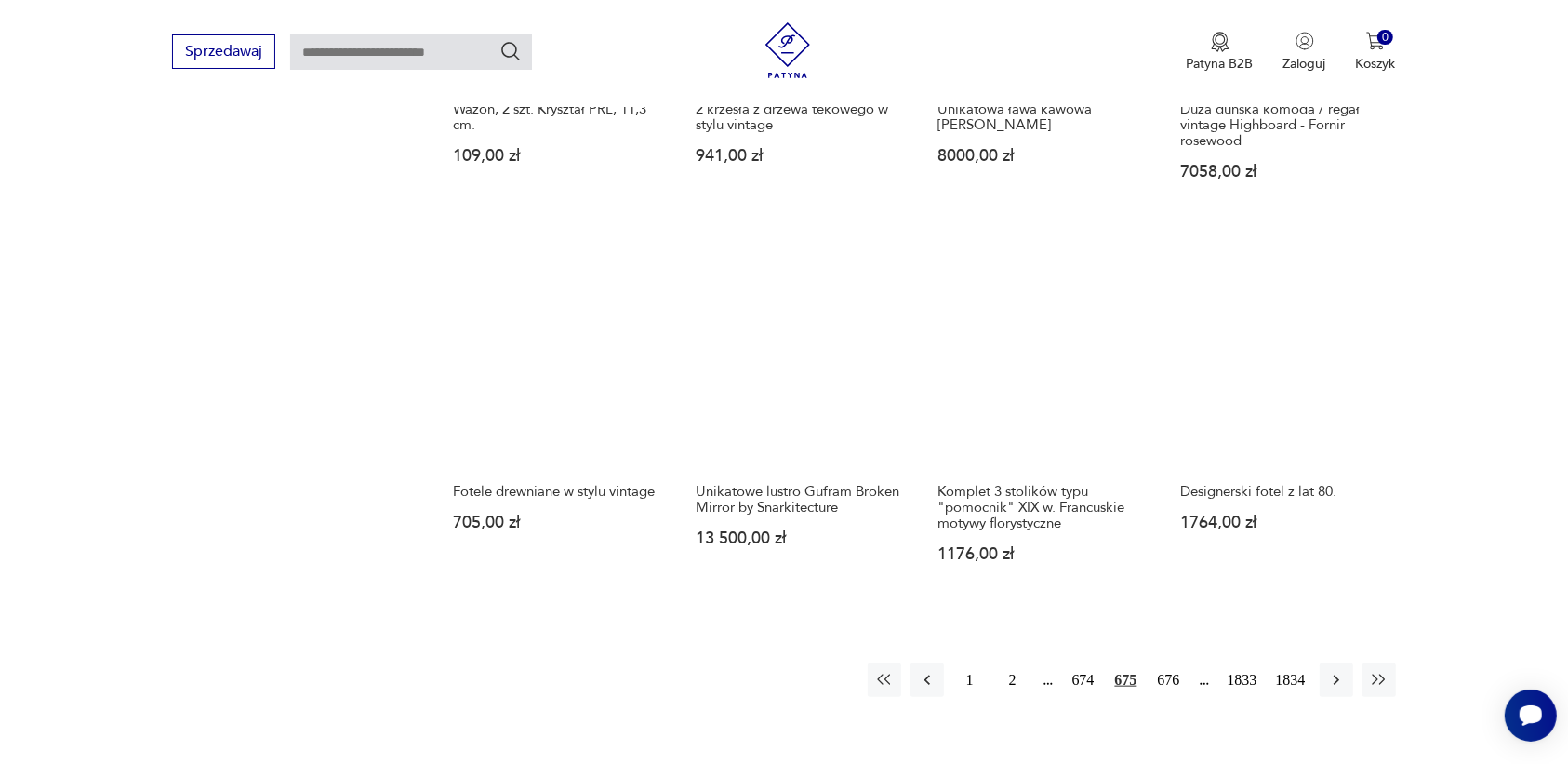
scroll to position [1868, 0]
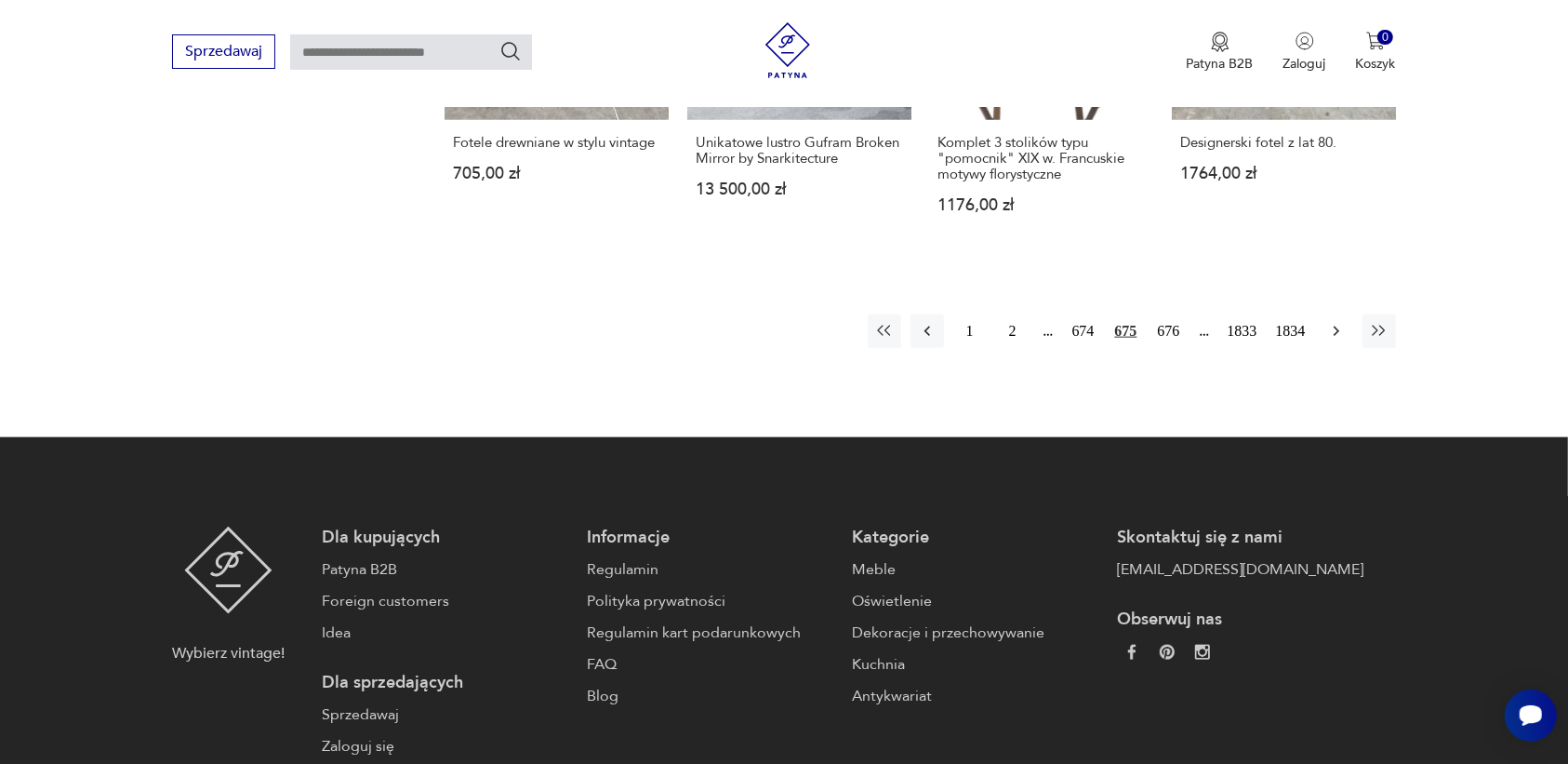
click at [1335, 322] on icon "button" at bounding box center [1336, 331] width 19 height 19
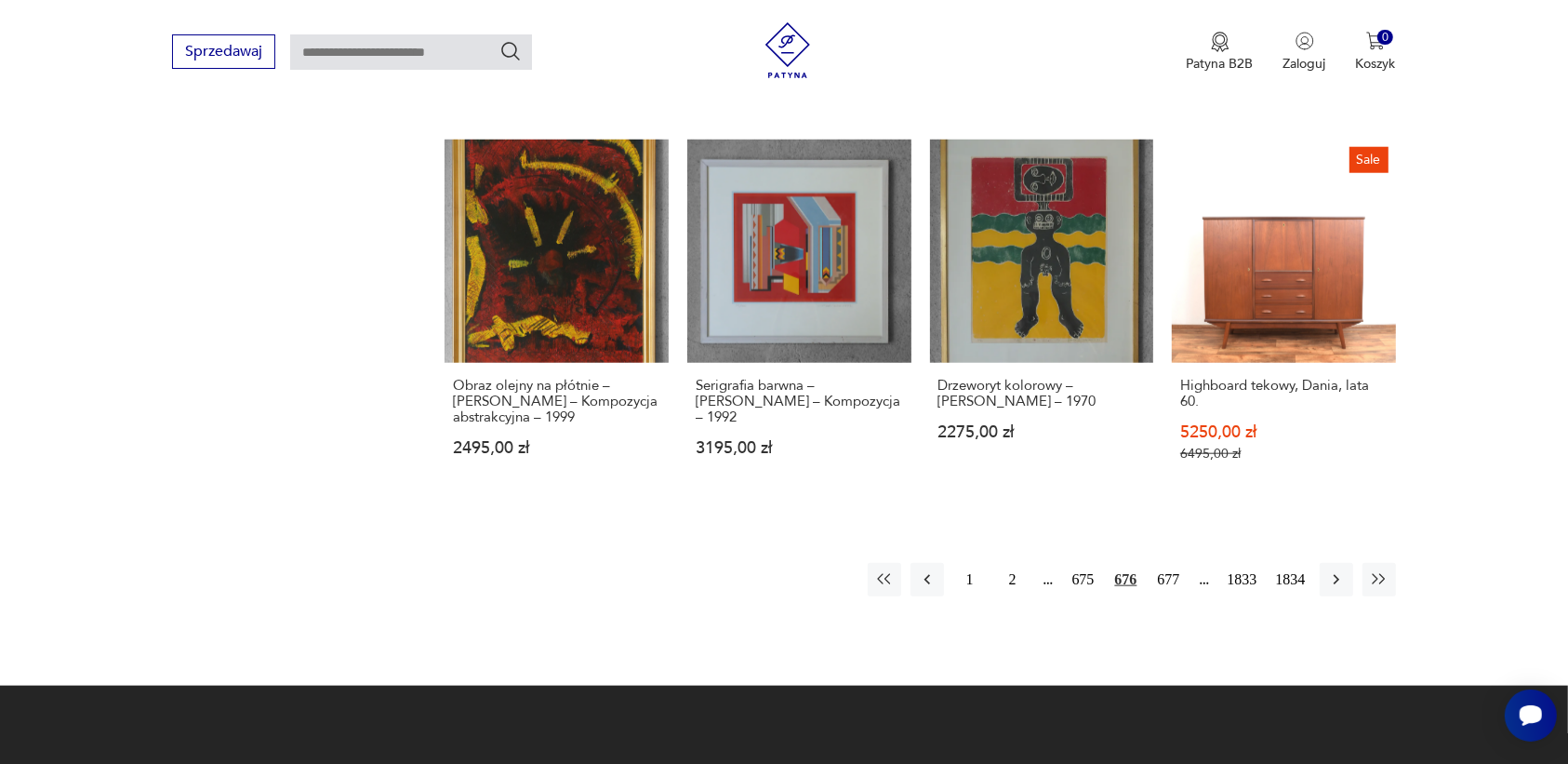
scroll to position [1635, 0]
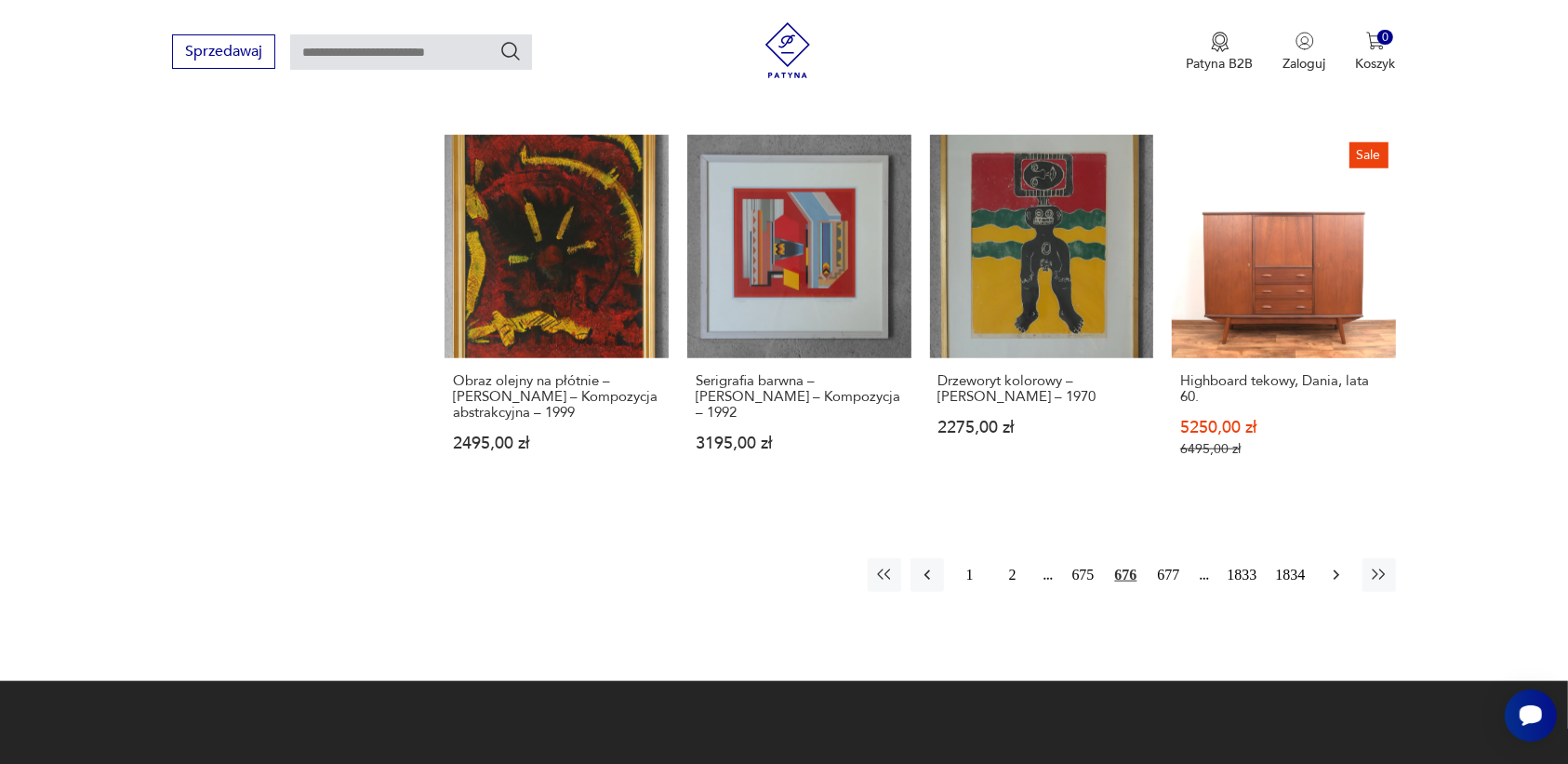
click at [1330, 565] on icon "button" at bounding box center [1336, 574] width 19 height 19
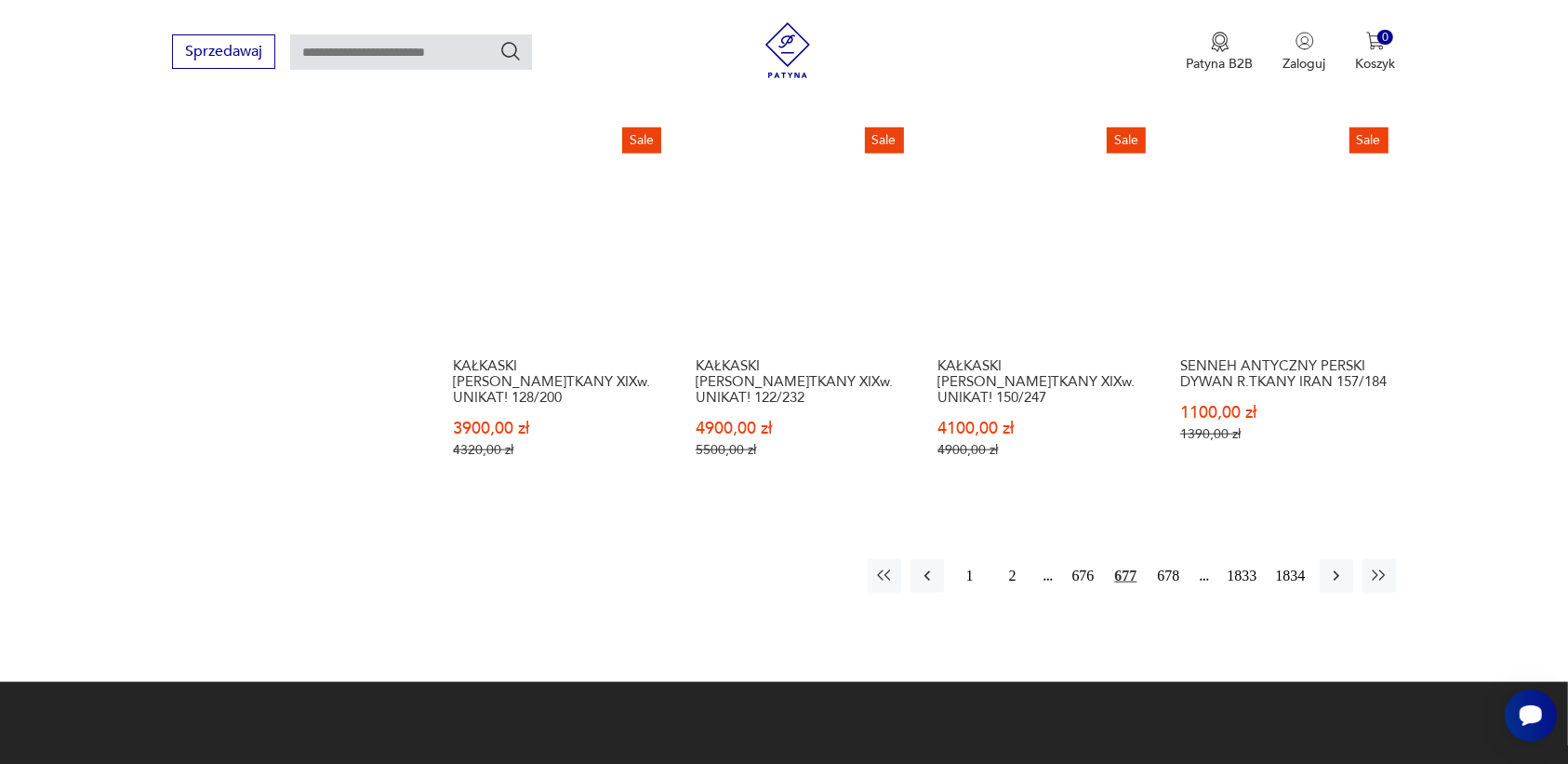
scroll to position [1635, 0]
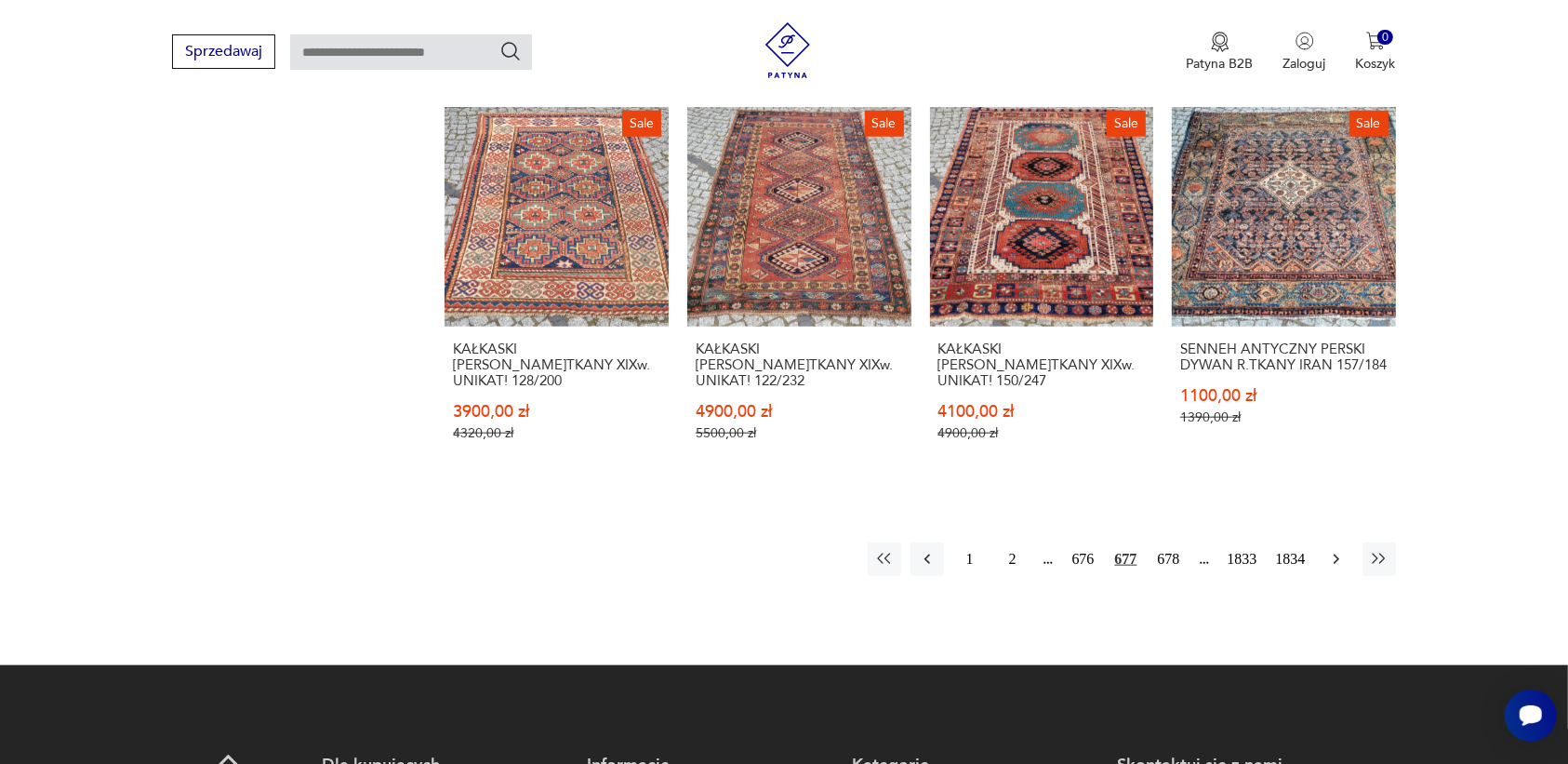
click at [1335, 554] on icon "button" at bounding box center [1336, 559] width 6 height 10
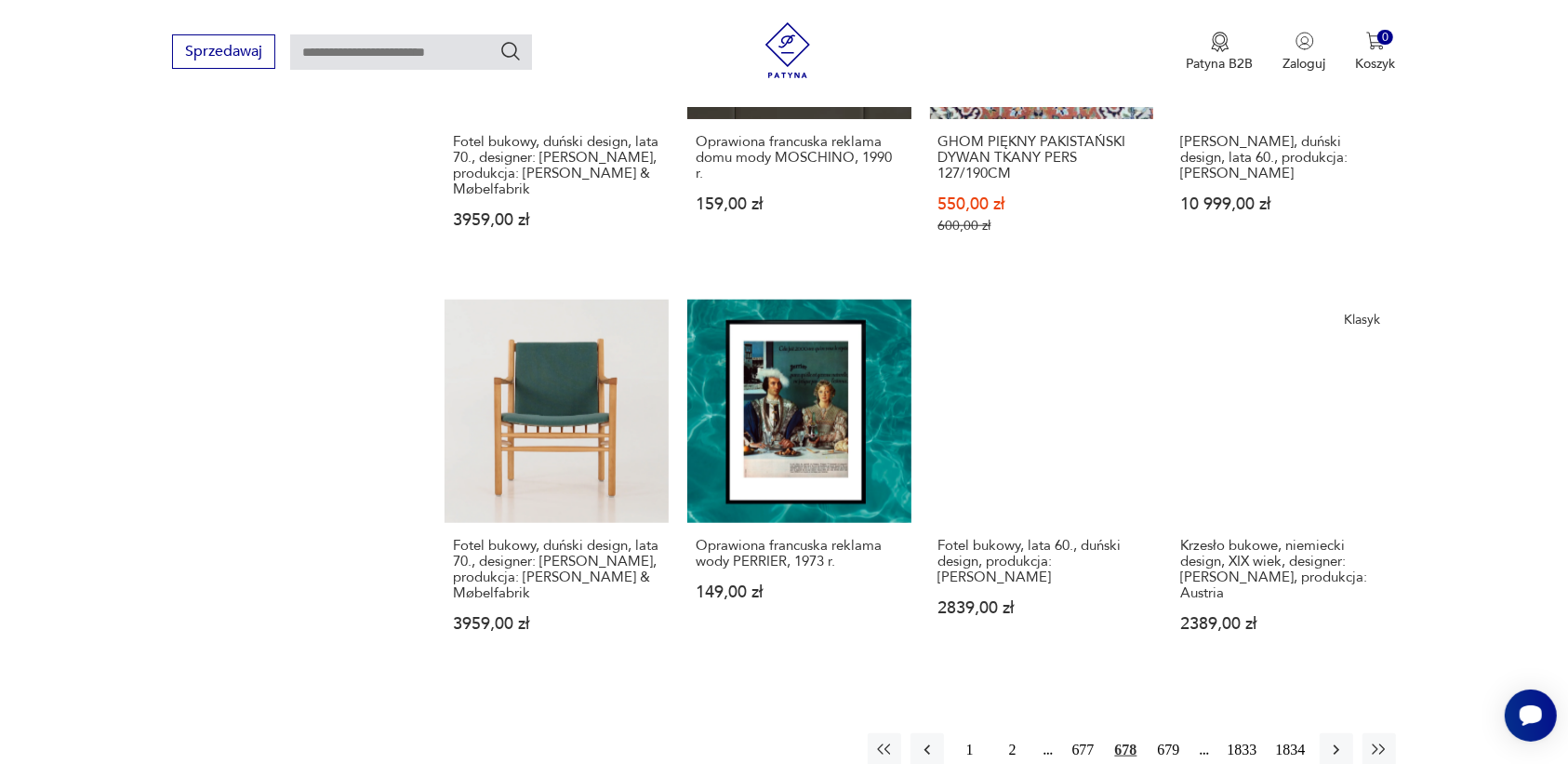
scroll to position [1751, 0]
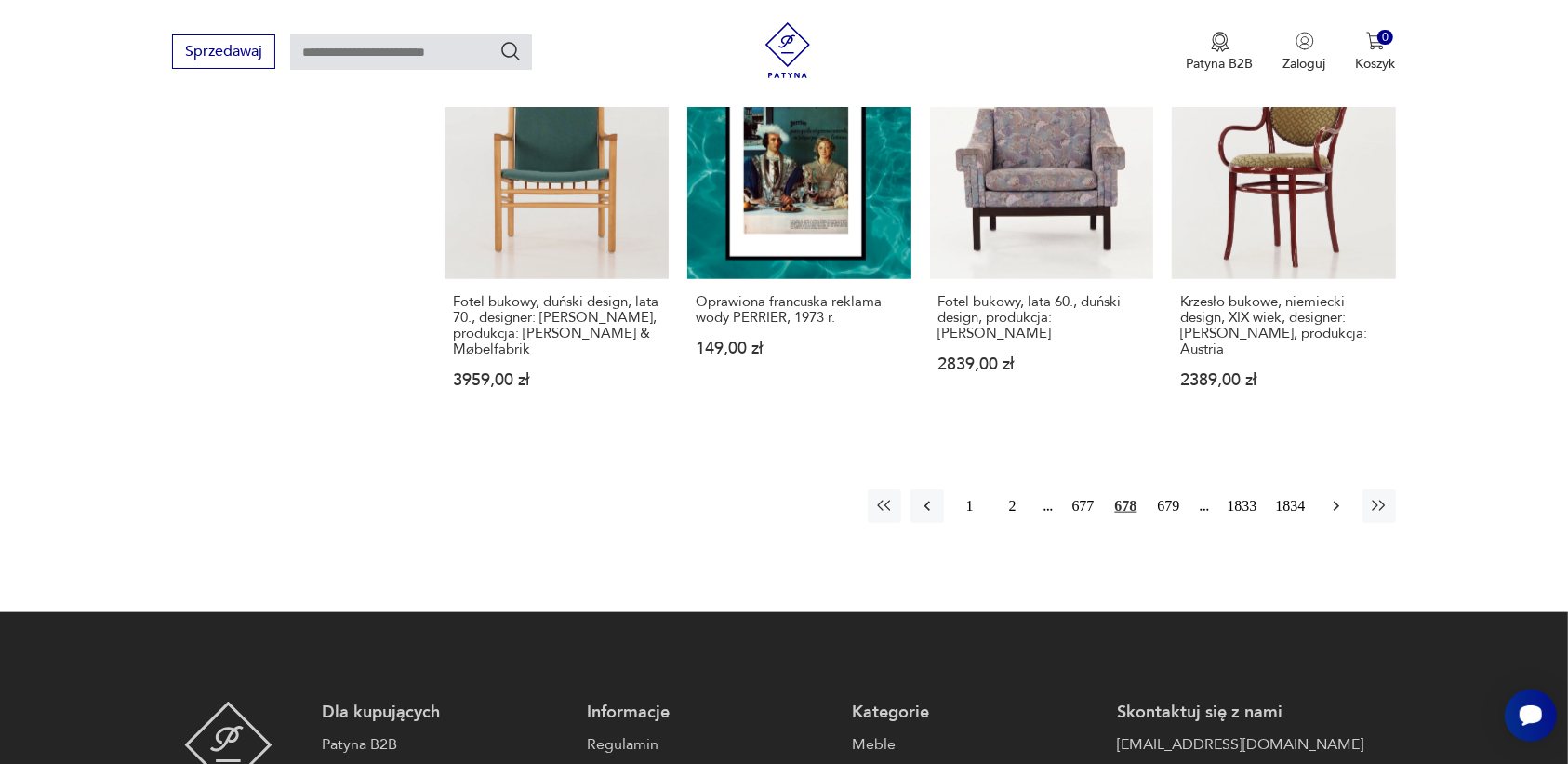
click at [1337, 501] on icon "button" at bounding box center [1336, 506] width 6 height 10
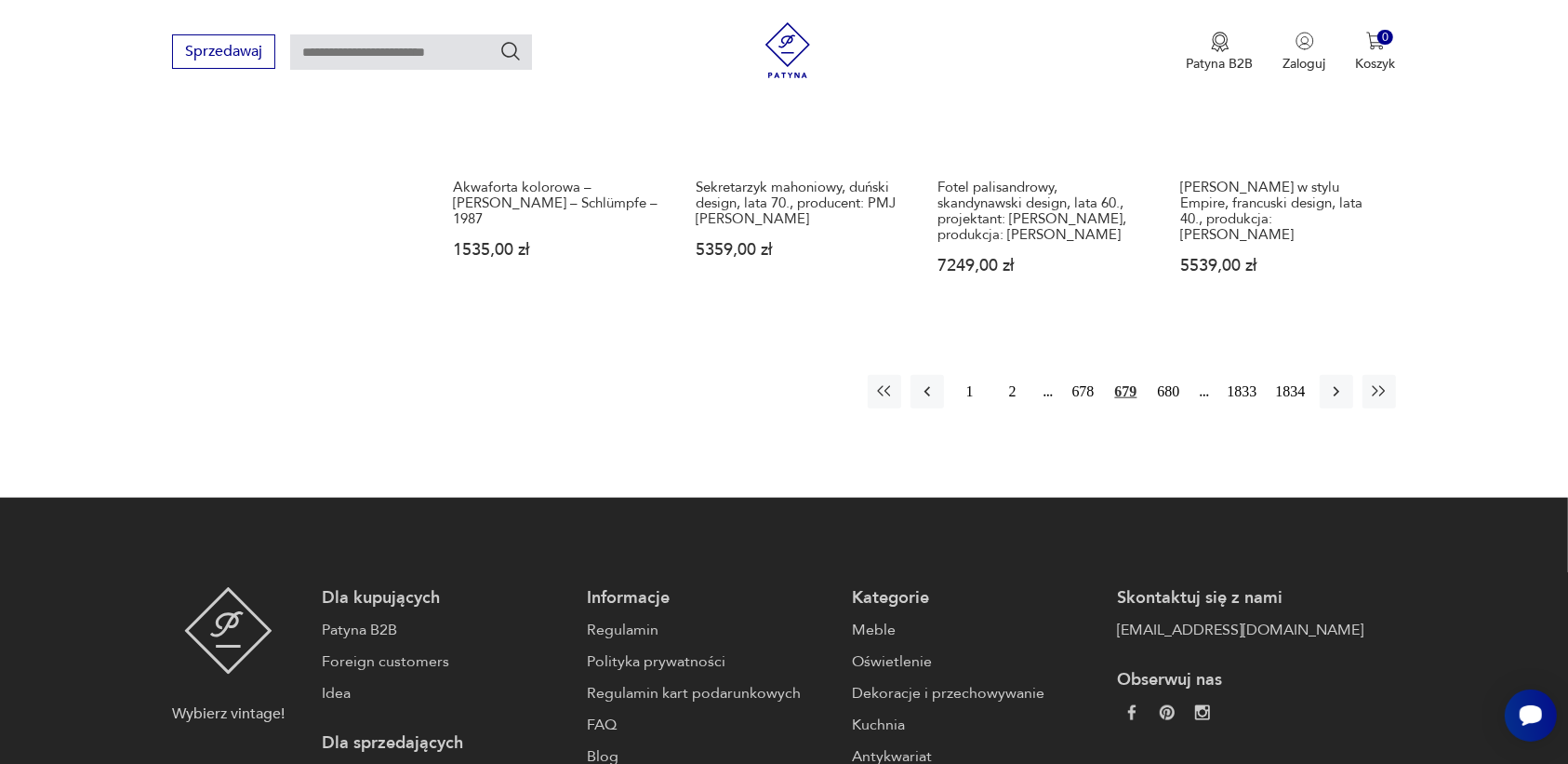
scroll to position [1868, 0]
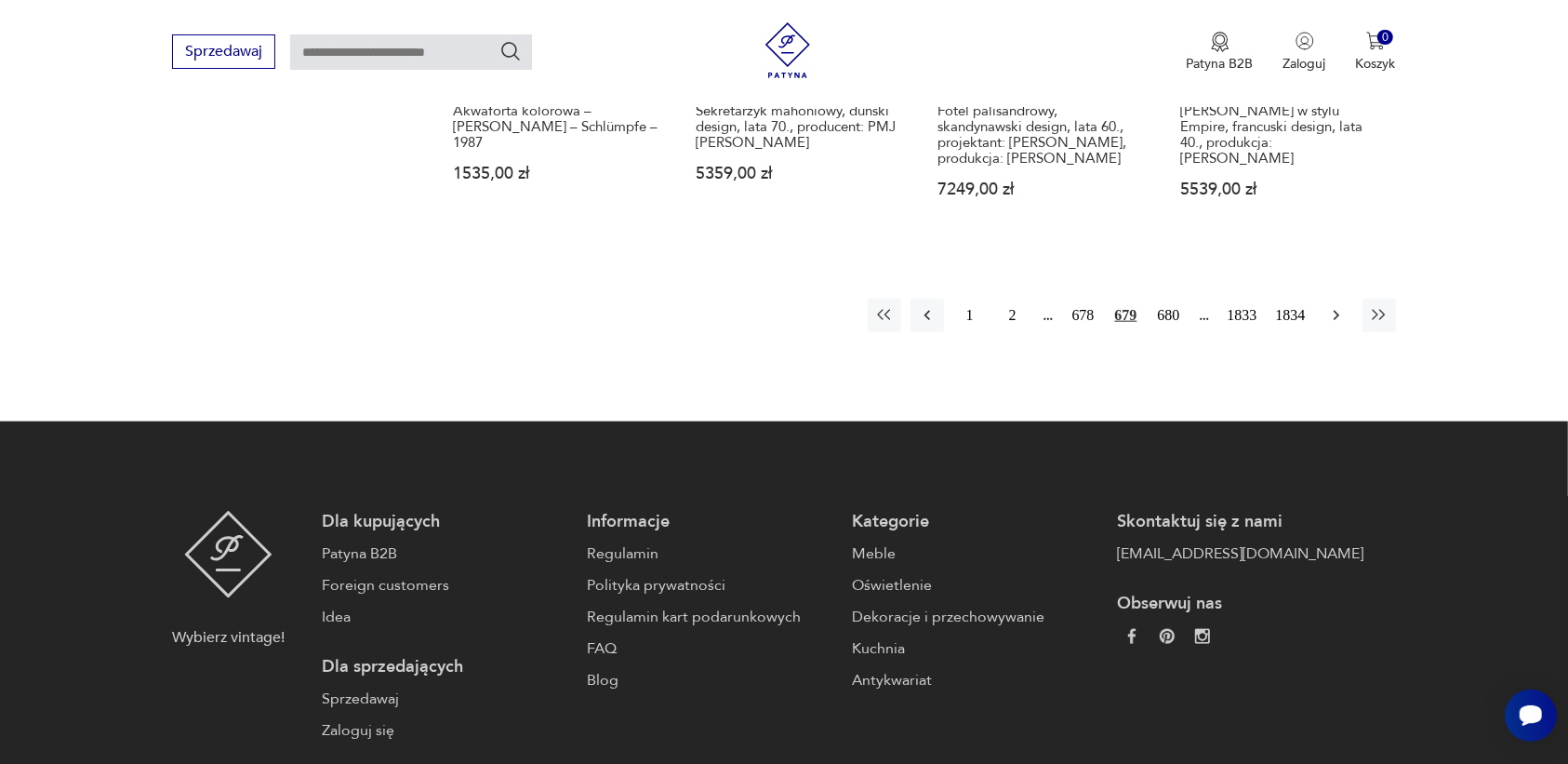
click at [1335, 306] on icon "button" at bounding box center [1336, 314] width 19 height 19
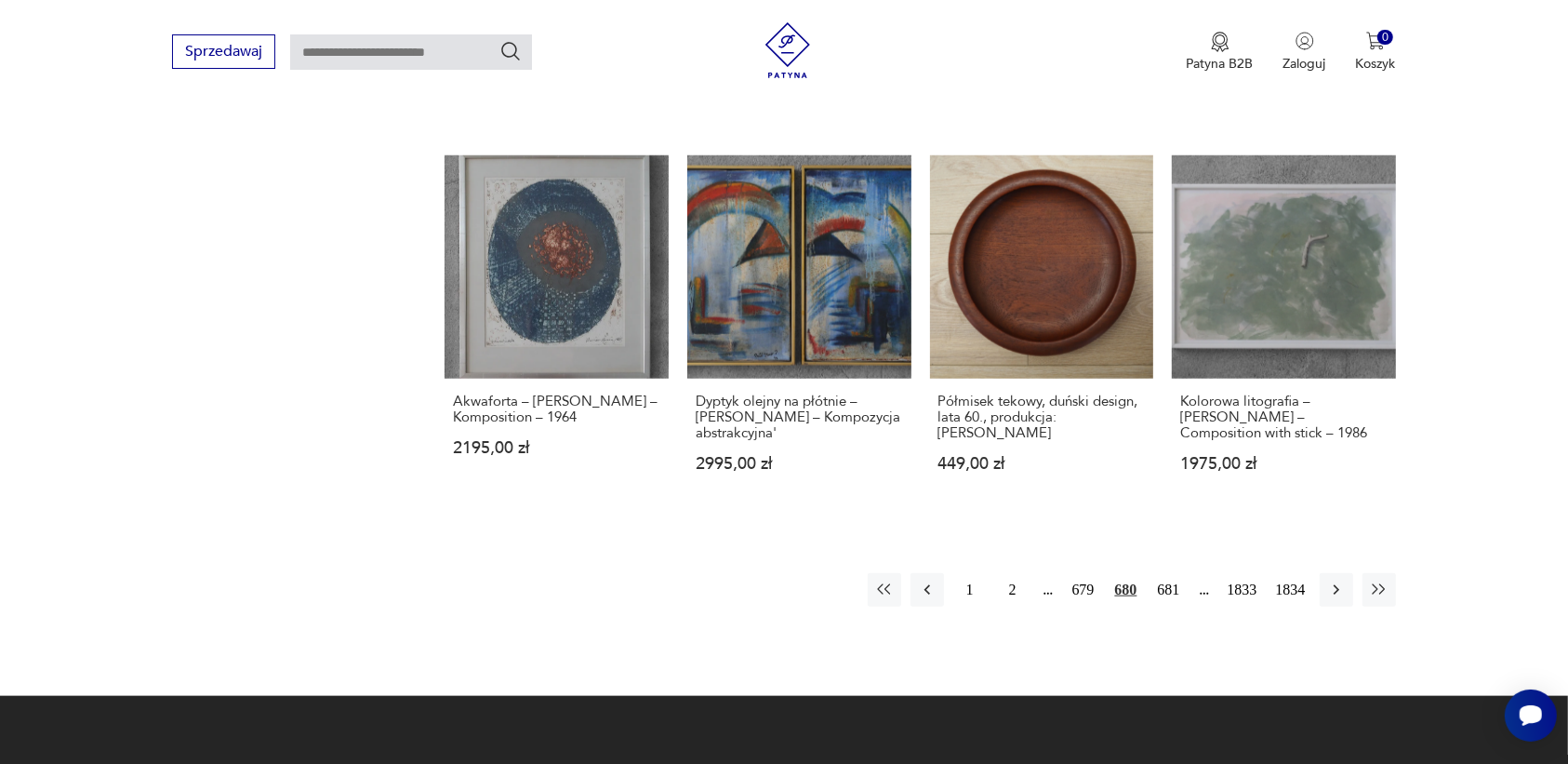
scroll to position [1635, 0]
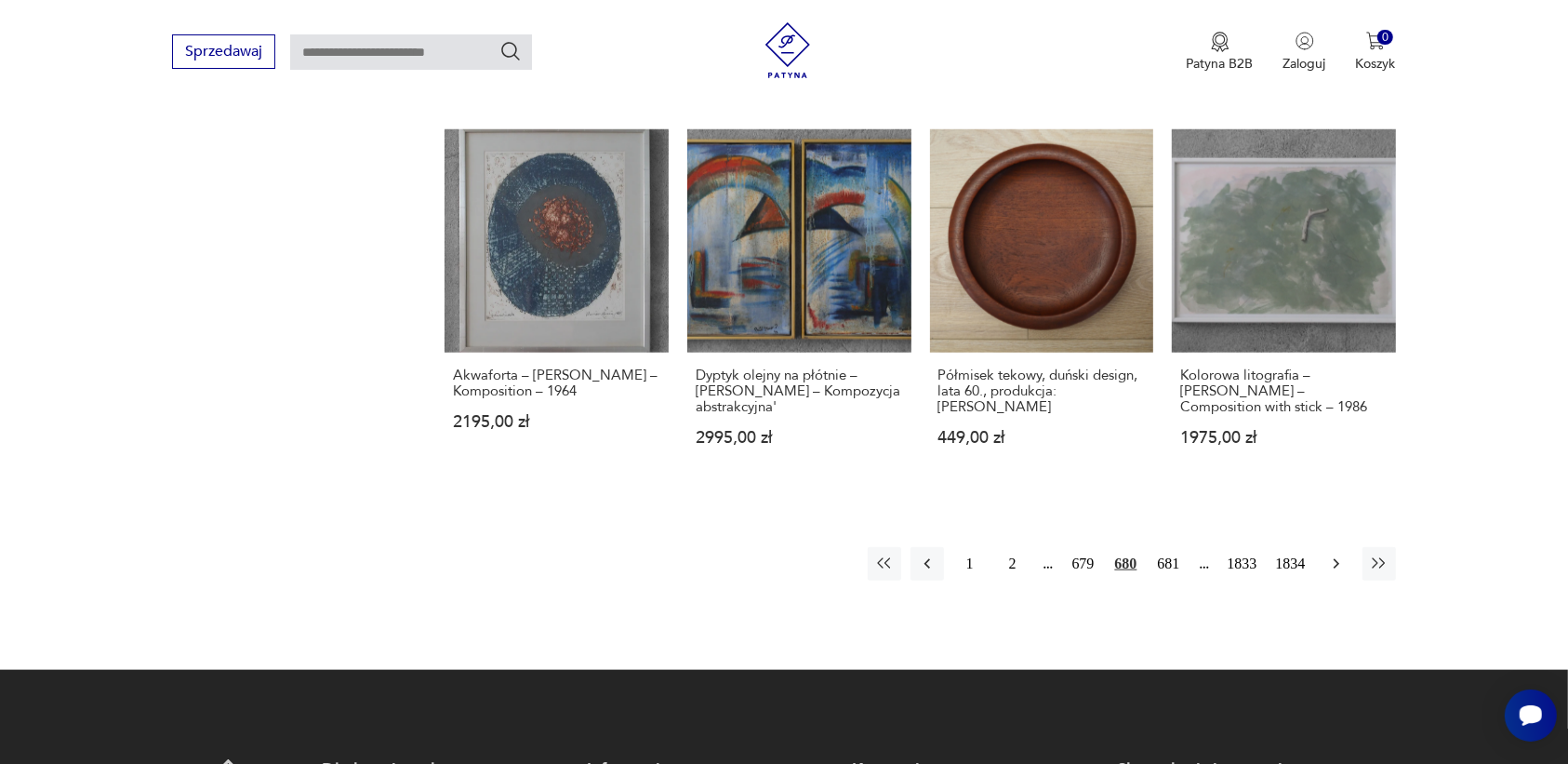
click at [1335, 559] on icon "button" at bounding box center [1336, 564] width 6 height 10
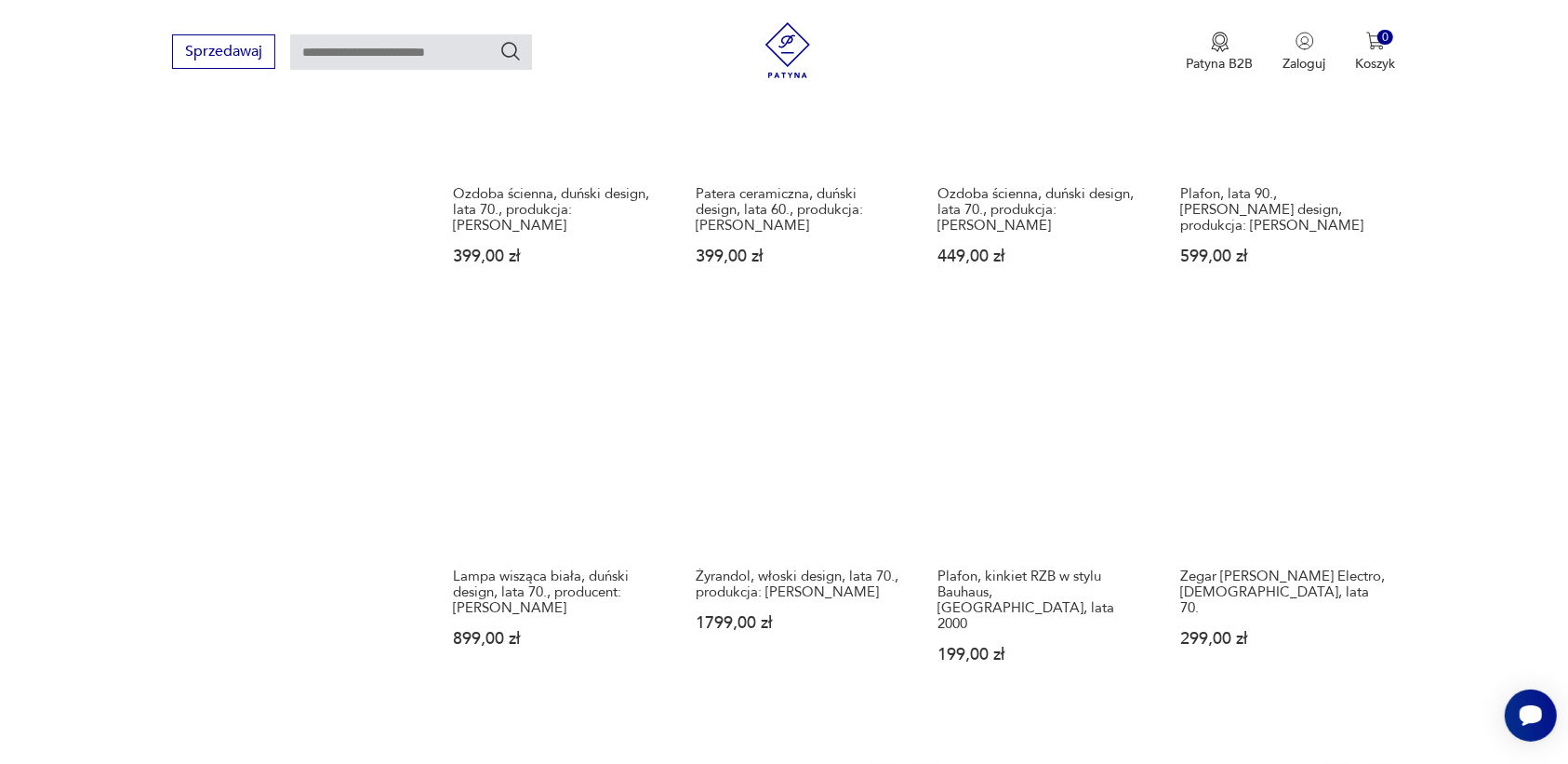
scroll to position [1519, 0]
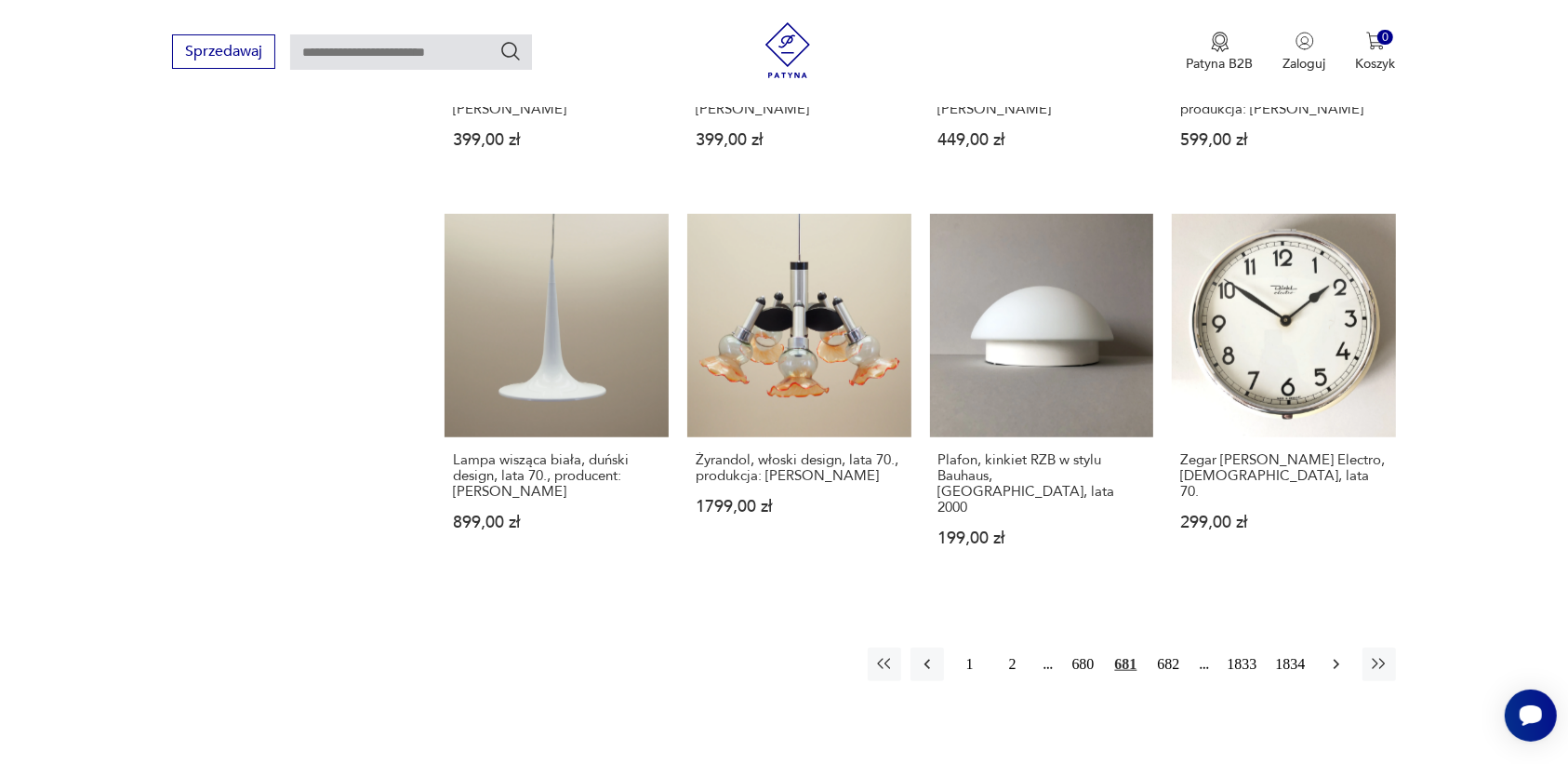
click at [1337, 659] on icon "button" at bounding box center [1336, 664] width 6 height 10
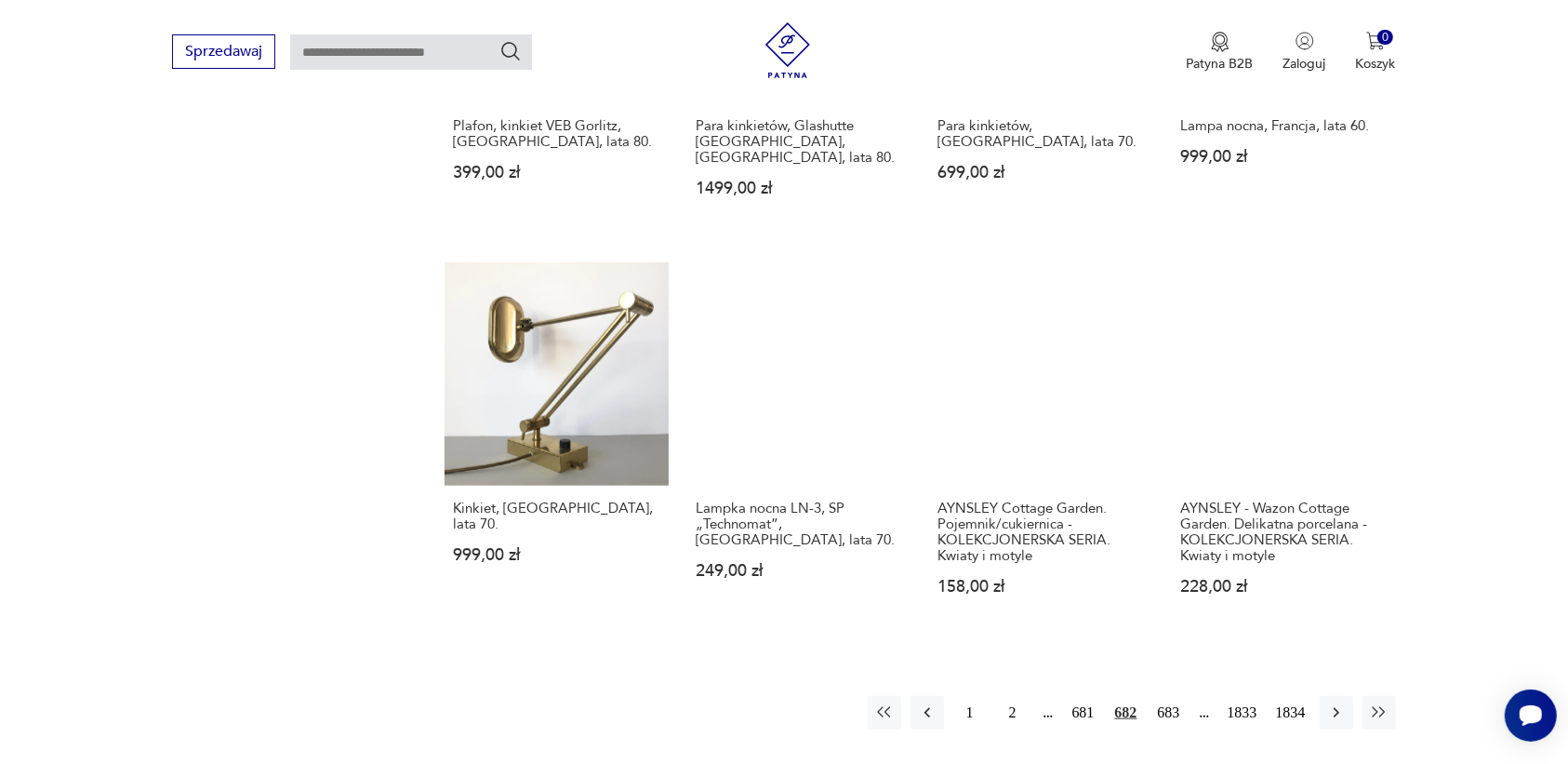
scroll to position [1635, 0]
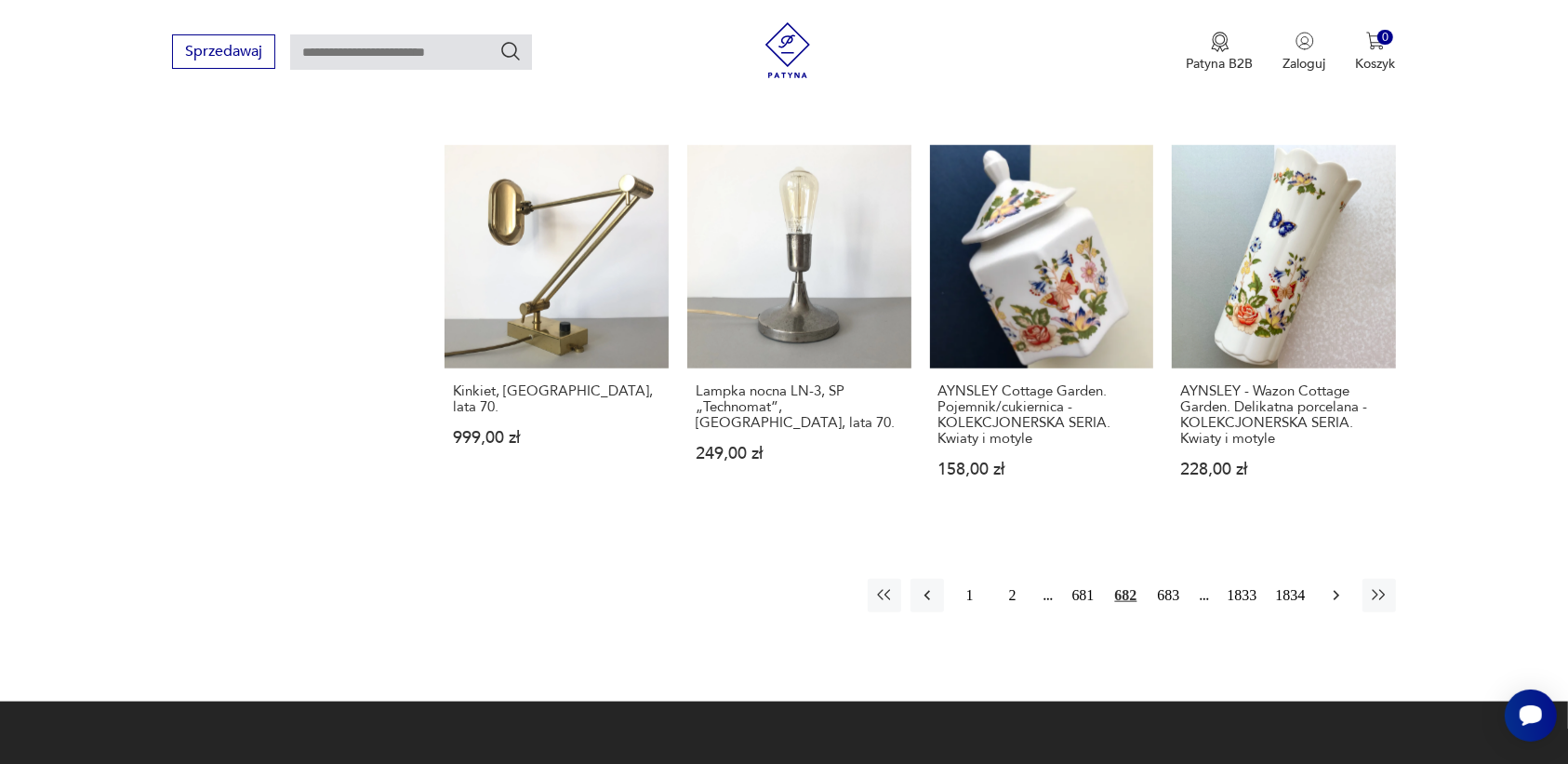
click at [1327, 586] on icon "button" at bounding box center [1336, 595] width 19 height 19
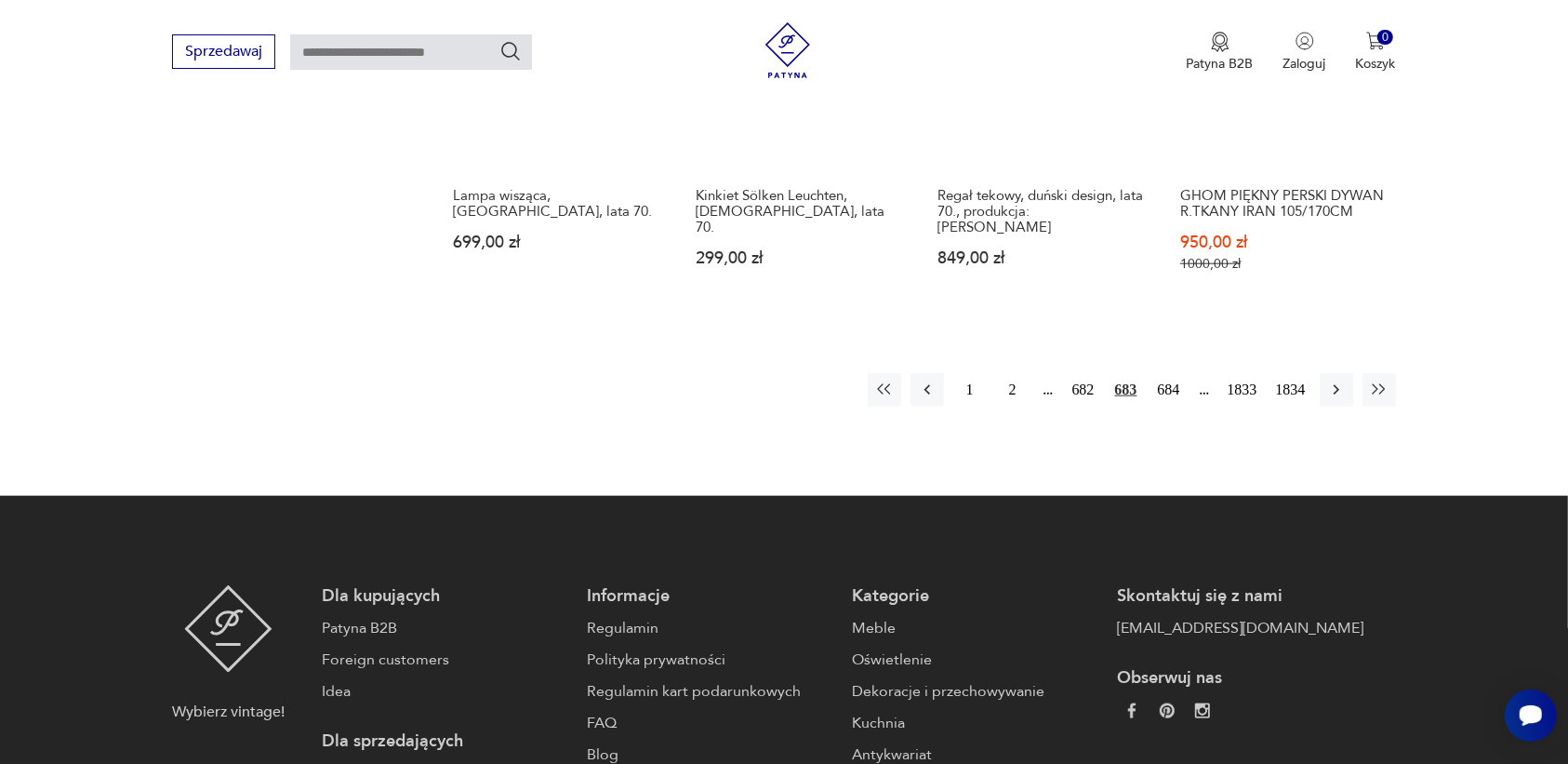
scroll to position [1751, 0]
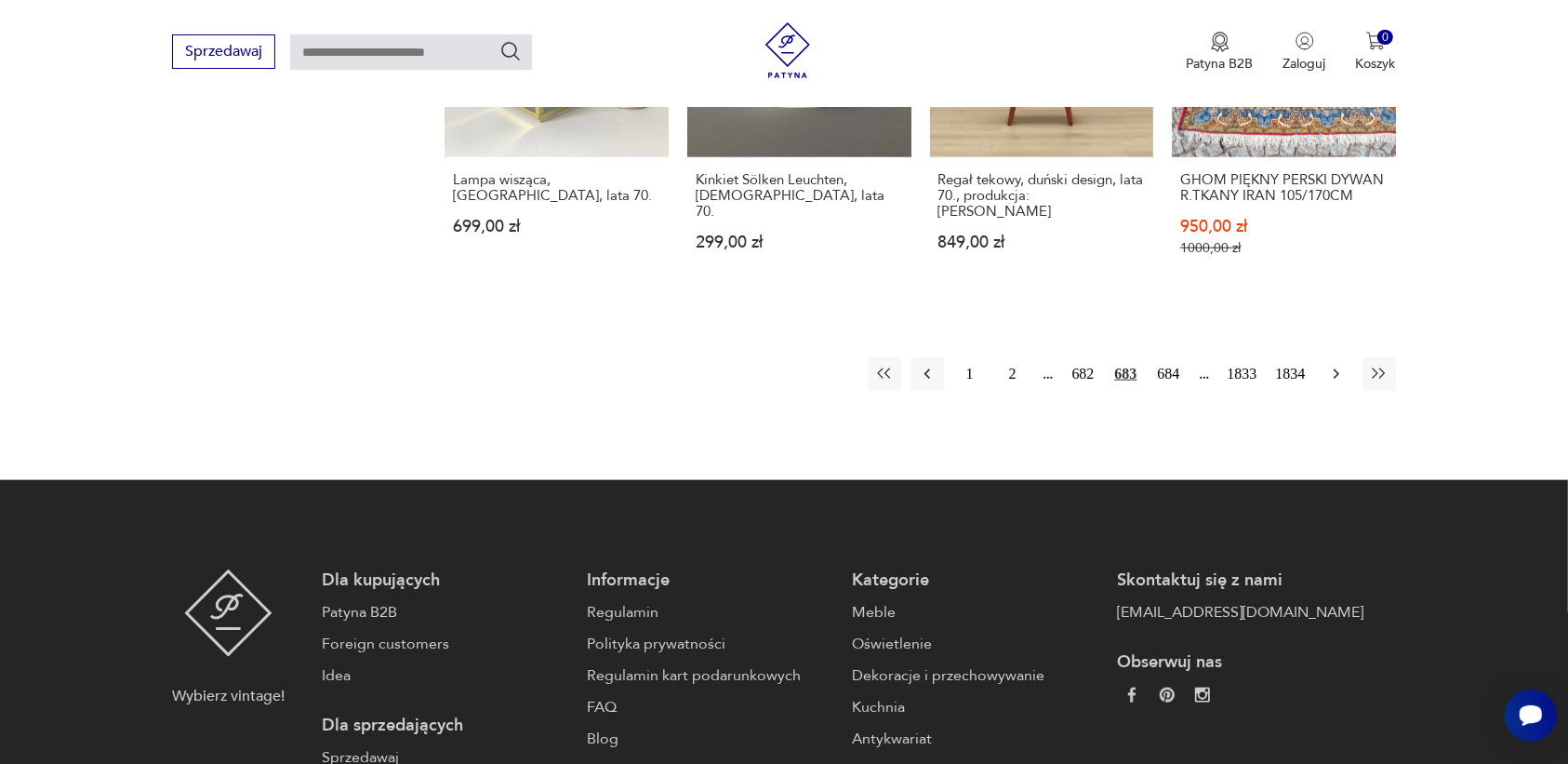
click at [1333, 374] on icon "button" at bounding box center [1336, 373] width 19 height 19
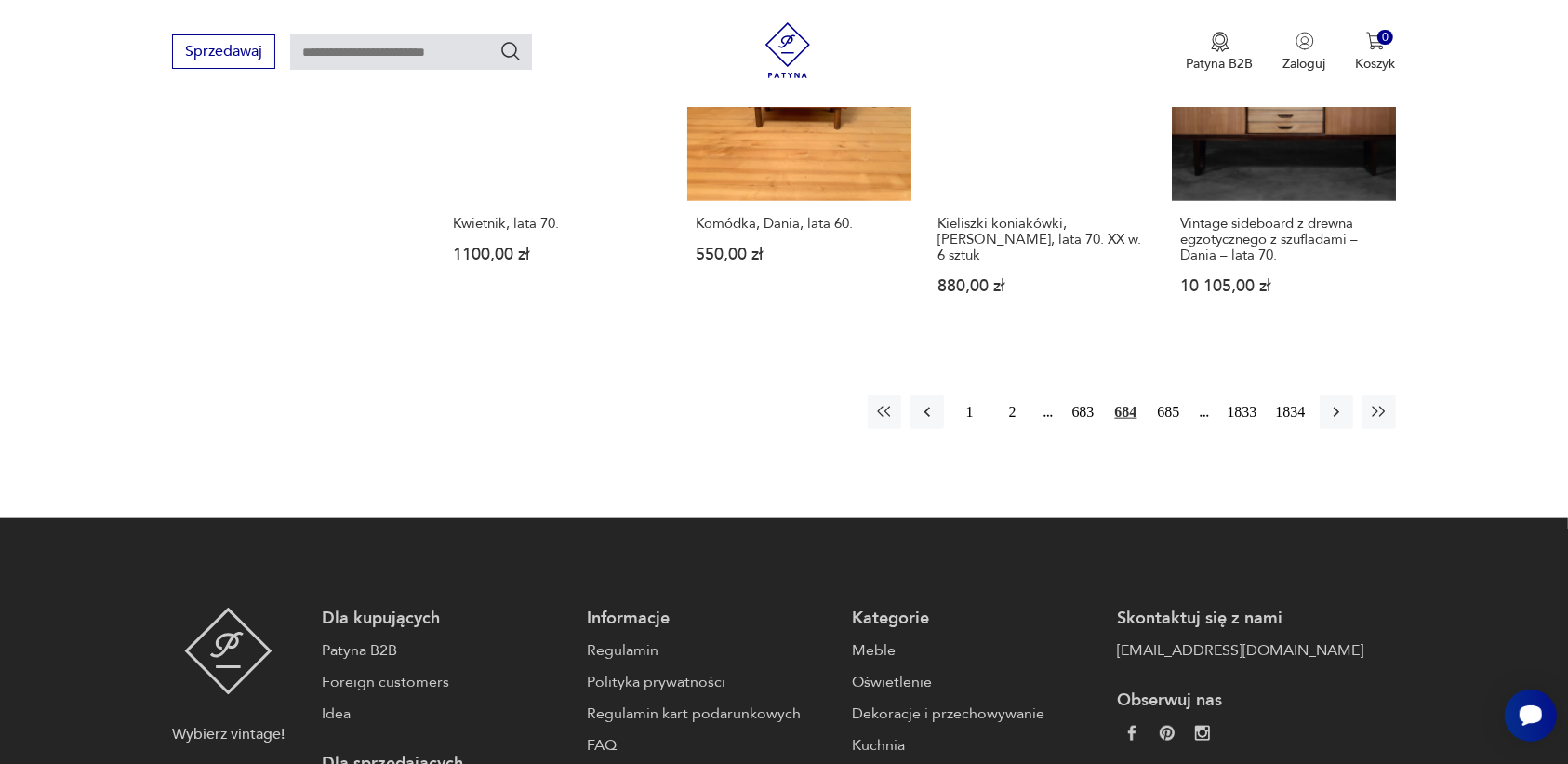
scroll to position [1868, 0]
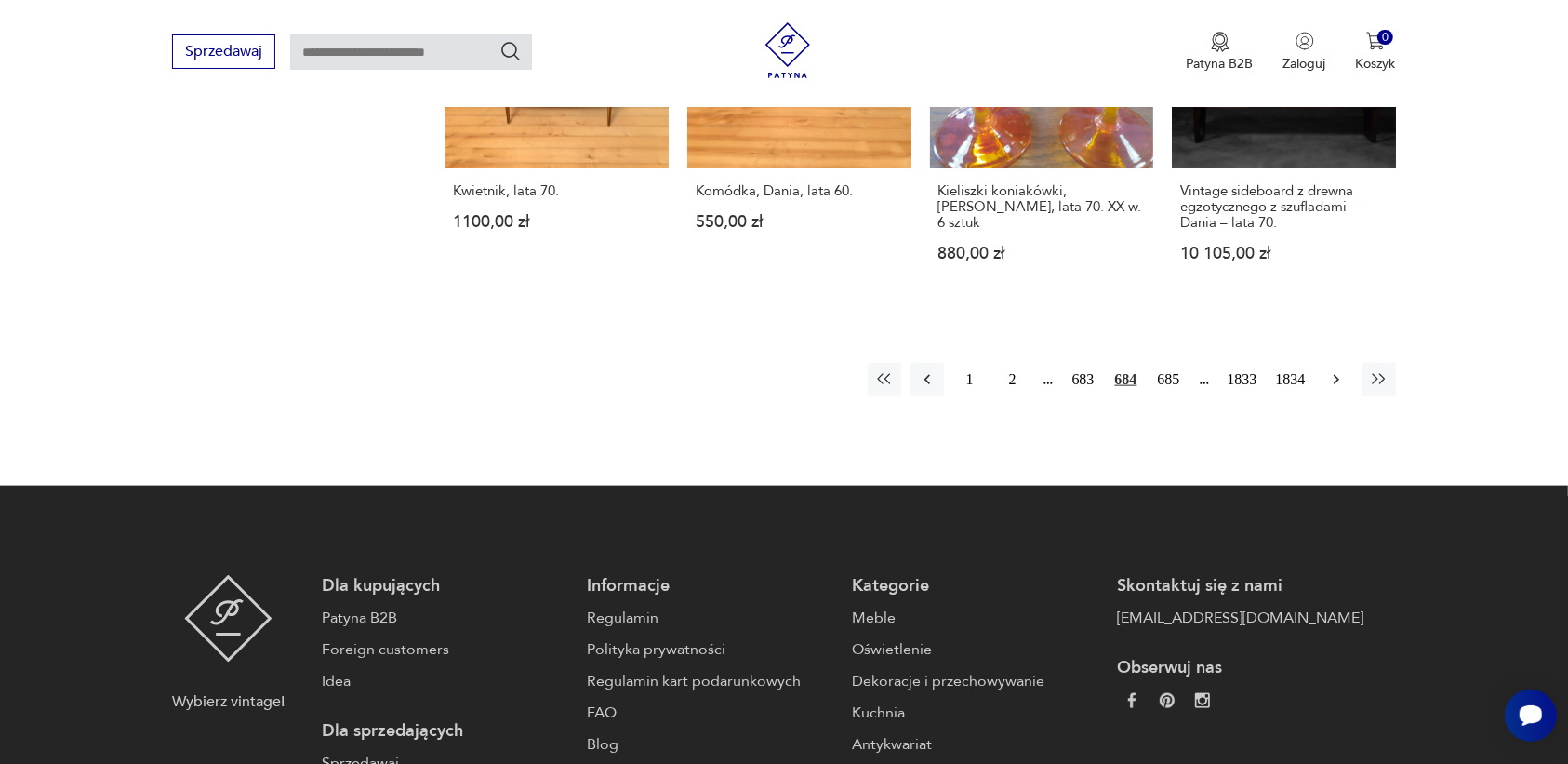
click at [1333, 370] on icon "button" at bounding box center [1336, 379] width 19 height 19
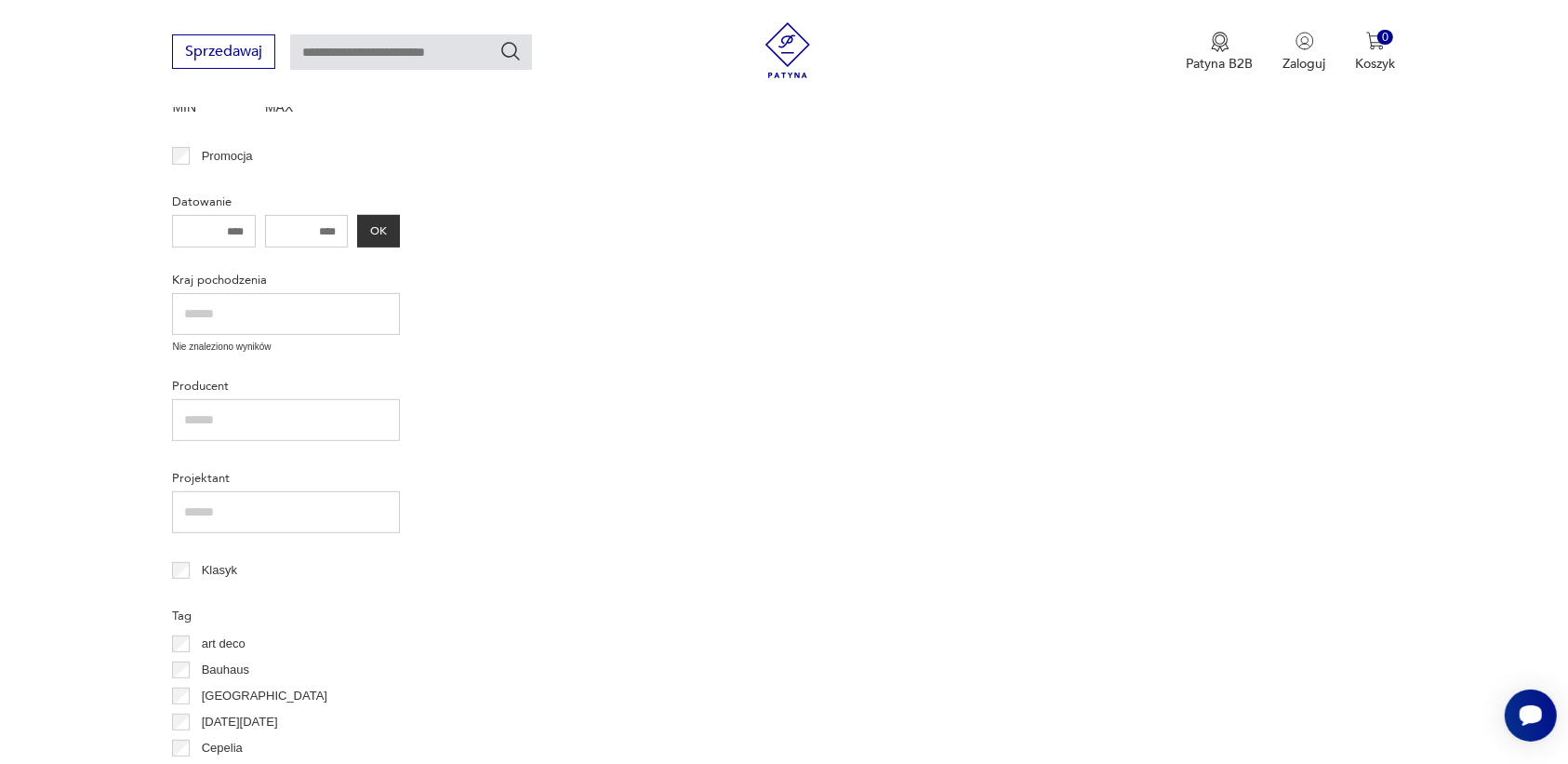
scroll to position [240, 0]
